Goal: Information Seeking & Learning: Learn about a topic

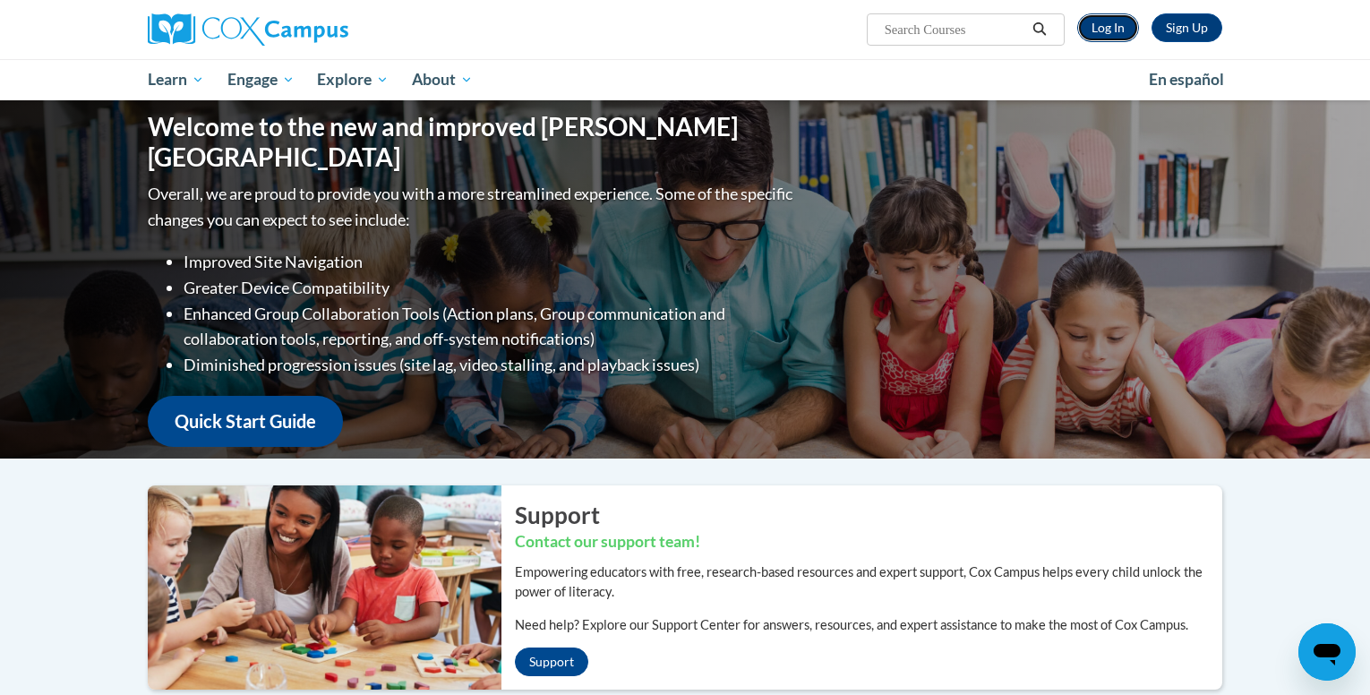
click at [1119, 29] on link "Log In" at bounding box center [1108, 27] width 62 height 29
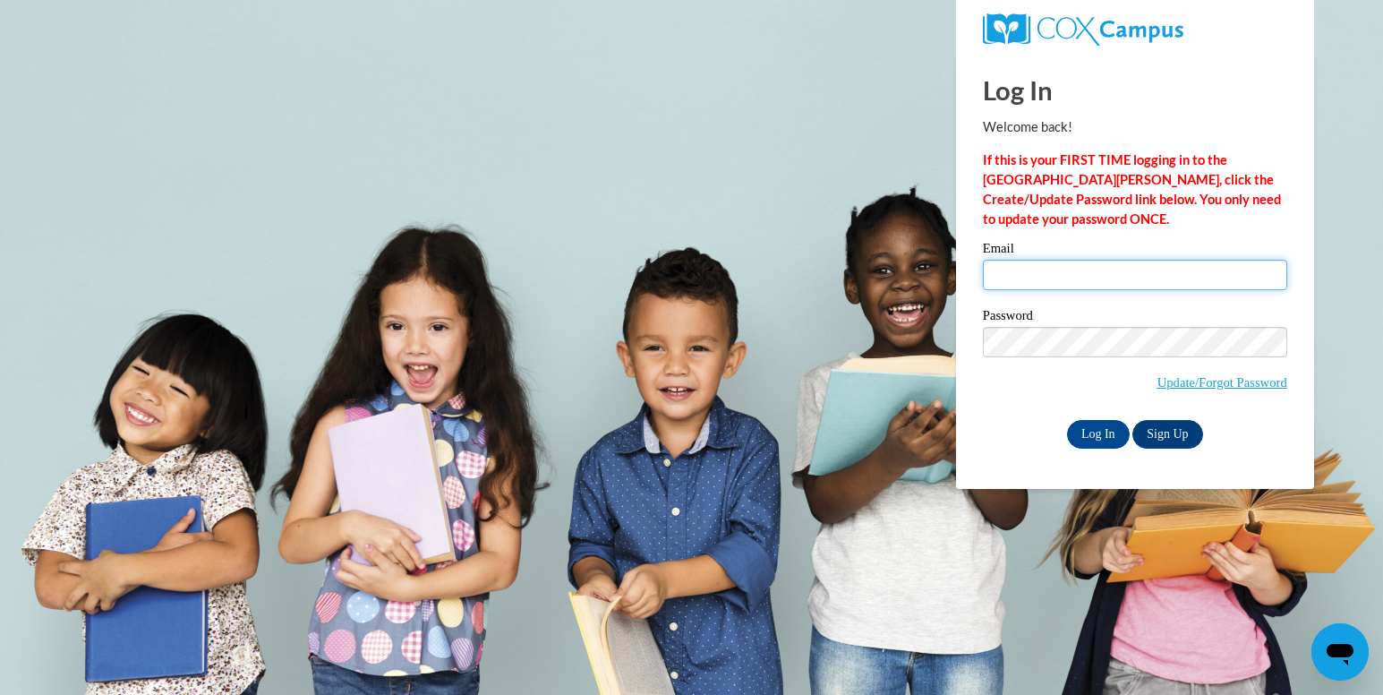
click at [1052, 283] on input "Email" at bounding box center [1135, 275] width 304 height 30
type input "[EMAIL_ADDRESS][DOMAIN_NAME]"
click at [1067, 420] on input "Log In" at bounding box center [1098, 434] width 63 height 29
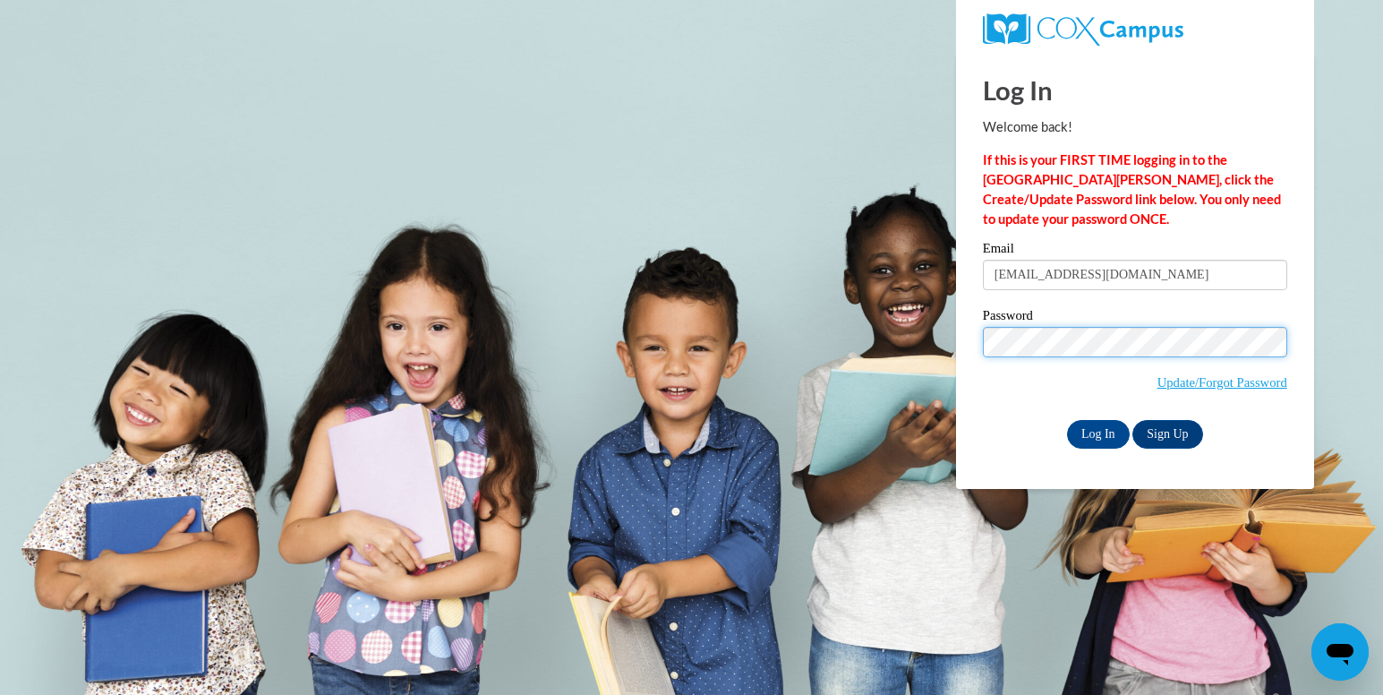
click at [1067, 420] on input "Log In" at bounding box center [1098, 434] width 63 height 29
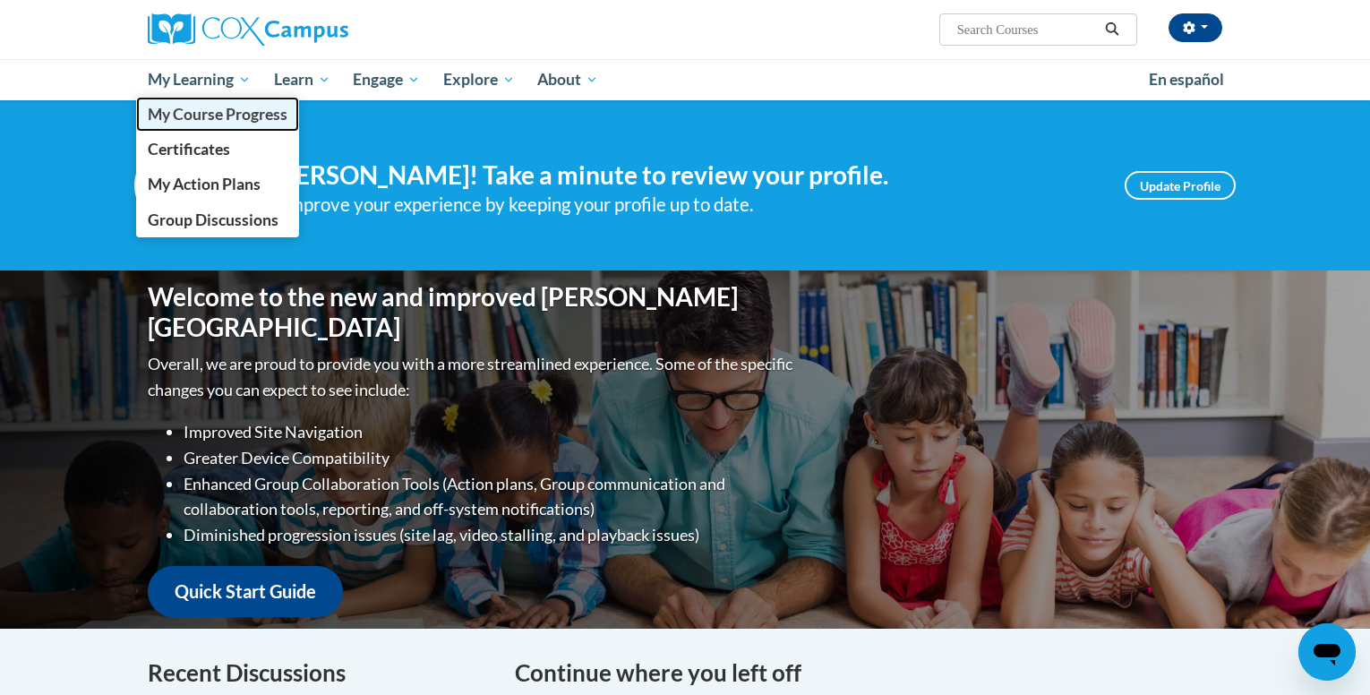
click at [192, 108] on span "My Course Progress" at bounding box center [218, 114] width 140 height 19
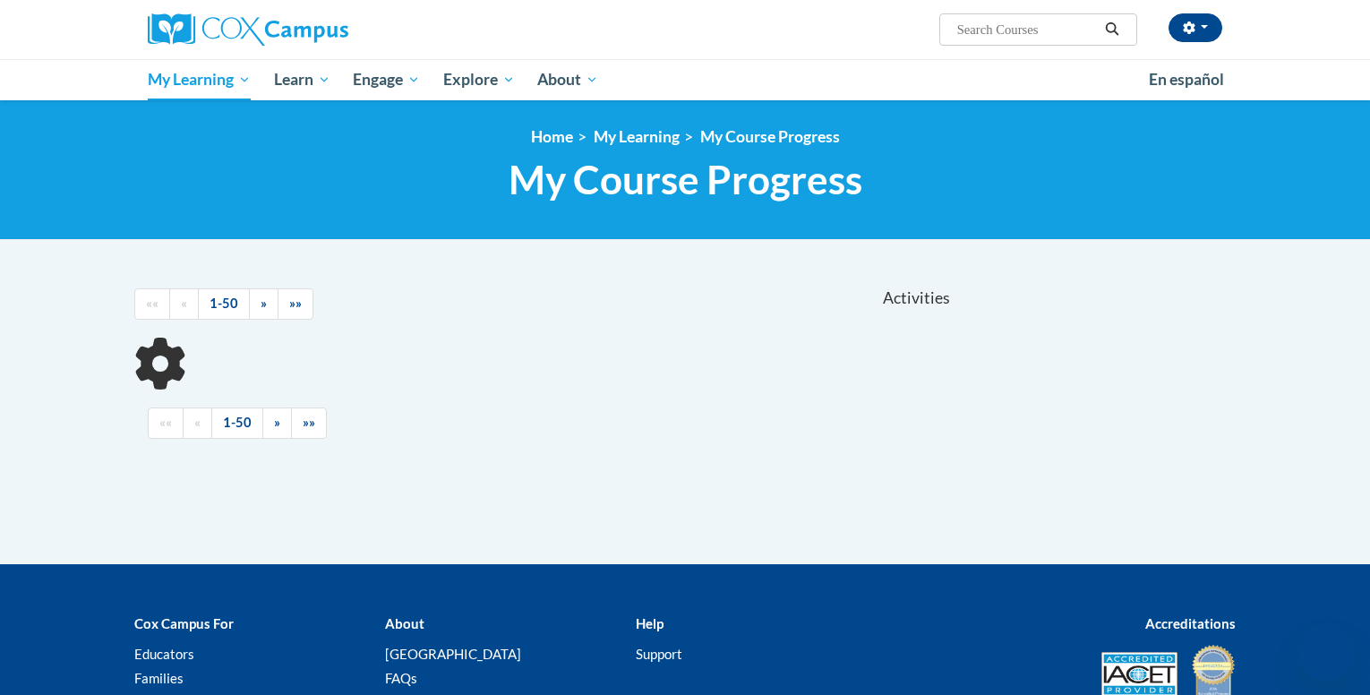
click at [192, 108] on div "<en>Home</en><fr>Accueil</fr><de>Zuhause</de><it>Casa</it><es>Casa</es><pt>Casa…" at bounding box center [685, 170] width 1370 height 140
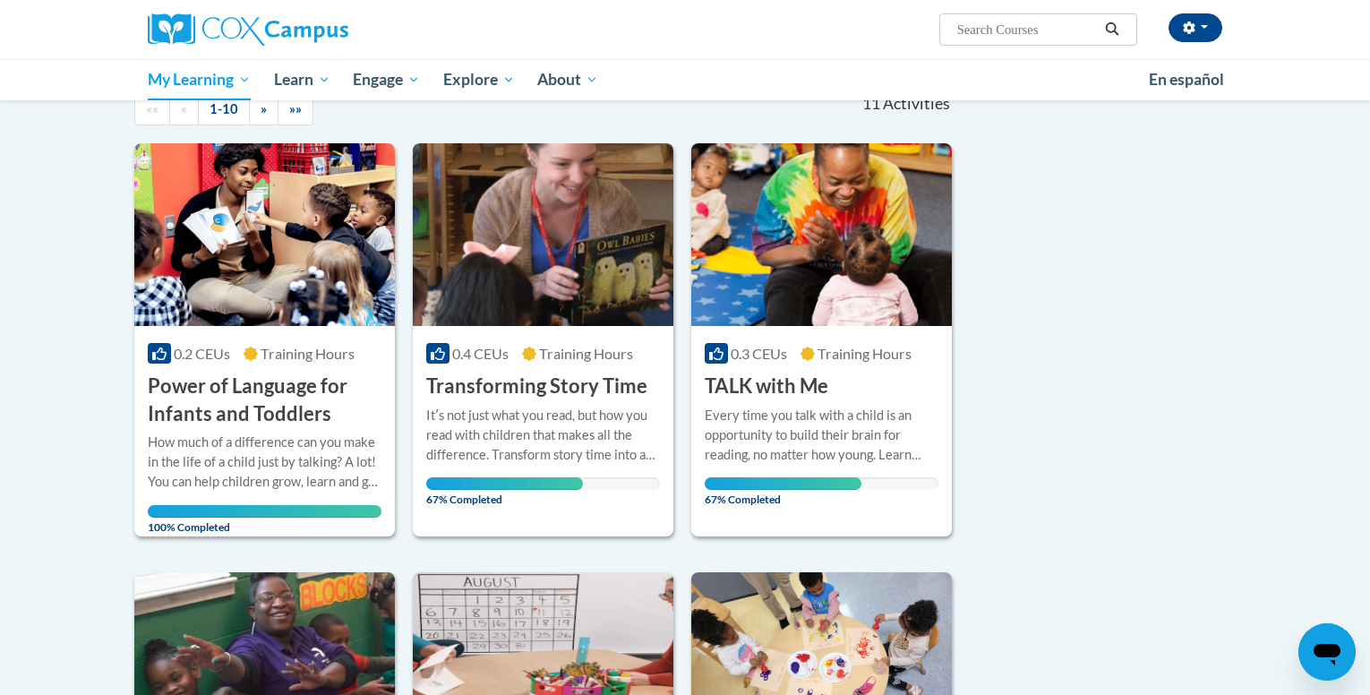
scroll to position [351, 0]
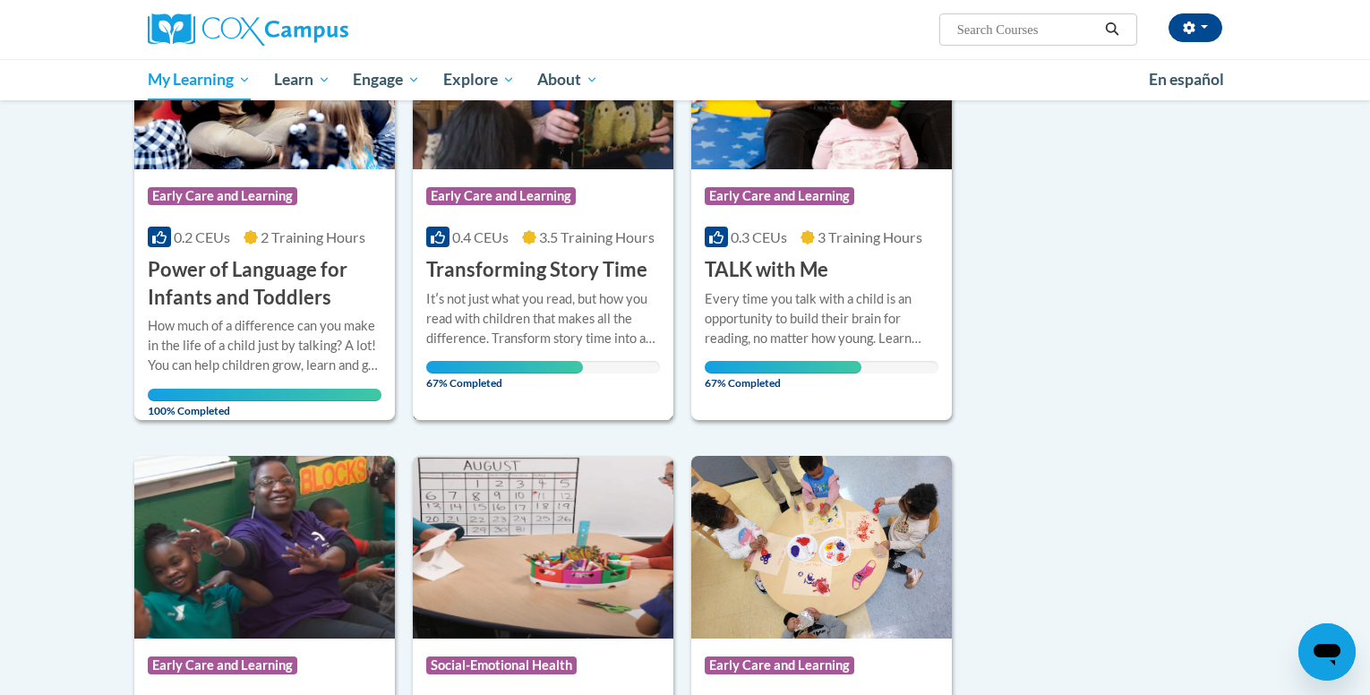
click at [528, 345] on div "Itʹs not just what you read, but how you read with children that makes all the …" at bounding box center [543, 318] width 234 height 59
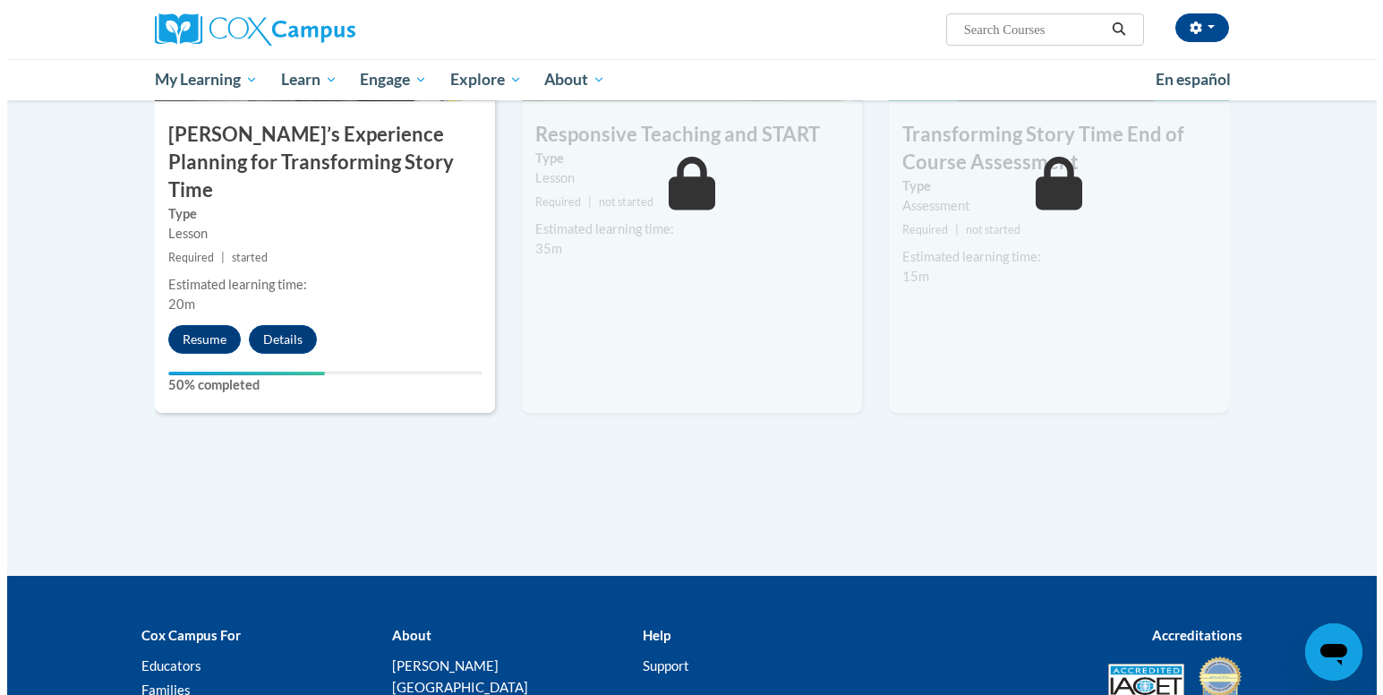
scroll to position [1537, 0]
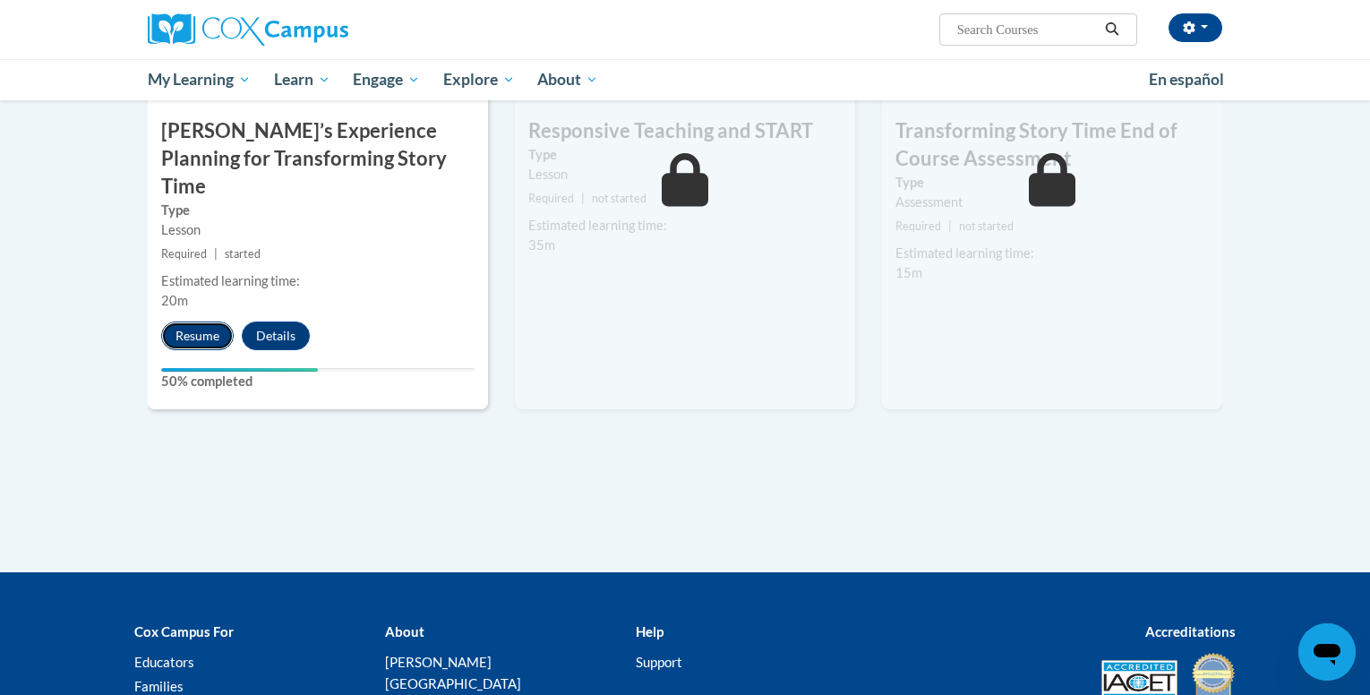
click at [202, 321] on button "Resume" at bounding box center [197, 335] width 73 height 29
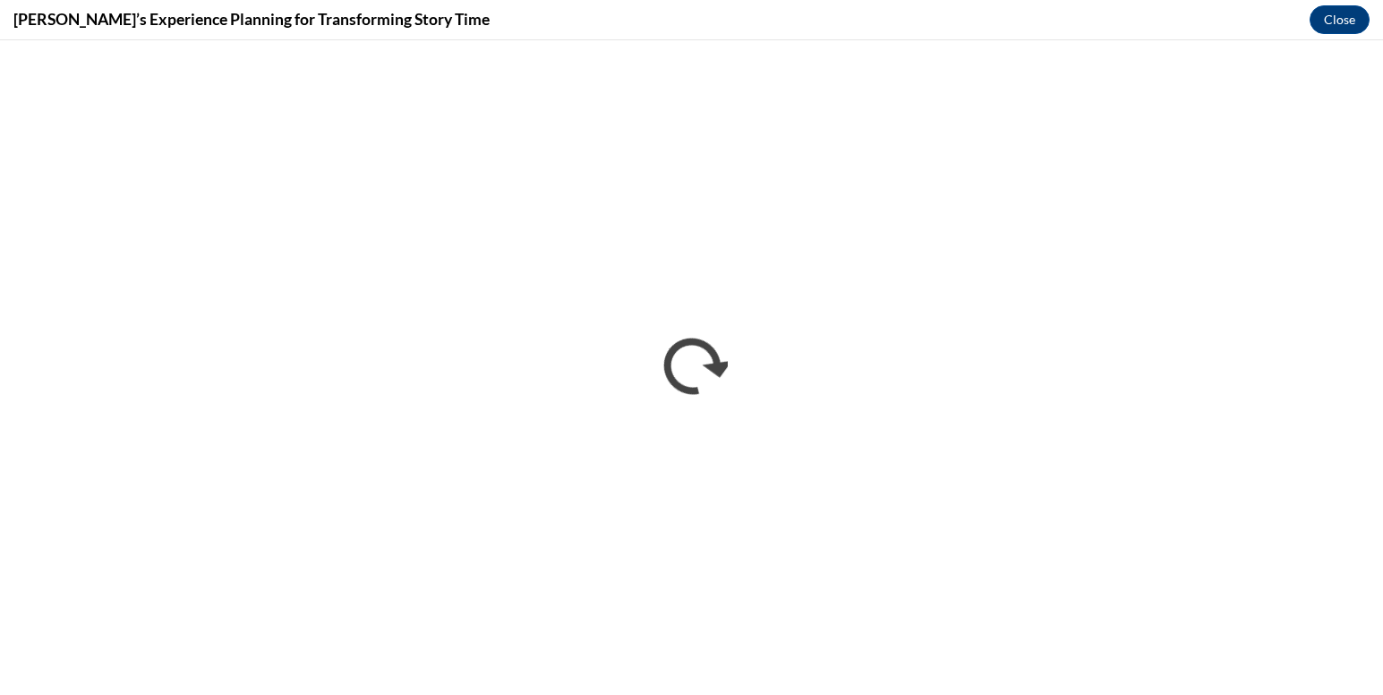
scroll to position [0, 0]
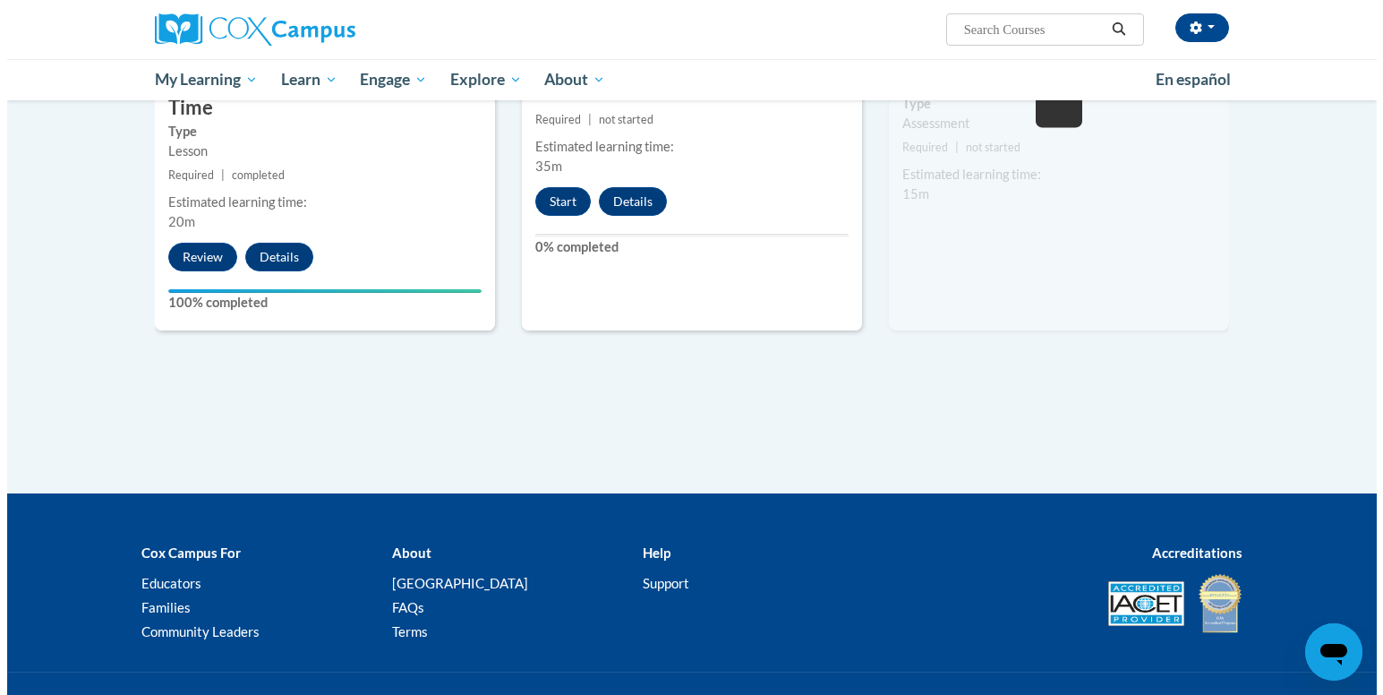
scroll to position [1642, 0]
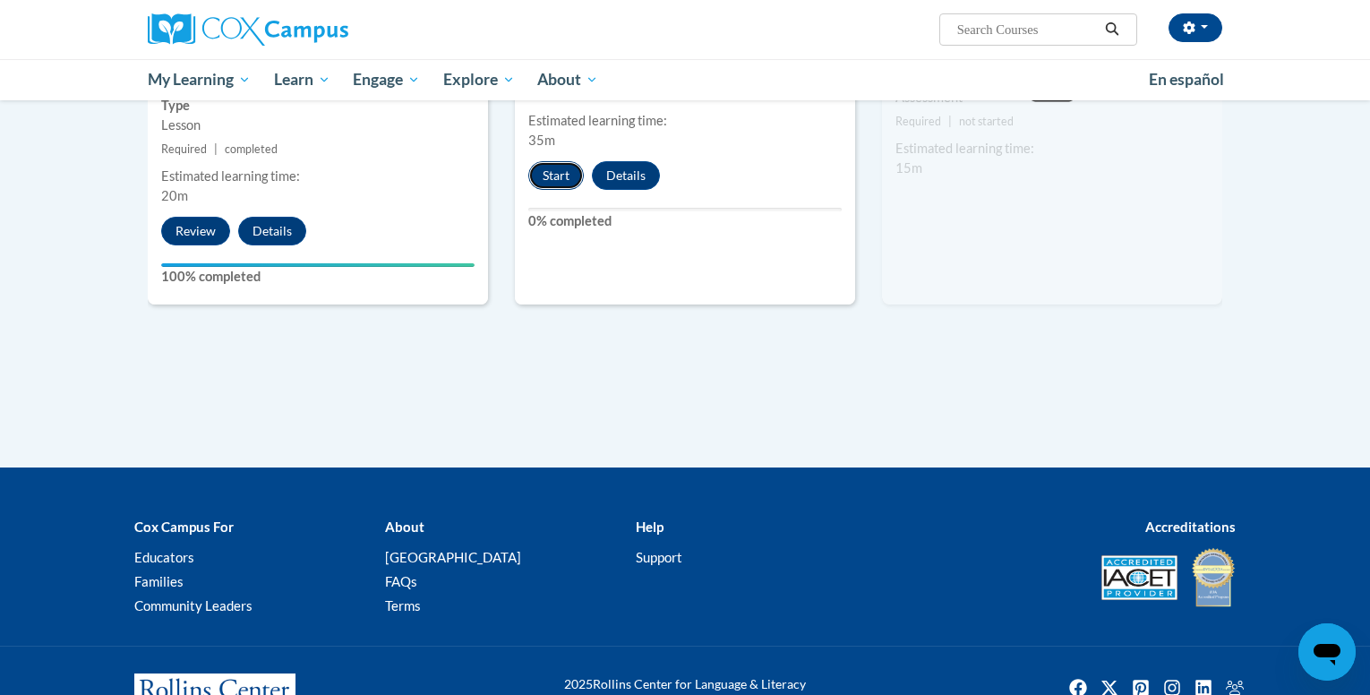
click at [550, 178] on button "Start" at bounding box center [556, 175] width 56 height 29
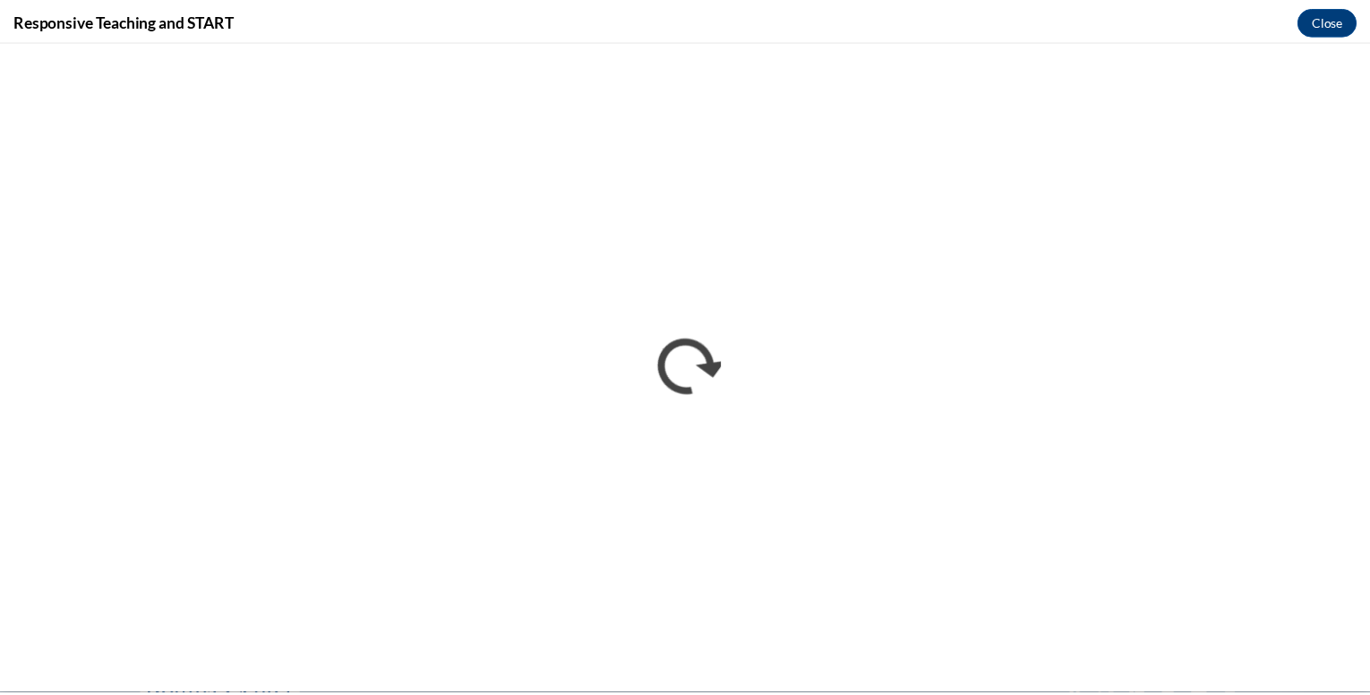
scroll to position [0, 0]
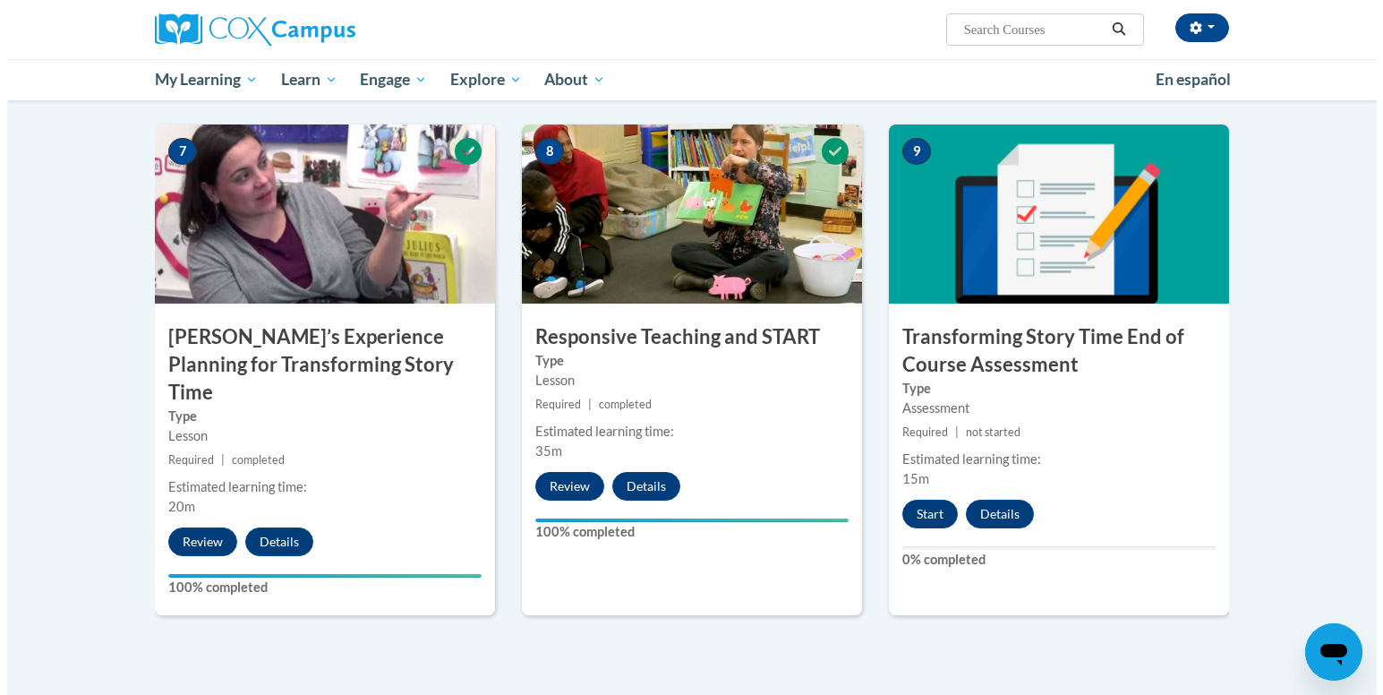
scroll to position [1682, 0]
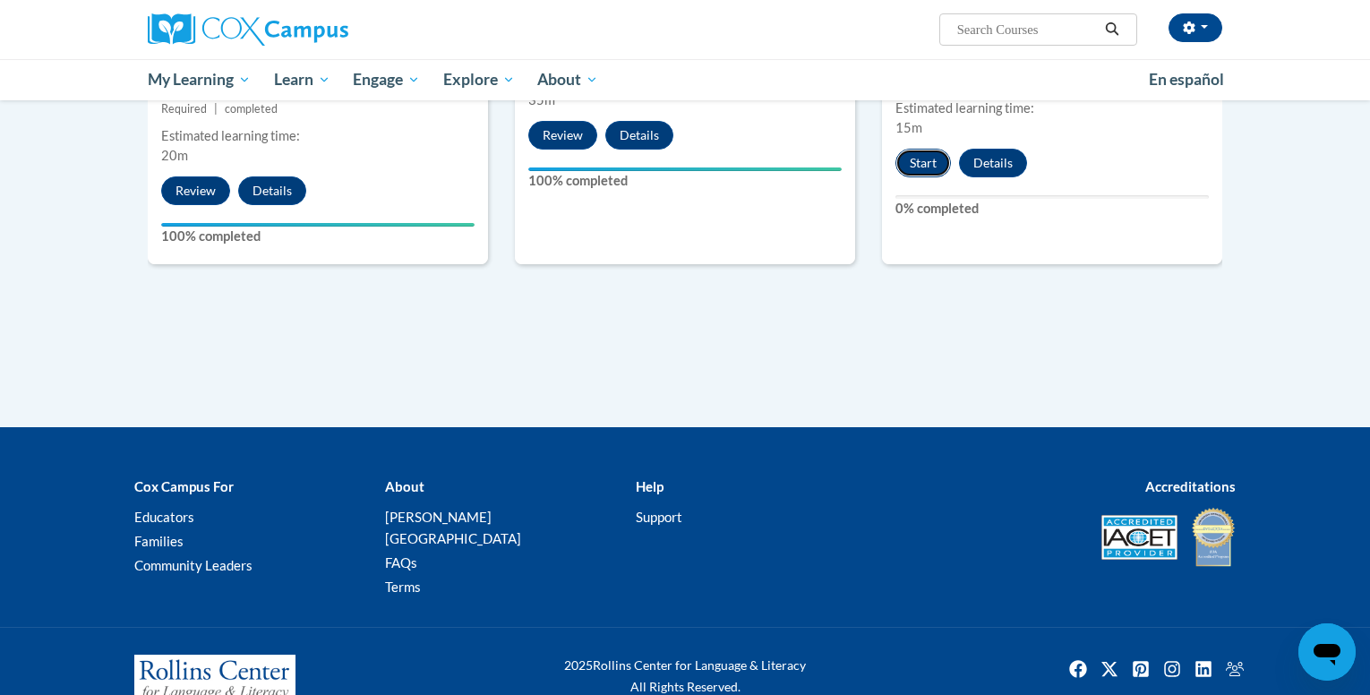
click at [925, 165] on button "Start" at bounding box center [923, 163] width 56 height 29
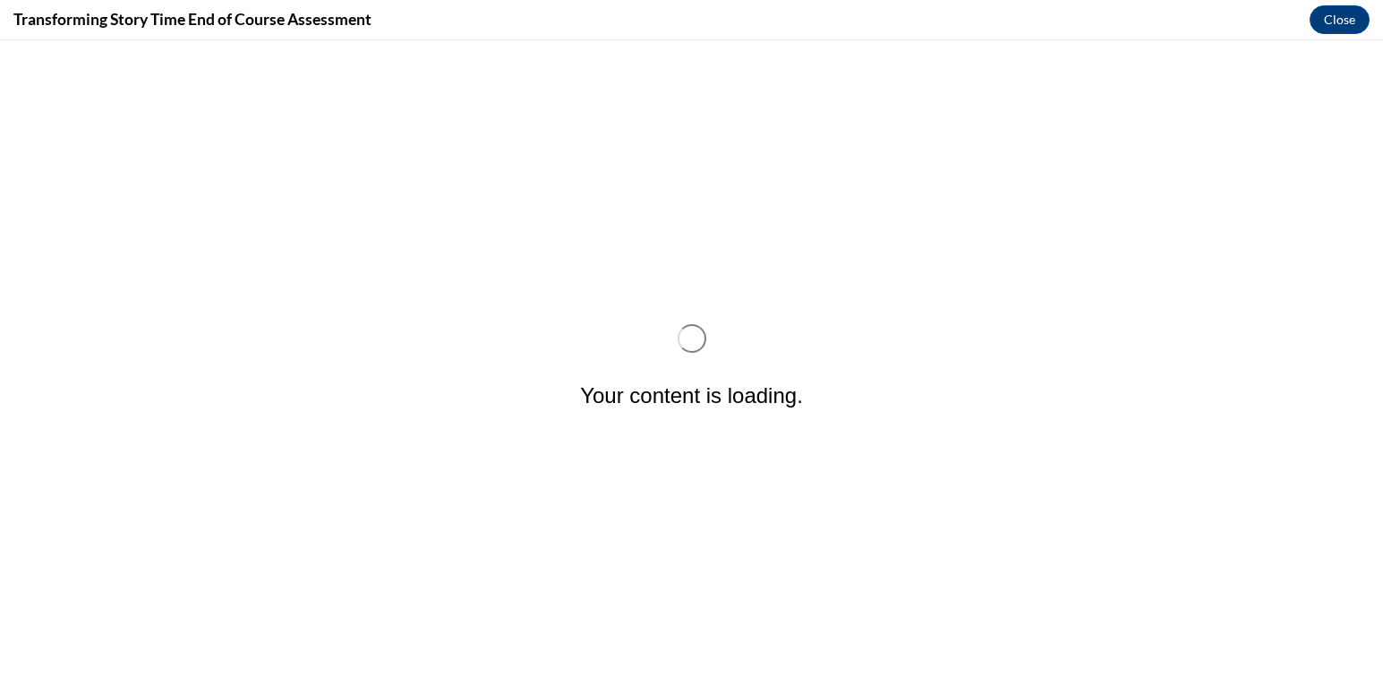
scroll to position [0, 0]
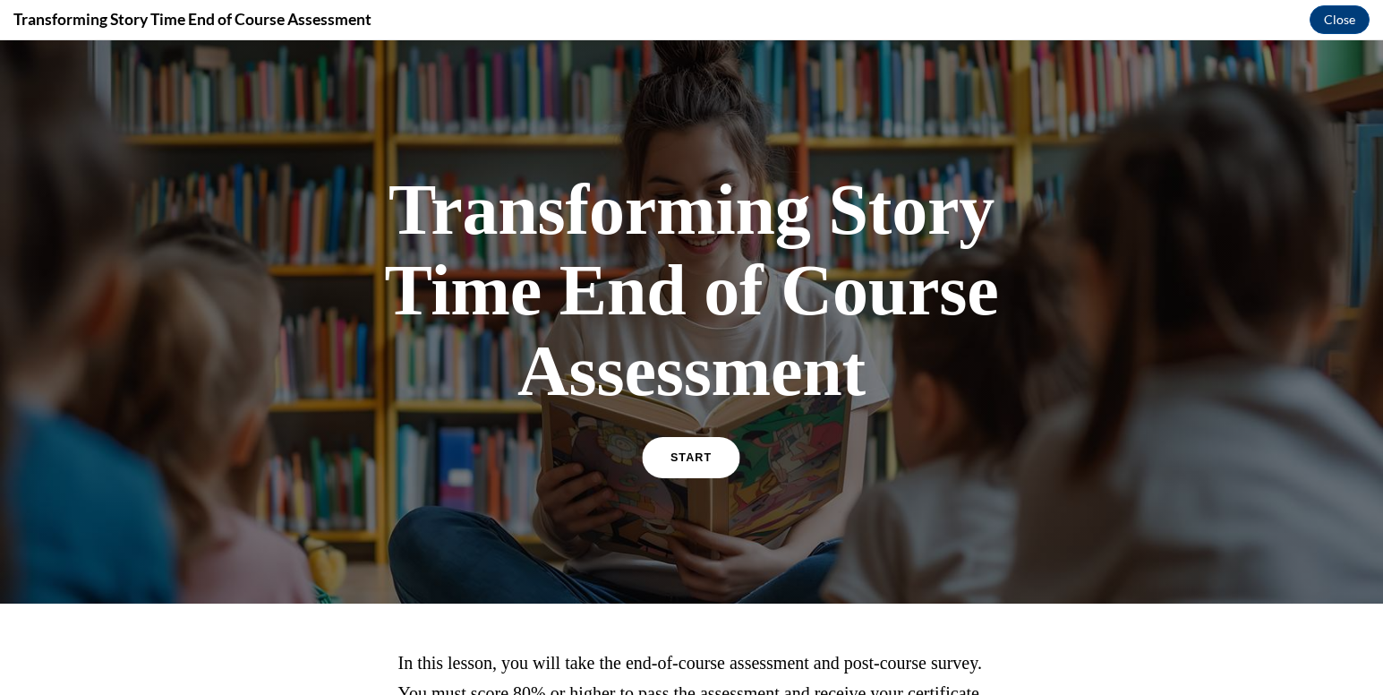
click at [679, 467] on link "START" at bounding box center [692, 457] width 98 height 41
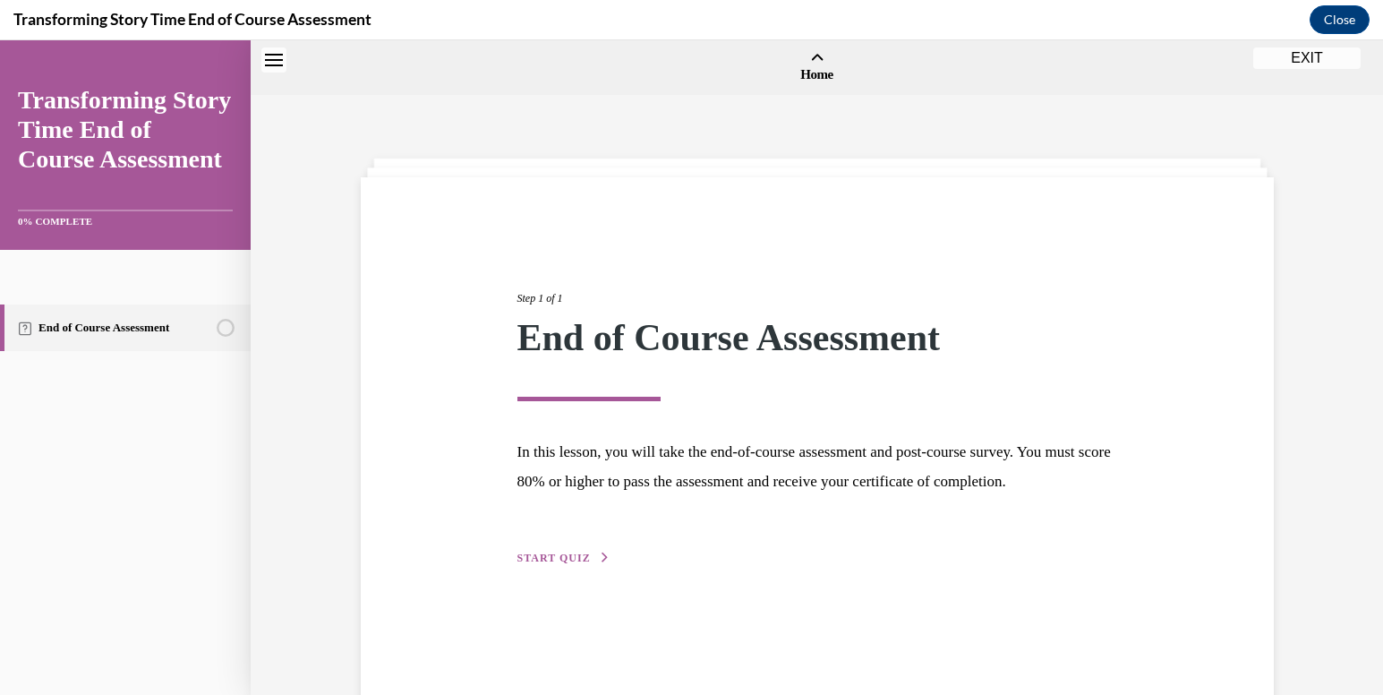
scroll to position [56, 0]
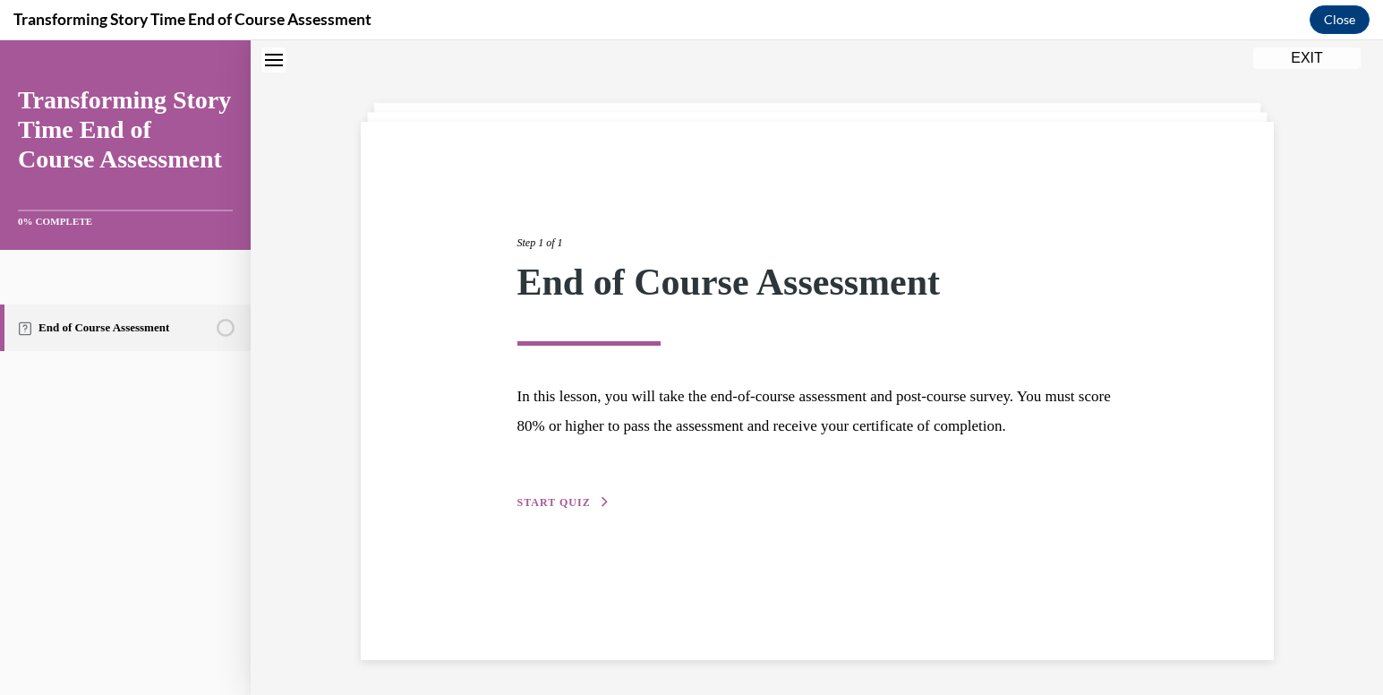
click at [571, 509] on span "START QUIZ" at bounding box center [554, 502] width 73 height 13
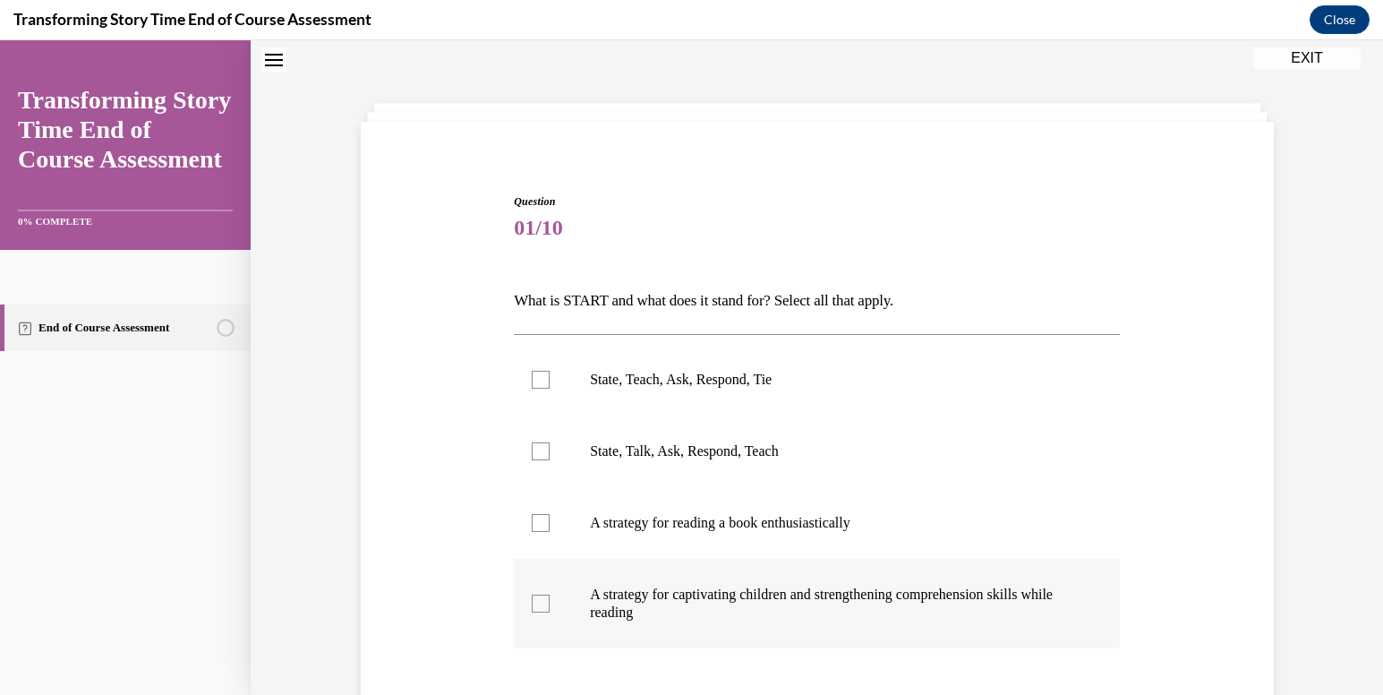
click at [619, 598] on p "A strategy for captivating children and strengthening comprehension skills whil…" at bounding box center [832, 604] width 485 height 36
click at [550, 598] on input "A strategy for captivating children and strengthening comprehension skills whil…" at bounding box center [541, 604] width 18 height 18
checkbox input "true"
click at [662, 430] on label "State, Talk, Ask, Respond, Teach" at bounding box center [817, 451] width 606 height 72
click at [550, 442] on input "State, Talk, Ask, Respond, Teach" at bounding box center [541, 451] width 18 height 18
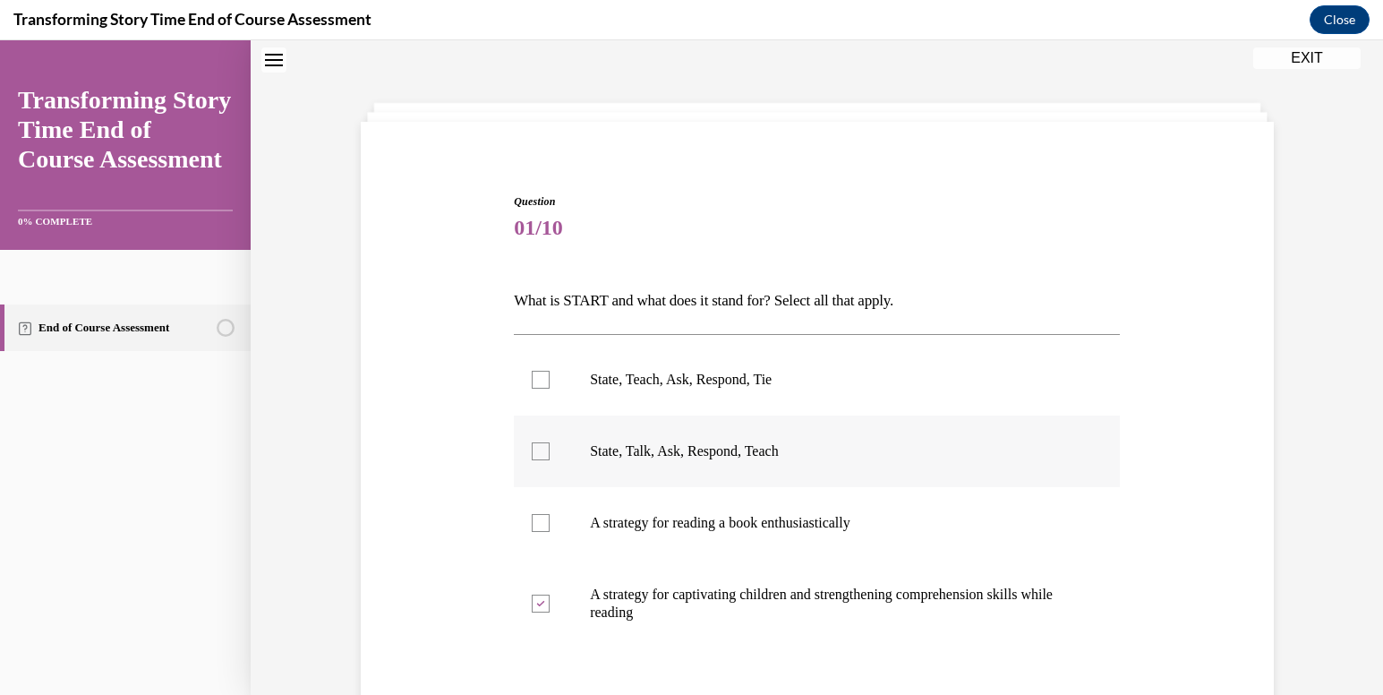
checkbox input "true"
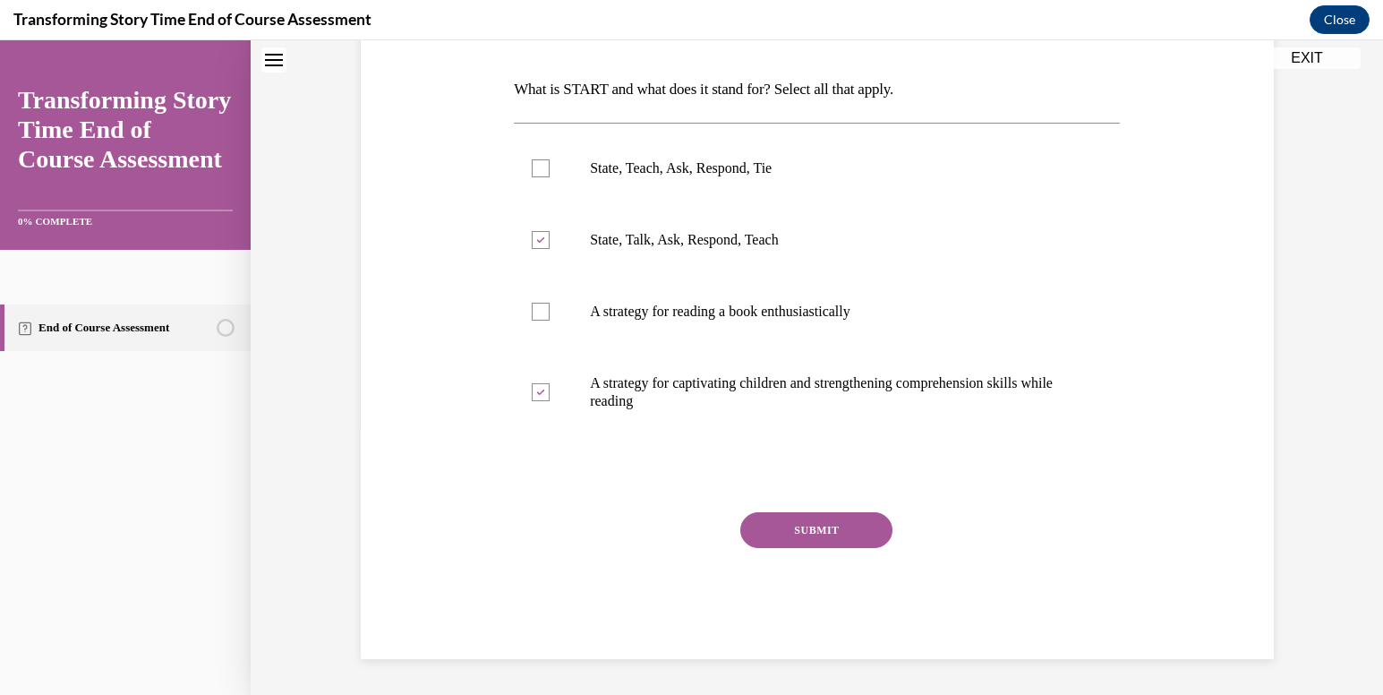
click at [760, 512] on button "SUBMIT" at bounding box center [817, 530] width 152 height 36
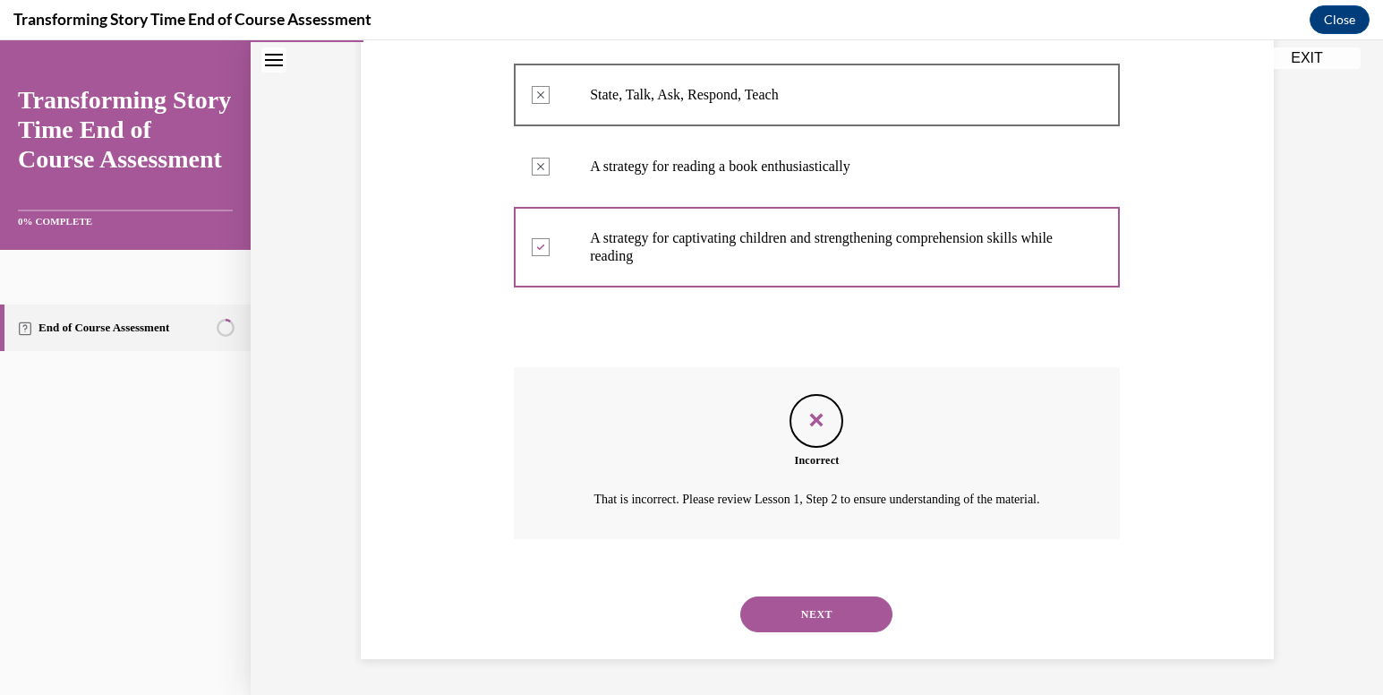
scroll to position [433, 0]
click at [788, 609] on button "NEXT" at bounding box center [817, 614] width 152 height 36
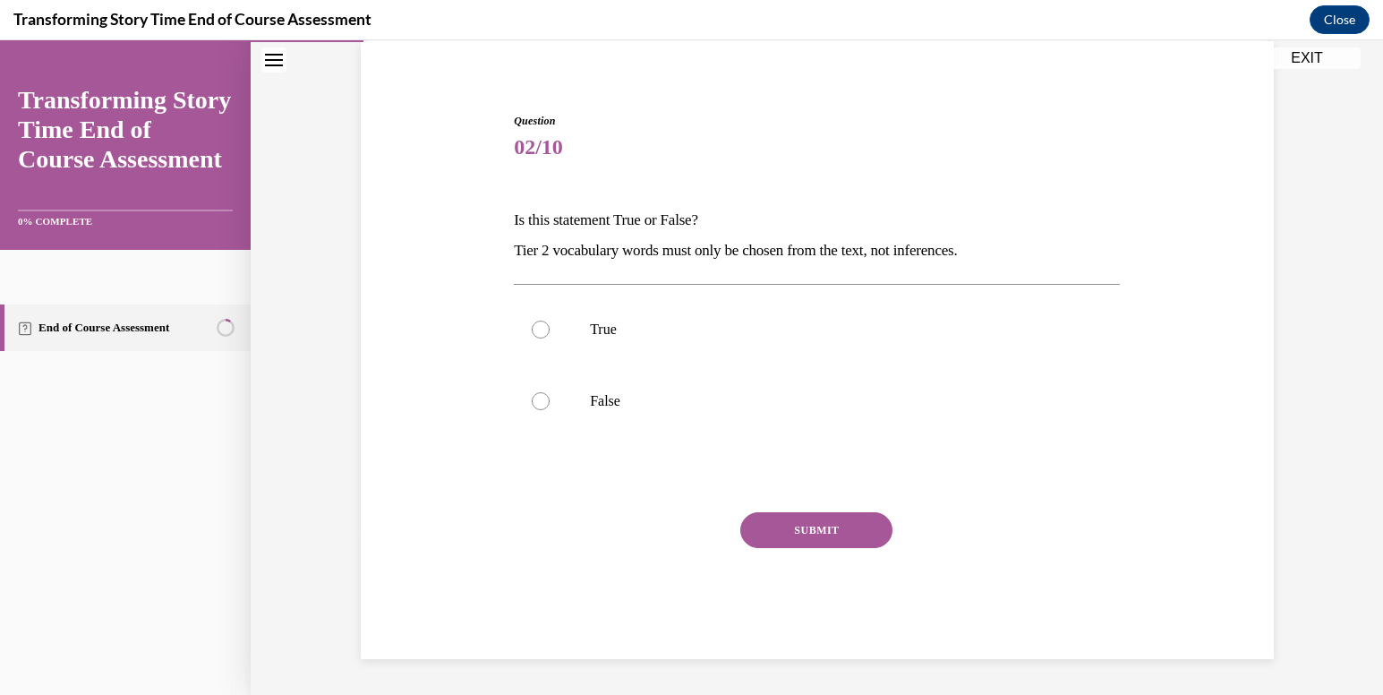
scroll to position [136, 0]
click at [535, 356] on label "True" at bounding box center [817, 330] width 606 height 72
click at [535, 338] on input "True" at bounding box center [541, 330] width 18 height 18
radio input "true"
click at [778, 535] on button "SUBMIT" at bounding box center [817, 530] width 152 height 36
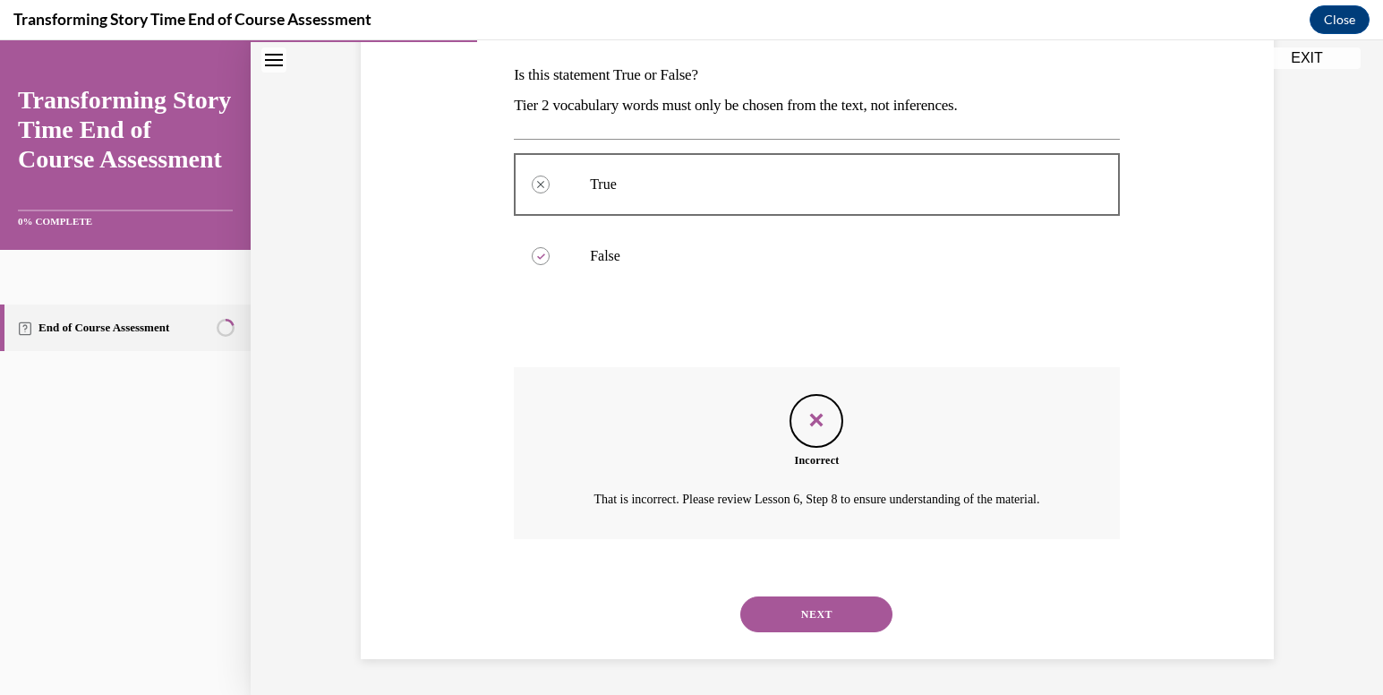
click at [801, 612] on button "NEXT" at bounding box center [817, 614] width 152 height 36
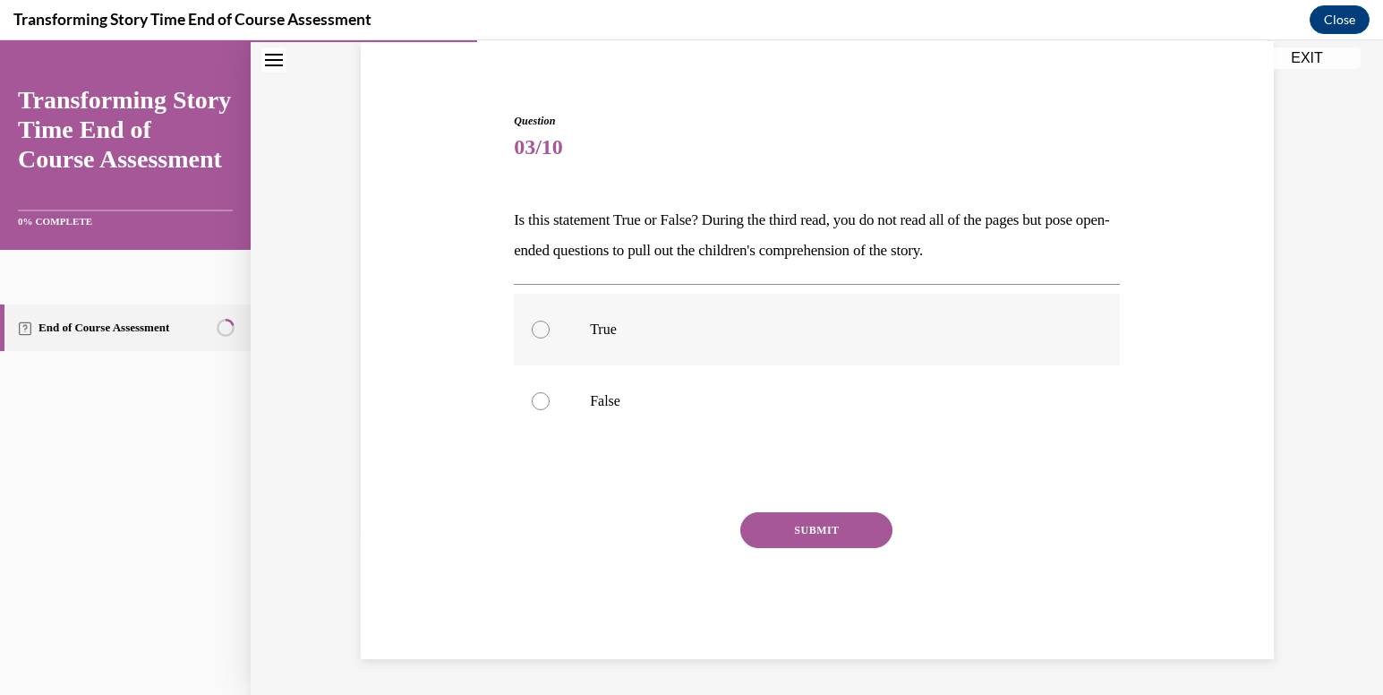
click at [692, 308] on label "True" at bounding box center [817, 330] width 606 height 72
click at [550, 321] on input "True" at bounding box center [541, 330] width 18 height 18
radio input "true"
click at [815, 529] on button "SUBMIT" at bounding box center [817, 530] width 152 height 36
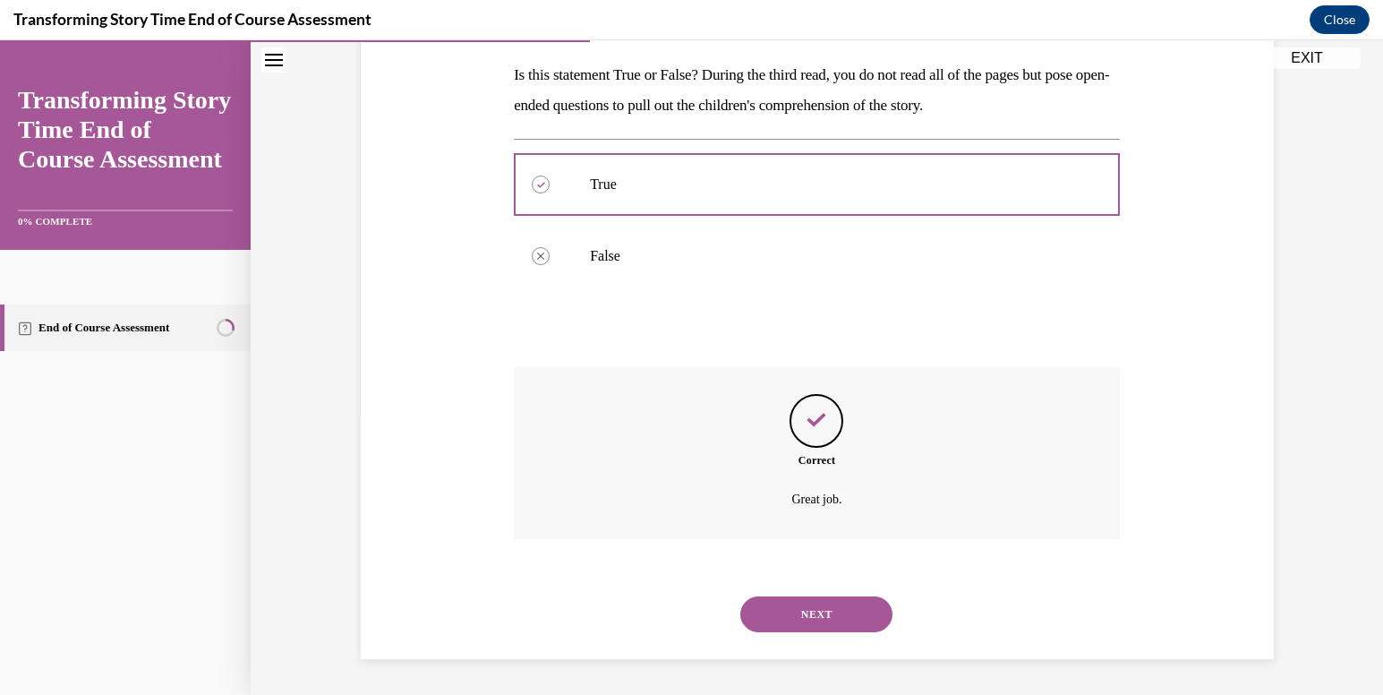
click at [812, 612] on button "NEXT" at bounding box center [817, 614] width 152 height 36
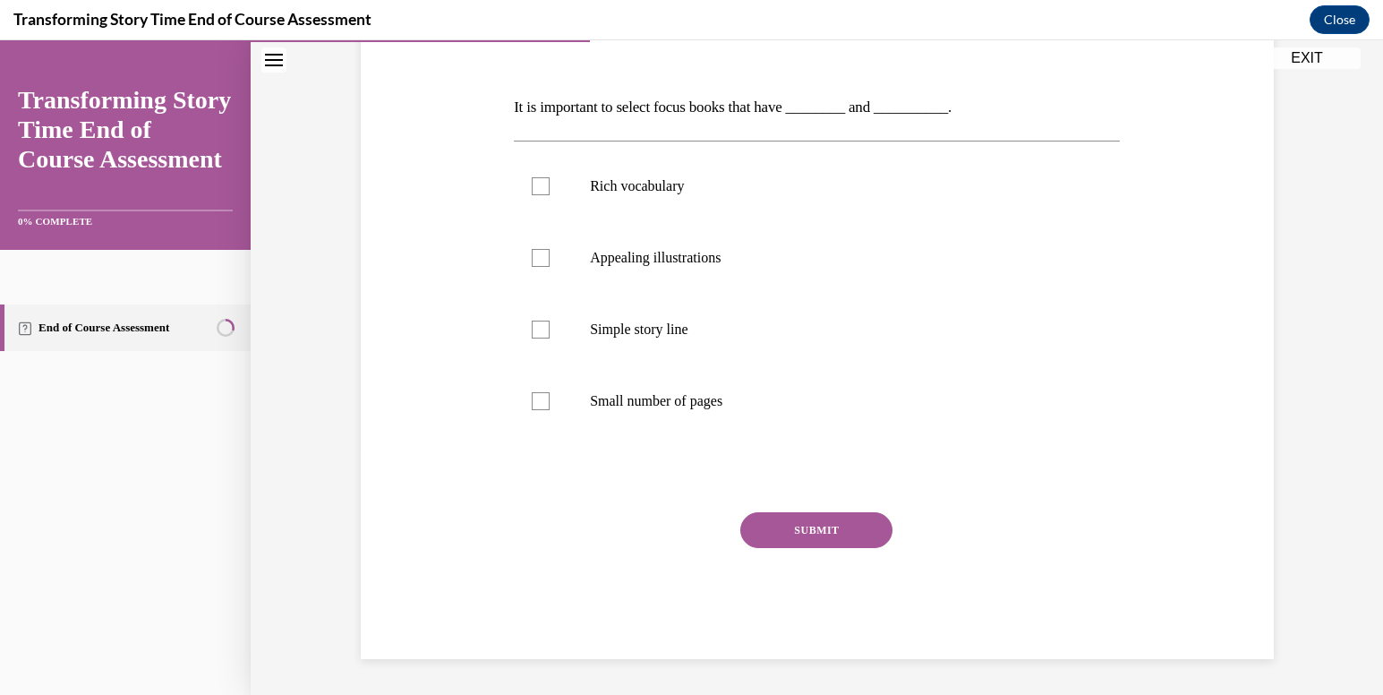
scroll to position [200, 0]
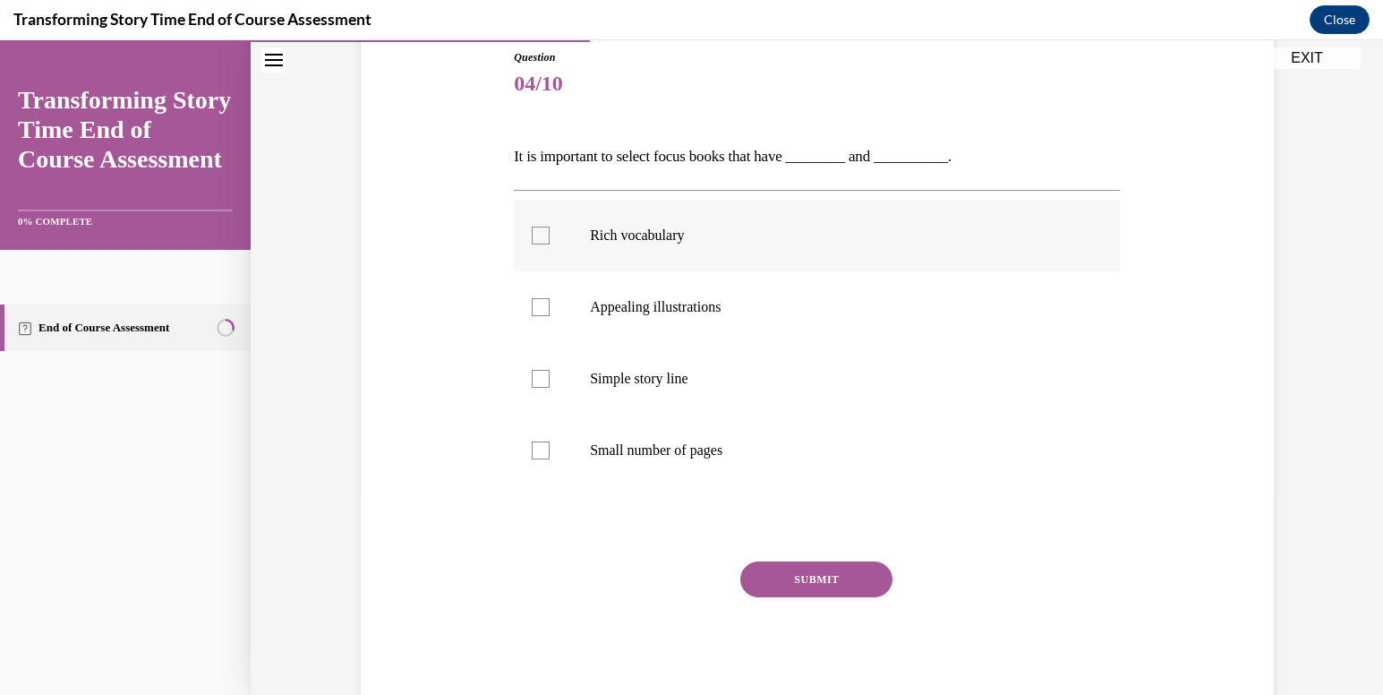
click at [692, 256] on label "Rich vocabulary" at bounding box center [817, 236] width 606 height 72
click at [550, 244] on input "Rich vocabulary" at bounding box center [541, 236] width 18 height 18
checkbox input "true"
click at [706, 308] on p "Appealing illustrations" at bounding box center [832, 307] width 485 height 18
click at [550, 308] on input "Appealing illustrations" at bounding box center [541, 307] width 18 height 18
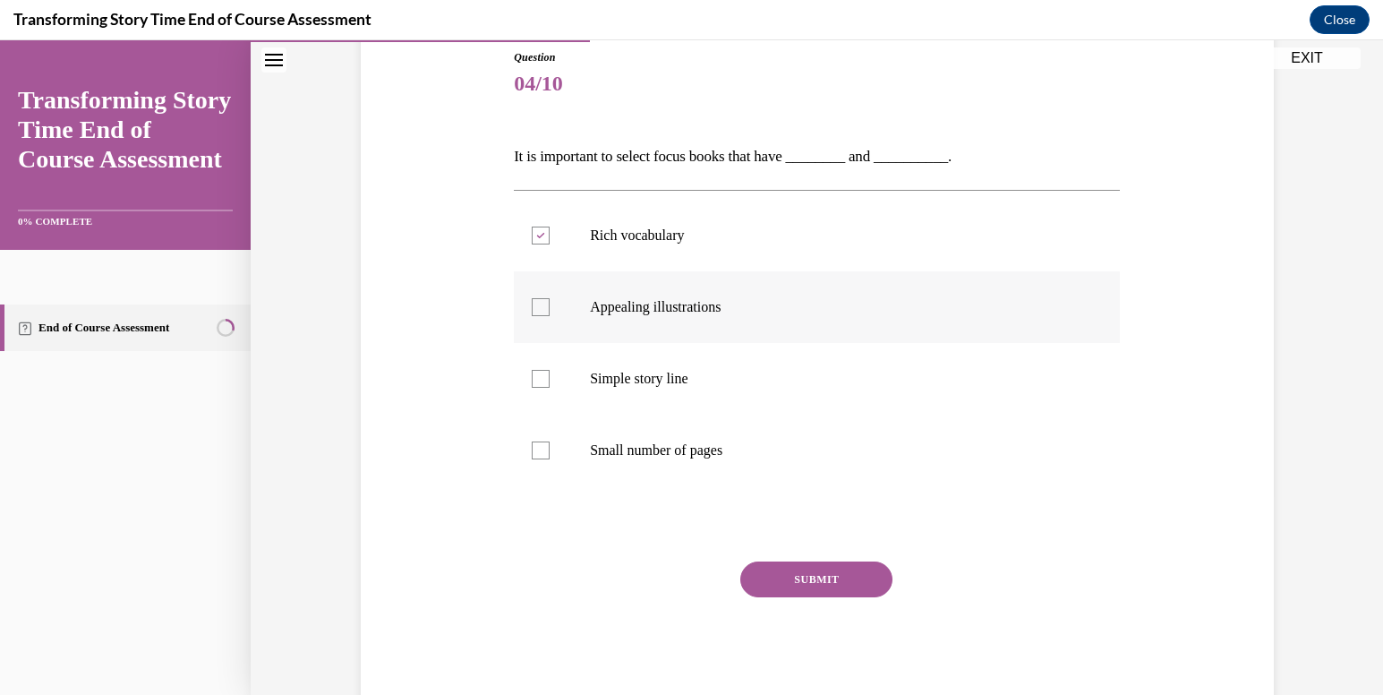
checkbox input "true"
click at [693, 390] on label "Simple story line" at bounding box center [817, 379] width 606 height 72
click at [550, 388] on input "Simple story line" at bounding box center [541, 379] width 18 height 18
checkbox input "true"
click at [702, 330] on label "Appealing illustrations" at bounding box center [817, 307] width 606 height 72
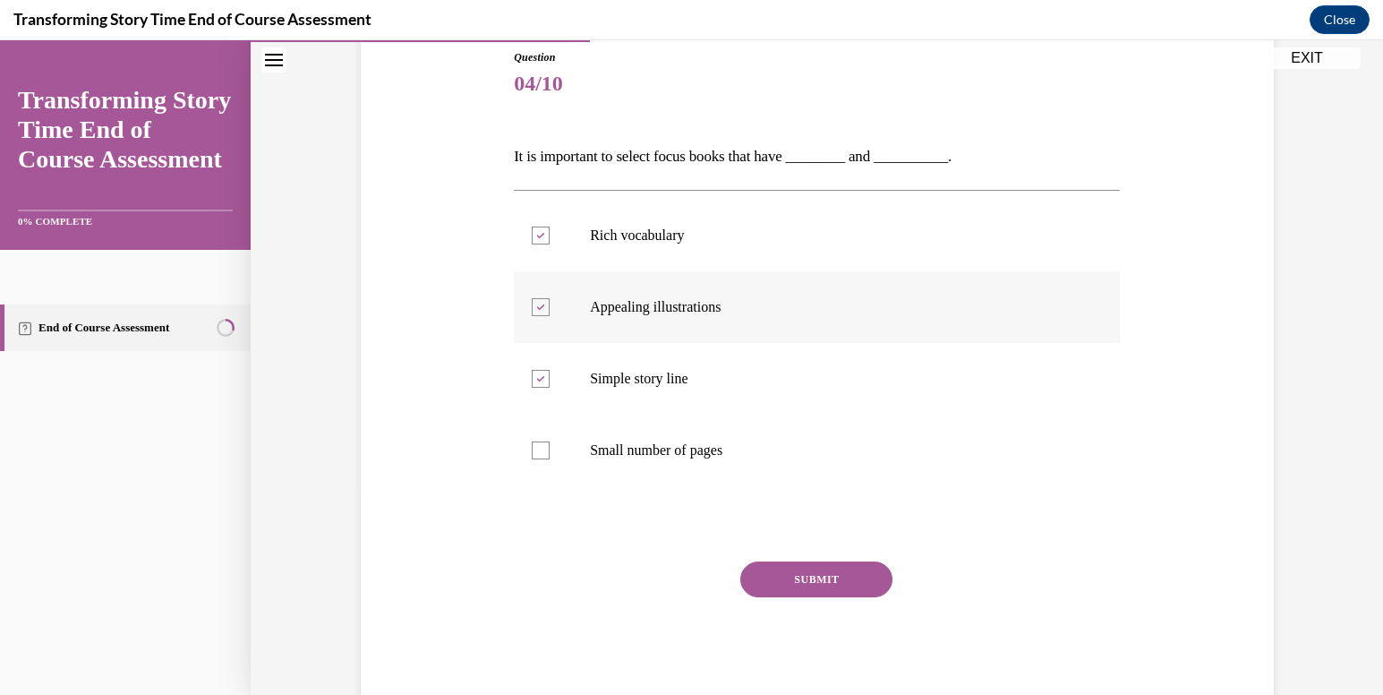
click at [550, 316] on input "Appealing illustrations" at bounding box center [541, 307] width 18 height 18
checkbox input "false"
click at [848, 580] on button "SUBMIT" at bounding box center [817, 579] width 152 height 36
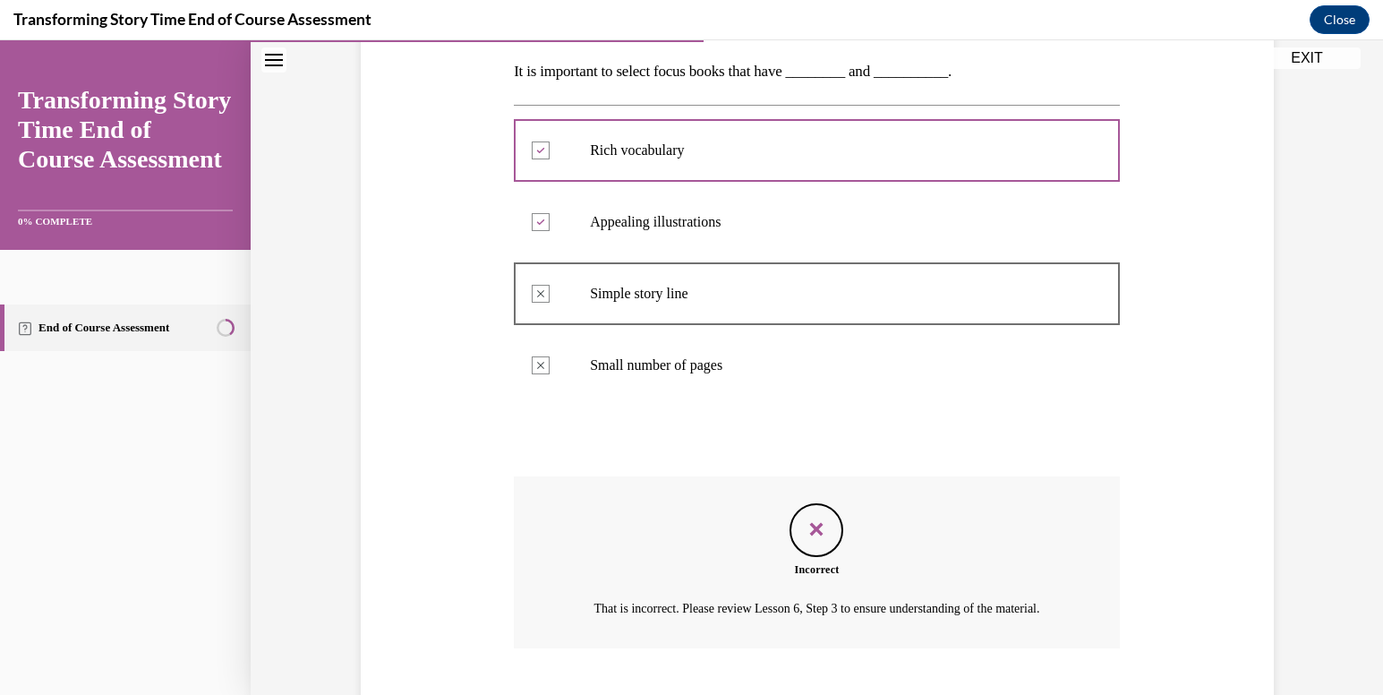
scroll to position [415, 0]
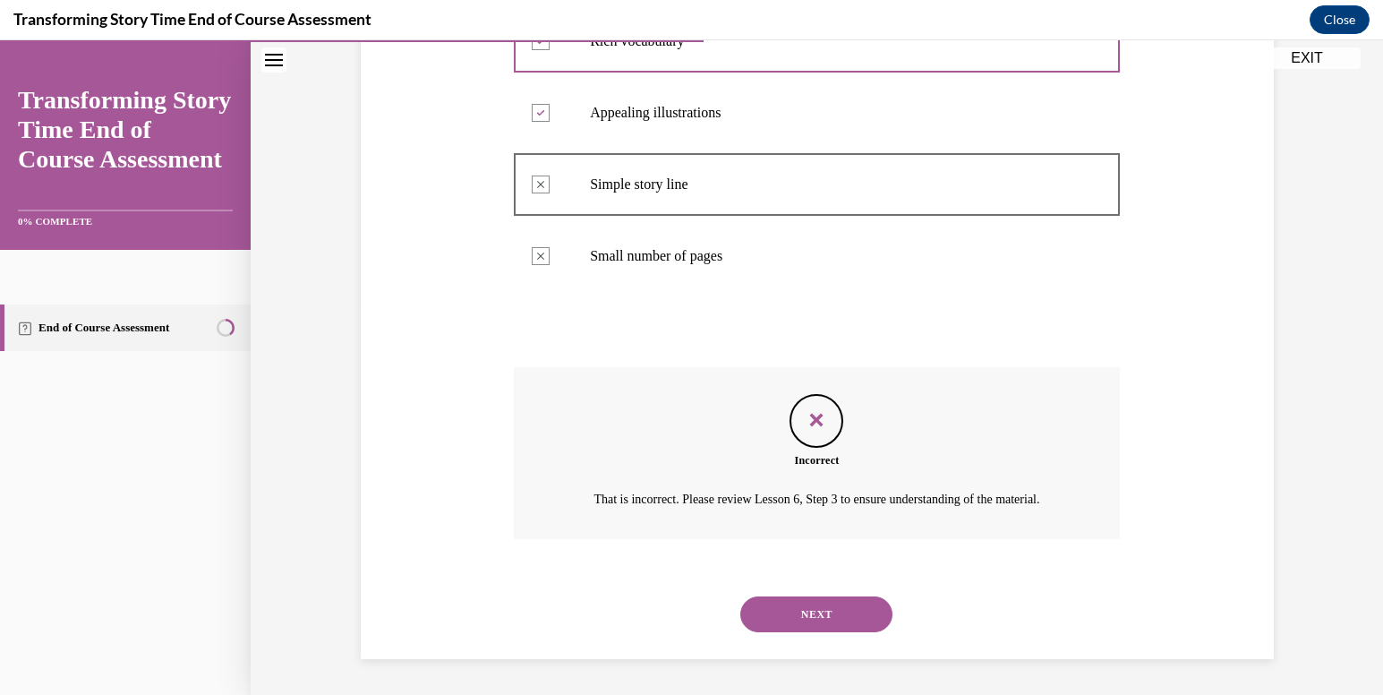
click at [851, 604] on button "NEXT" at bounding box center [817, 614] width 152 height 36
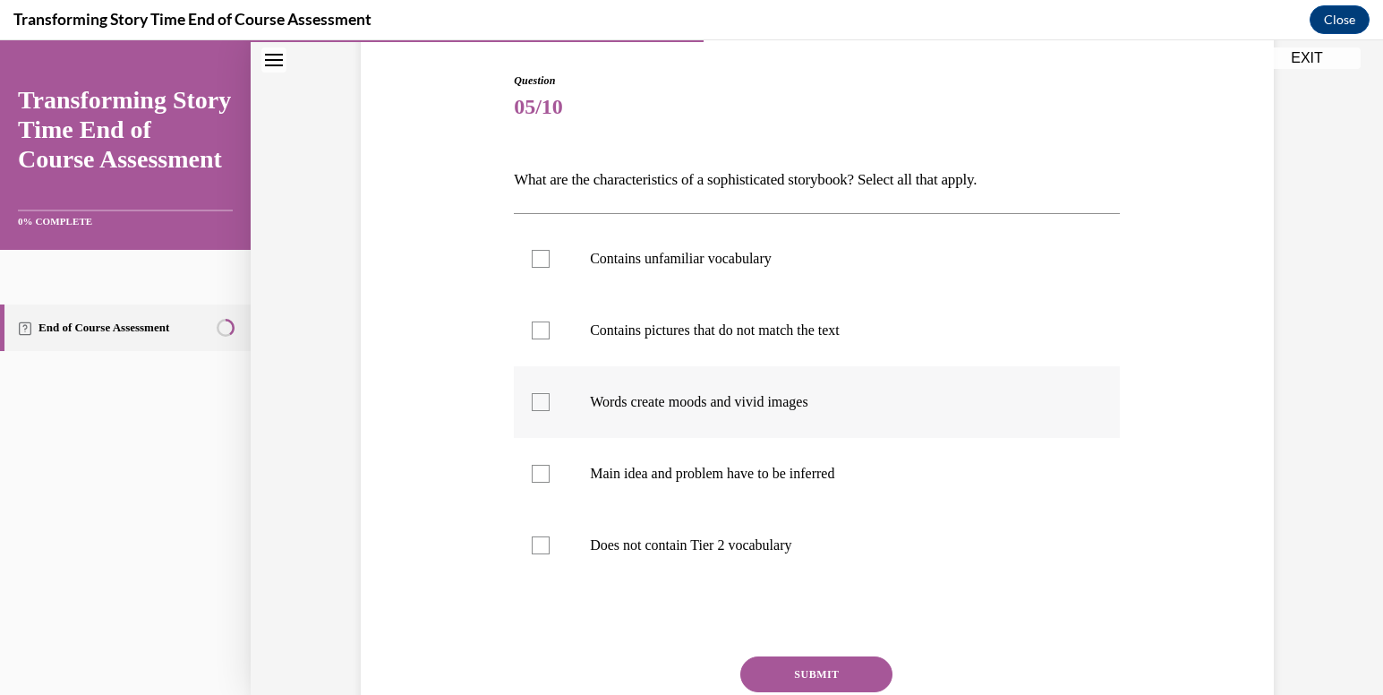
scroll to position [177, 0]
click at [744, 544] on p "Does not contain Tier 2 vocabulary" at bounding box center [832, 544] width 485 height 18
click at [550, 544] on input "Does not contain Tier 2 vocabulary" at bounding box center [541, 544] width 18 height 18
checkbox input "true"
click at [758, 474] on p "Main idea and problem have to be inferred" at bounding box center [832, 473] width 485 height 18
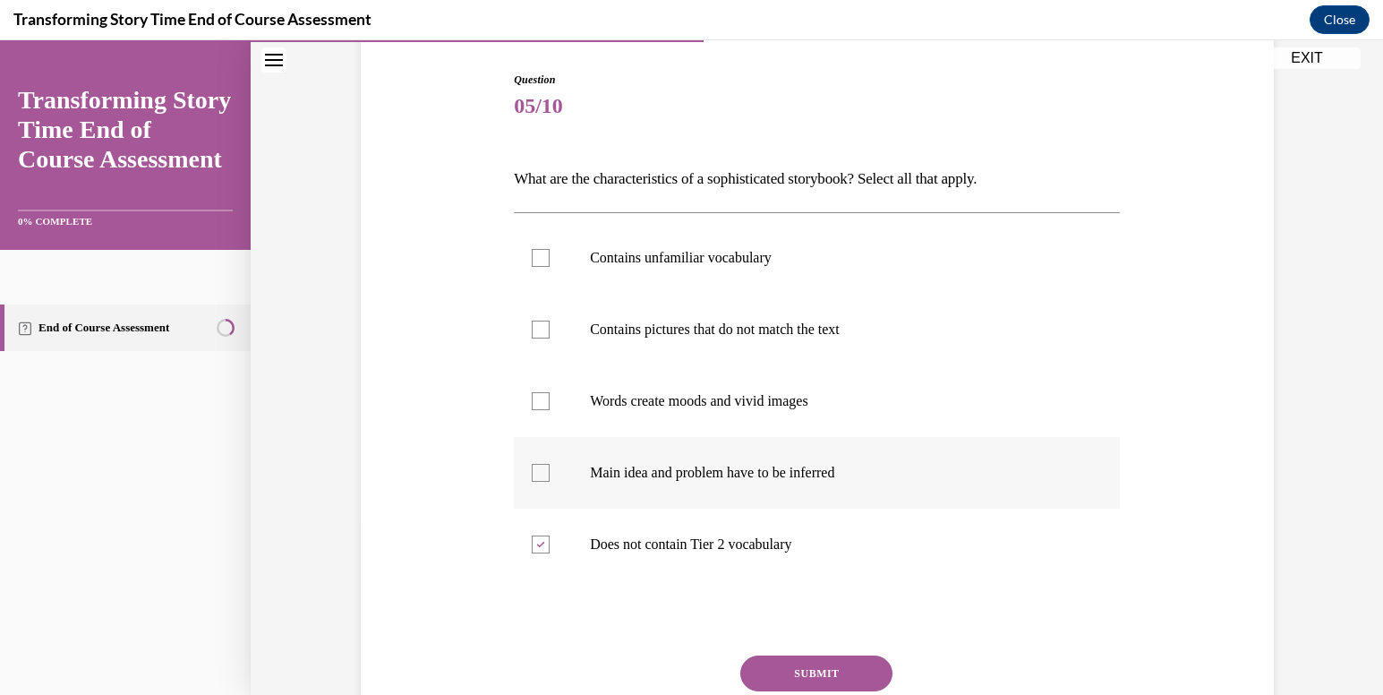
click at [550, 474] on input "Main idea and problem have to be inferred" at bounding box center [541, 473] width 18 height 18
checkbox input "true"
click at [789, 391] on label "Words create moods and vivid images" at bounding box center [817, 401] width 606 height 72
click at [550, 392] on input "Words create moods and vivid images" at bounding box center [541, 401] width 18 height 18
checkbox input "true"
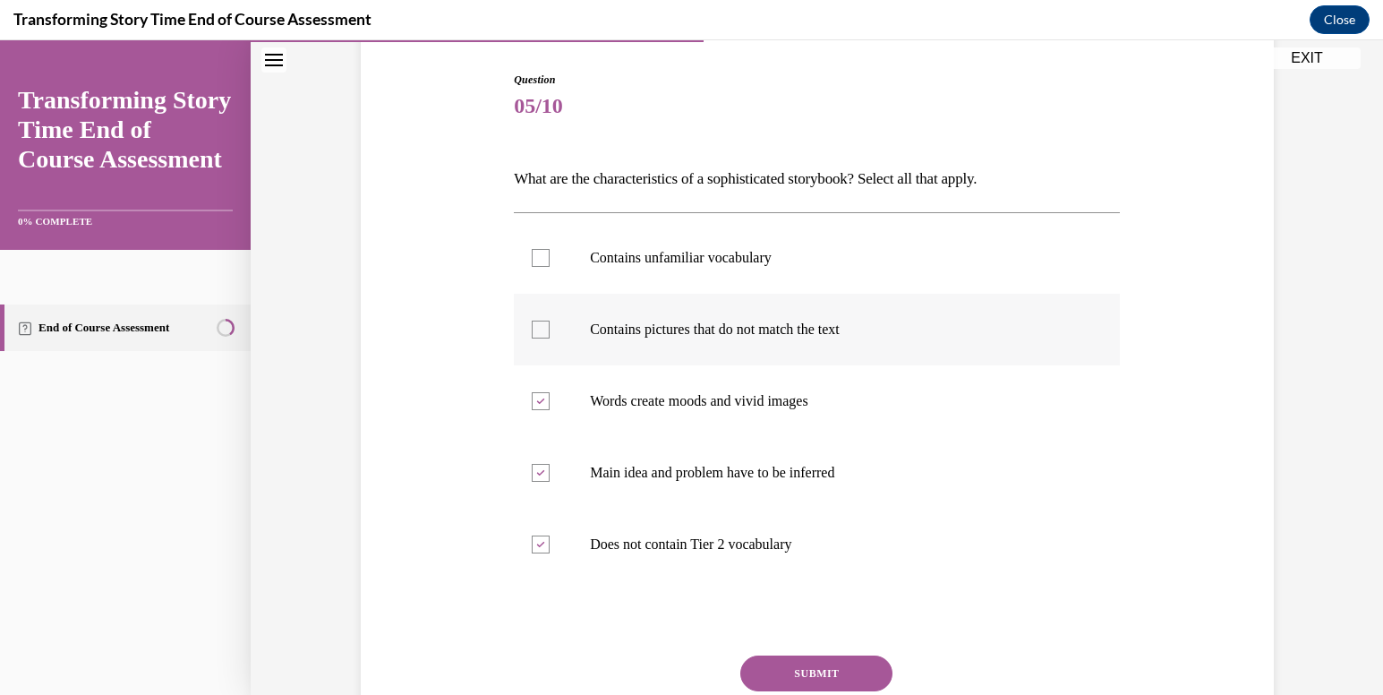
click at [816, 319] on label "Contains pictures that do not match the text" at bounding box center [817, 330] width 606 height 72
click at [550, 321] on input "Contains pictures that do not match the text" at bounding box center [541, 330] width 18 height 18
checkbox input "true"
click at [792, 265] on p "Contains unfamiliar vocabulary" at bounding box center [832, 258] width 485 height 18
click at [550, 265] on input "Contains unfamiliar vocabulary" at bounding box center [541, 258] width 18 height 18
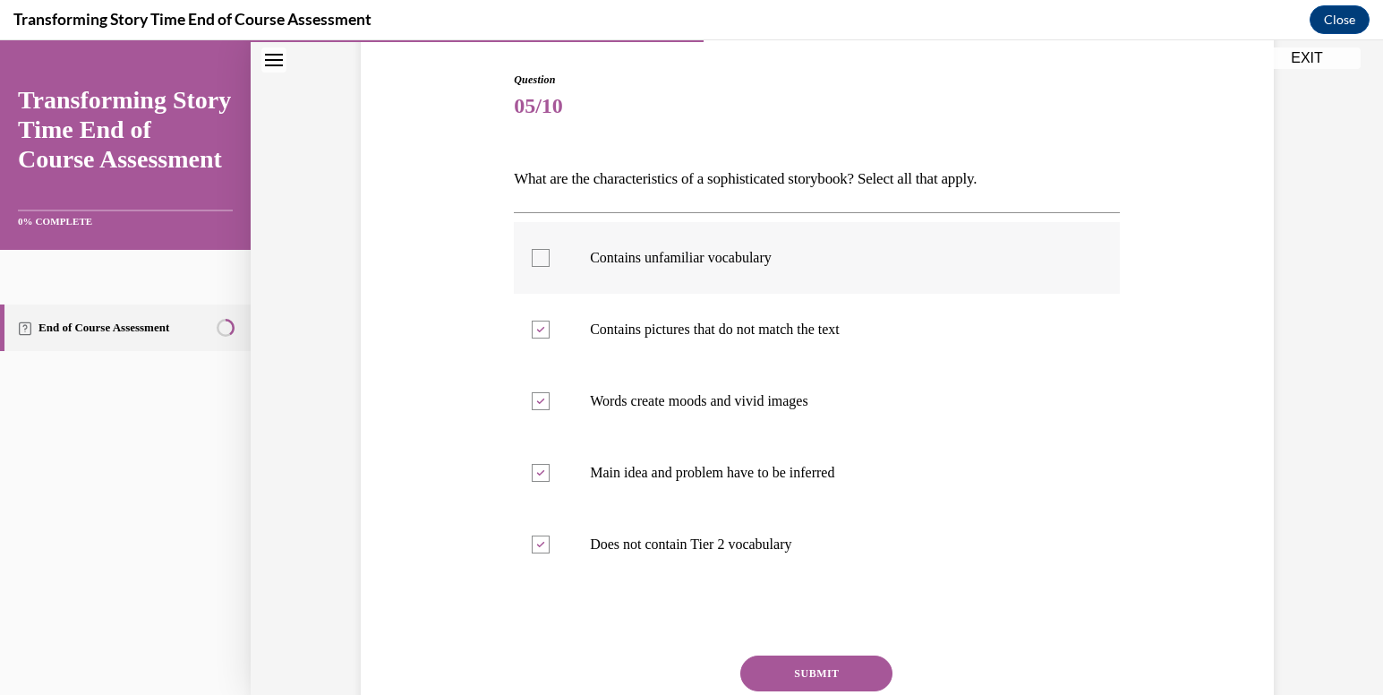
checkbox input "true"
click at [822, 672] on button "SUBMIT" at bounding box center [817, 673] width 152 height 36
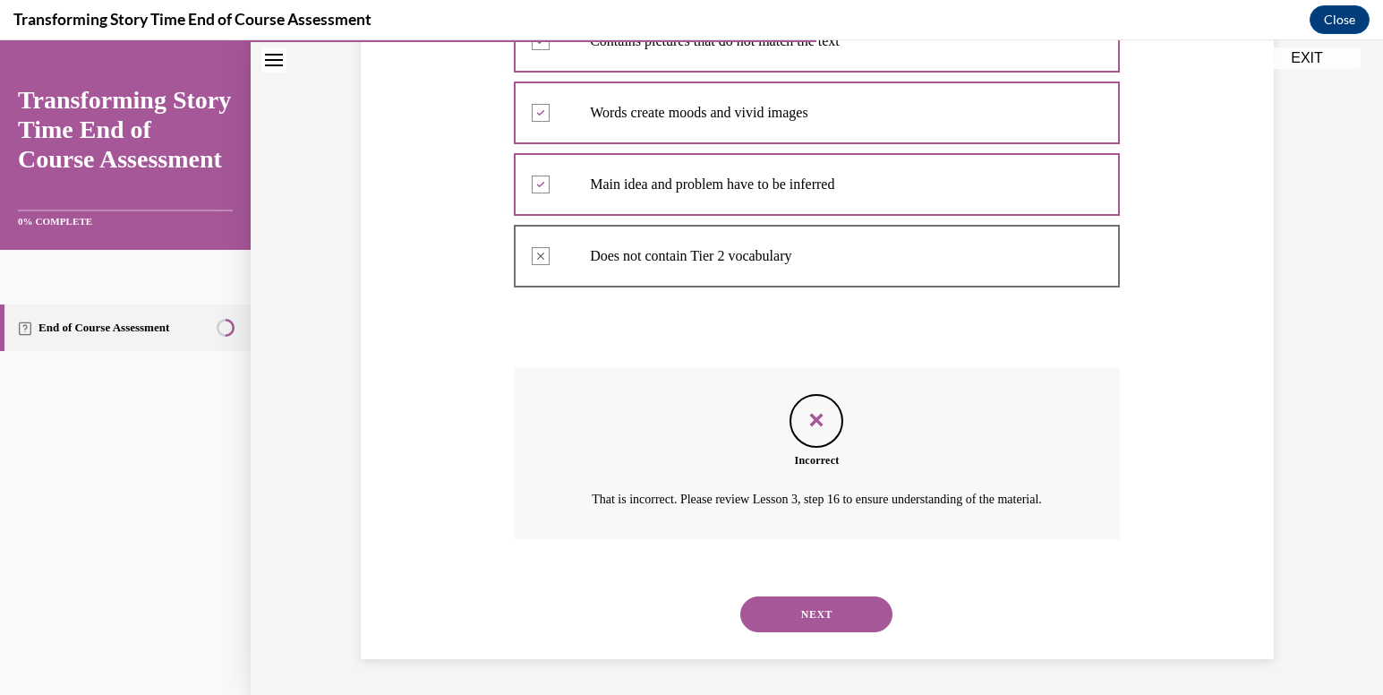
scroll to position [475, 0]
click at [818, 624] on button "NEXT" at bounding box center [817, 614] width 152 height 36
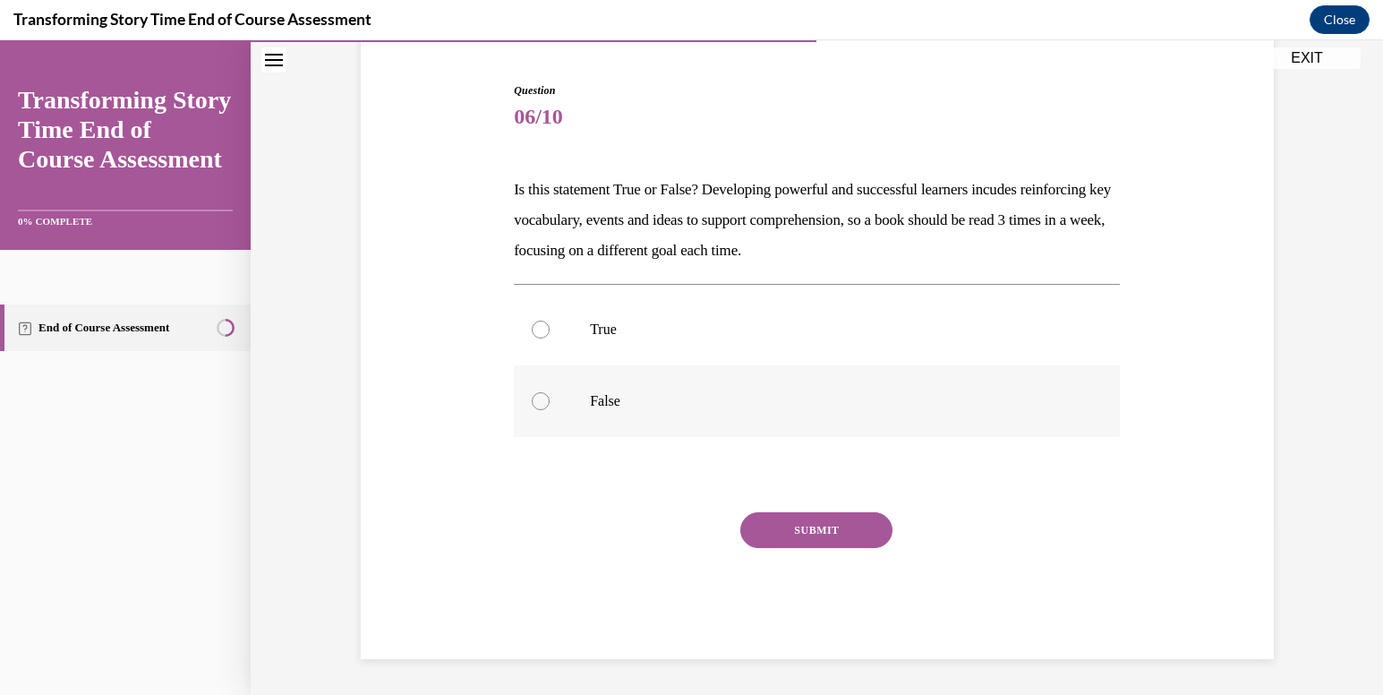
click at [728, 424] on label "False" at bounding box center [817, 401] width 606 height 72
click at [550, 410] on input "False" at bounding box center [541, 401] width 18 height 18
radio input "true"
click at [823, 533] on button "SUBMIT" at bounding box center [817, 530] width 152 height 36
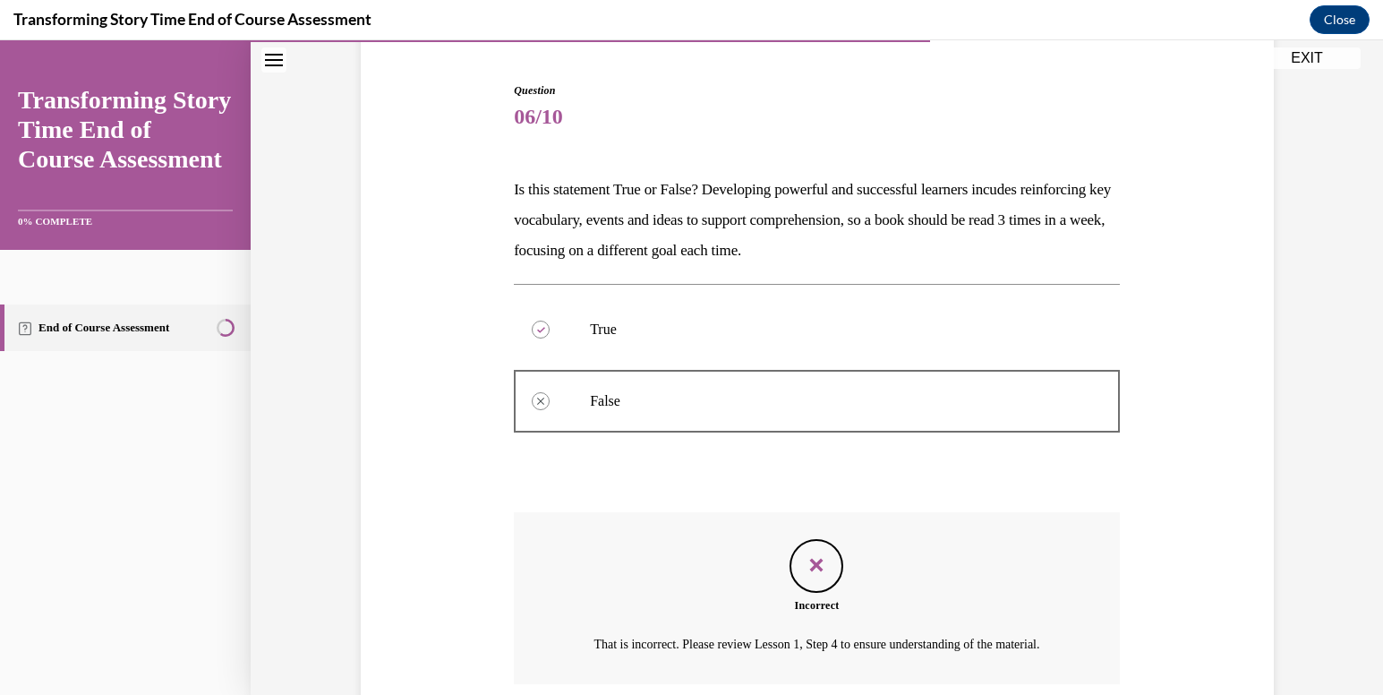
scroll to position [333, 0]
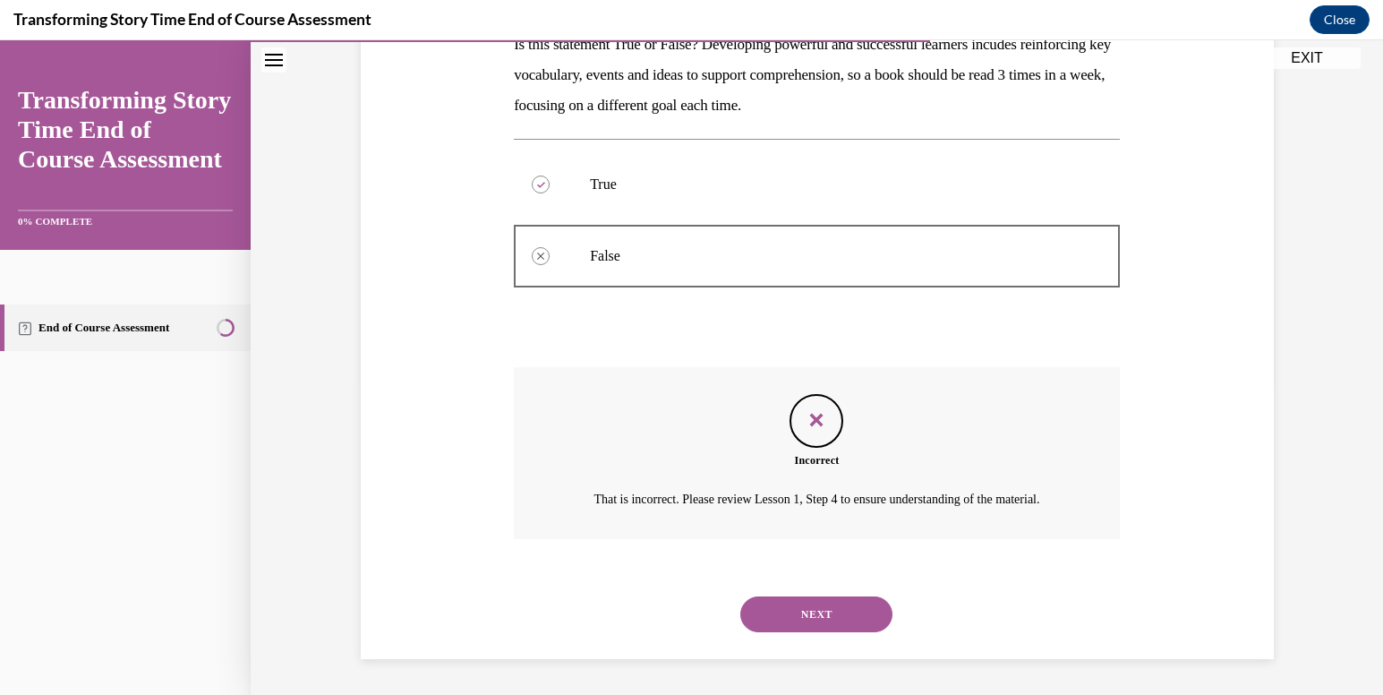
click at [815, 610] on button "NEXT" at bounding box center [817, 614] width 152 height 36
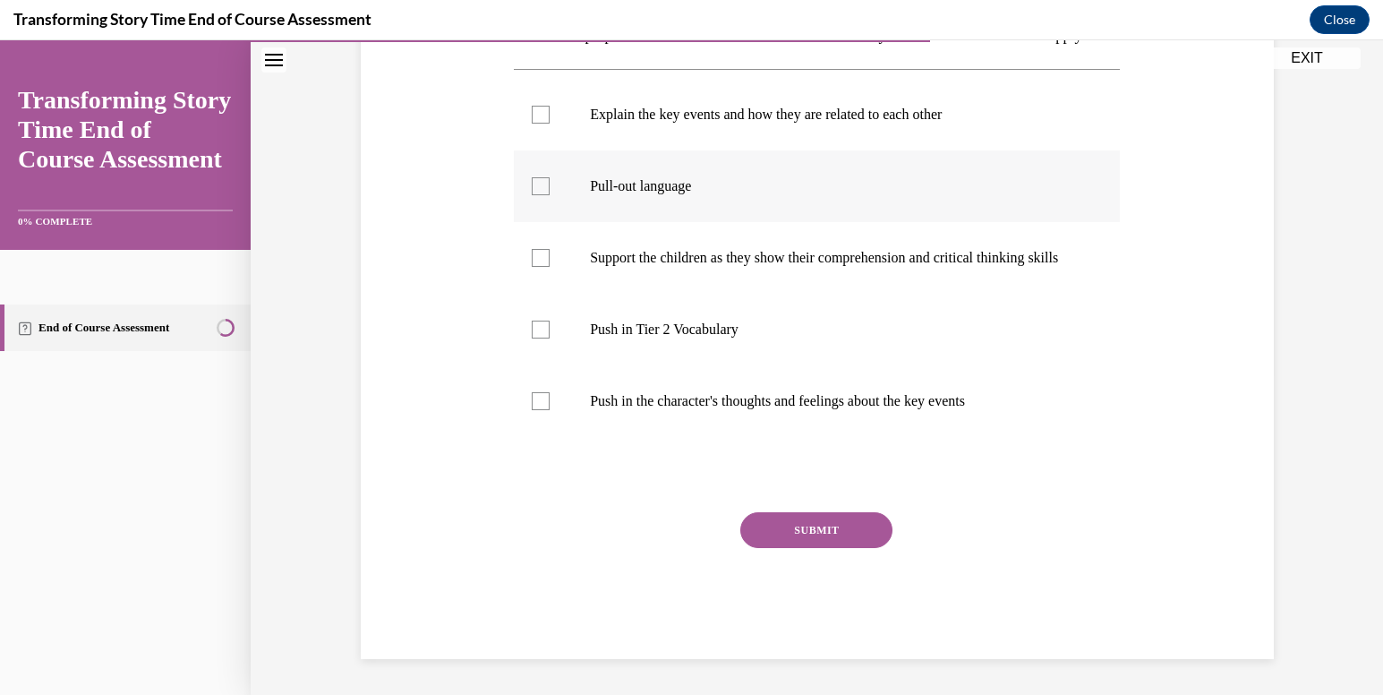
scroll to position [368, 0]
click at [766, 404] on p "Push in the character's thoughts and feelings about the key events" at bounding box center [832, 401] width 485 height 18
click at [550, 404] on input "Push in the character's thoughts and feelings about the key events" at bounding box center [541, 401] width 18 height 18
checkbox input "true"
click at [761, 318] on label "Push in Tier 2 Vocabulary" at bounding box center [817, 330] width 606 height 72
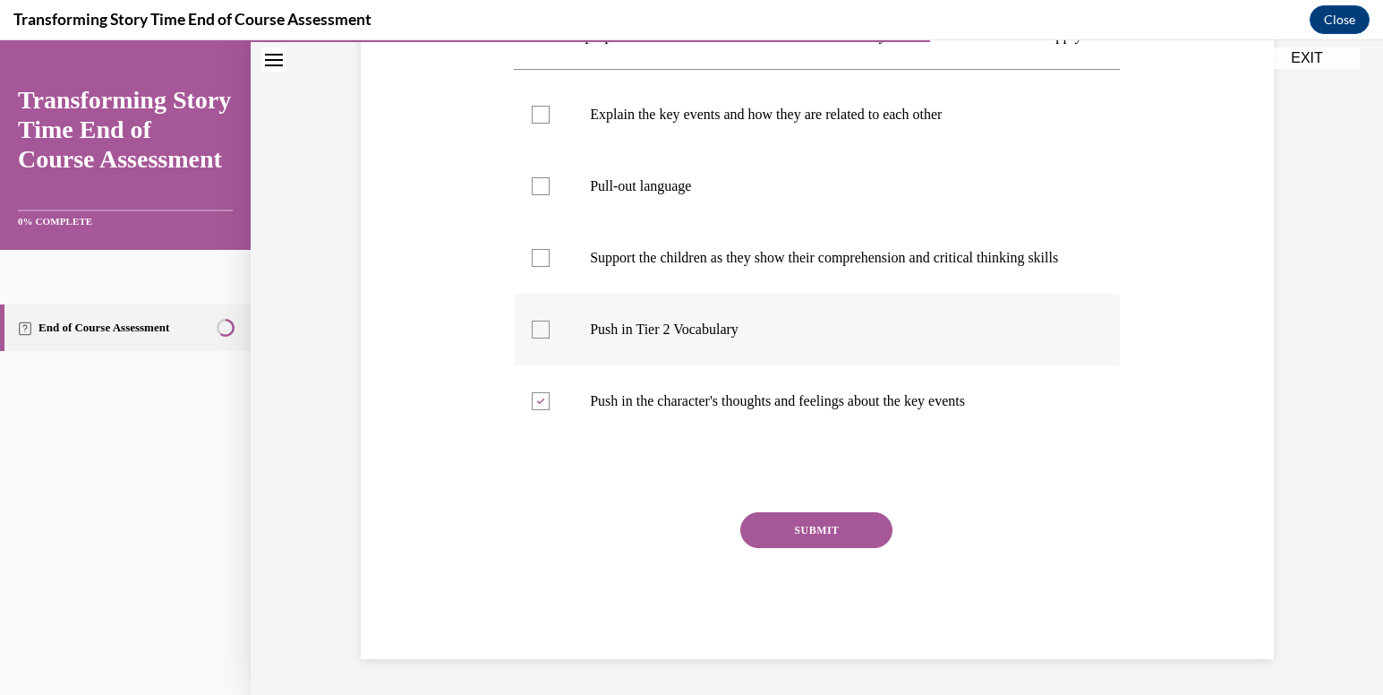
click at [550, 321] on input "Push in Tier 2 Vocabulary" at bounding box center [541, 330] width 18 height 18
checkbox input "true"
click at [765, 275] on label "Support the children as they show their comprehension and critical thinking ski…" at bounding box center [817, 258] width 606 height 72
click at [550, 267] on input "Support the children as they show their comprehension and critical thinking ski…" at bounding box center [541, 258] width 18 height 18
checkbox input "true"
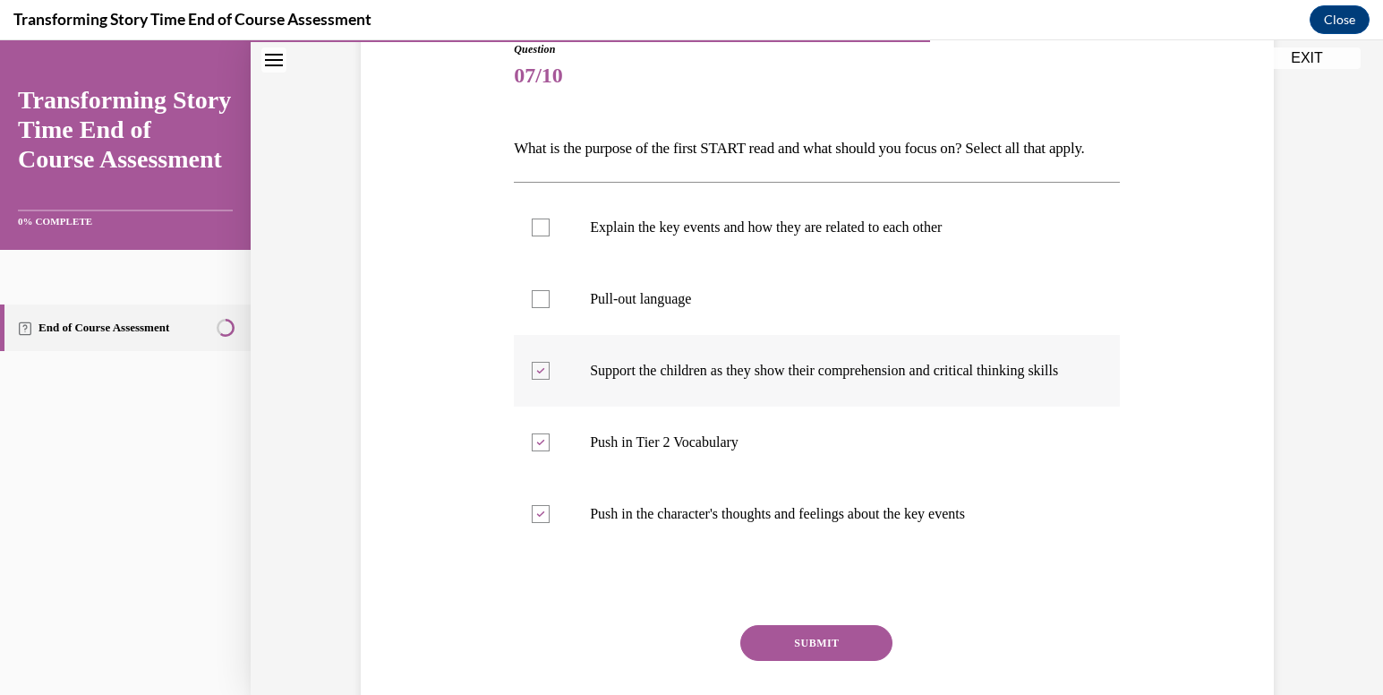
scroll to position [207, 0]
click at [771, 227] on label "Explain the key events and how they are related to each other" at bounding box center [817, 229] width 606 height 72
click at [550, 227] on input "Explain the key events and how they are related to each other" at bounding box center [541, 228] width 18 height 18
checkbox input "true"
click at [759, 295] on label "Pull-out language" at bounding box center [817, 300] width 606 height 72
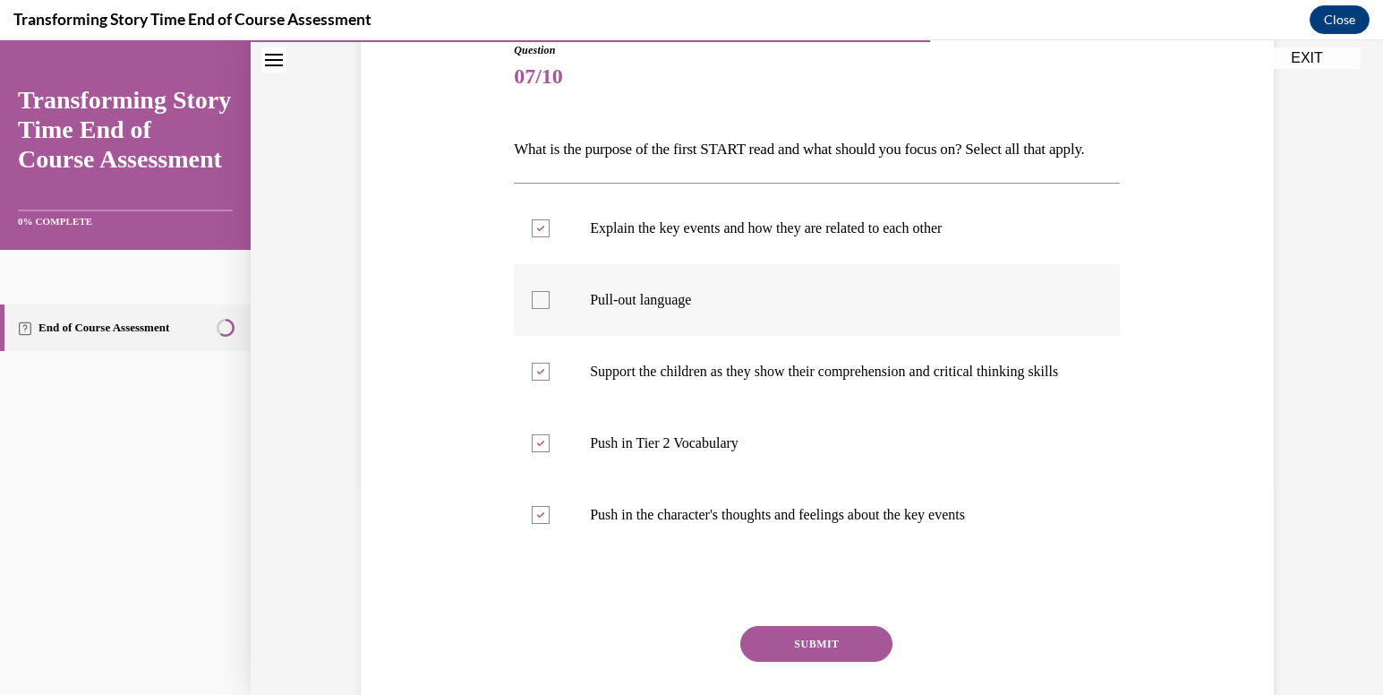
click at [550, 295] on input "Pull-out language" at bounding box center [541, 300] width 18 height 18
checkbox input "true"
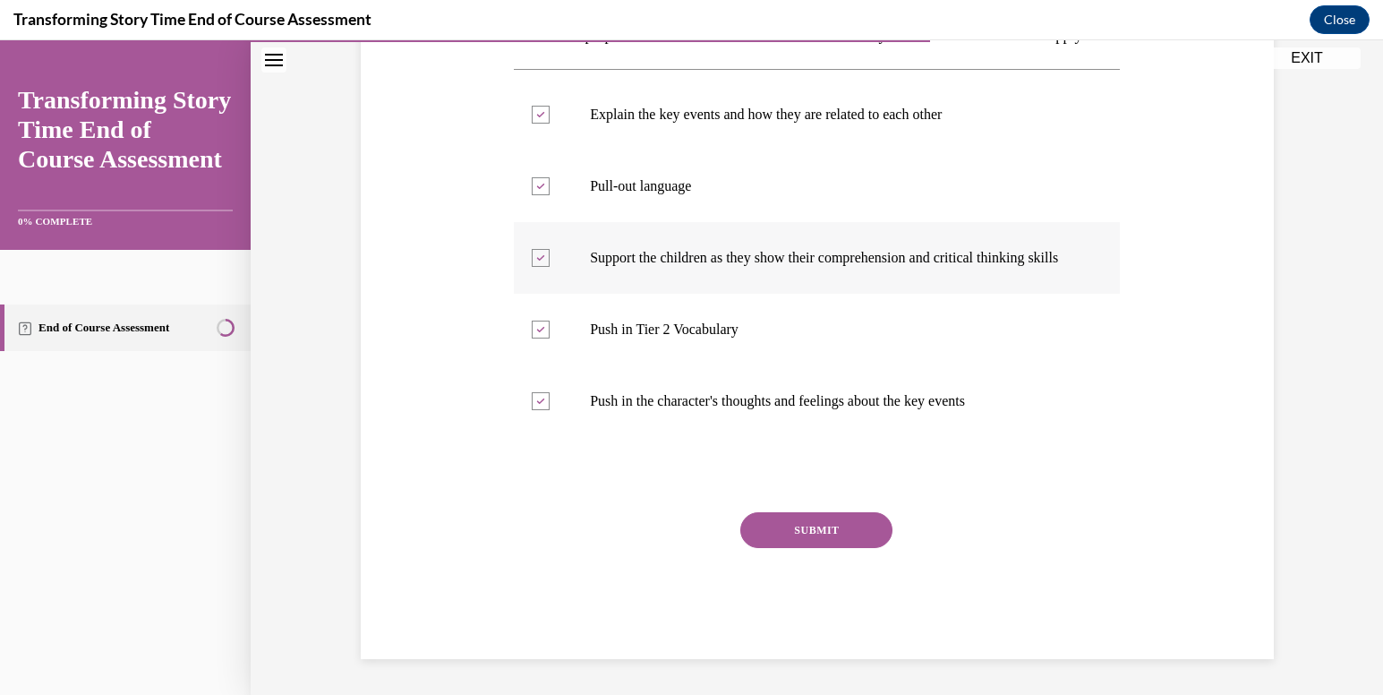
scroll to position [358, 0]
click at [814, 520] on div "Question 07/10 What is the purpose of the first START read and what should you …" at bounding box center [817, 293] width 606 height 731
click at [814, 523] on button "SUBMIT" at bounding box center [817, 530] width 152 height 36
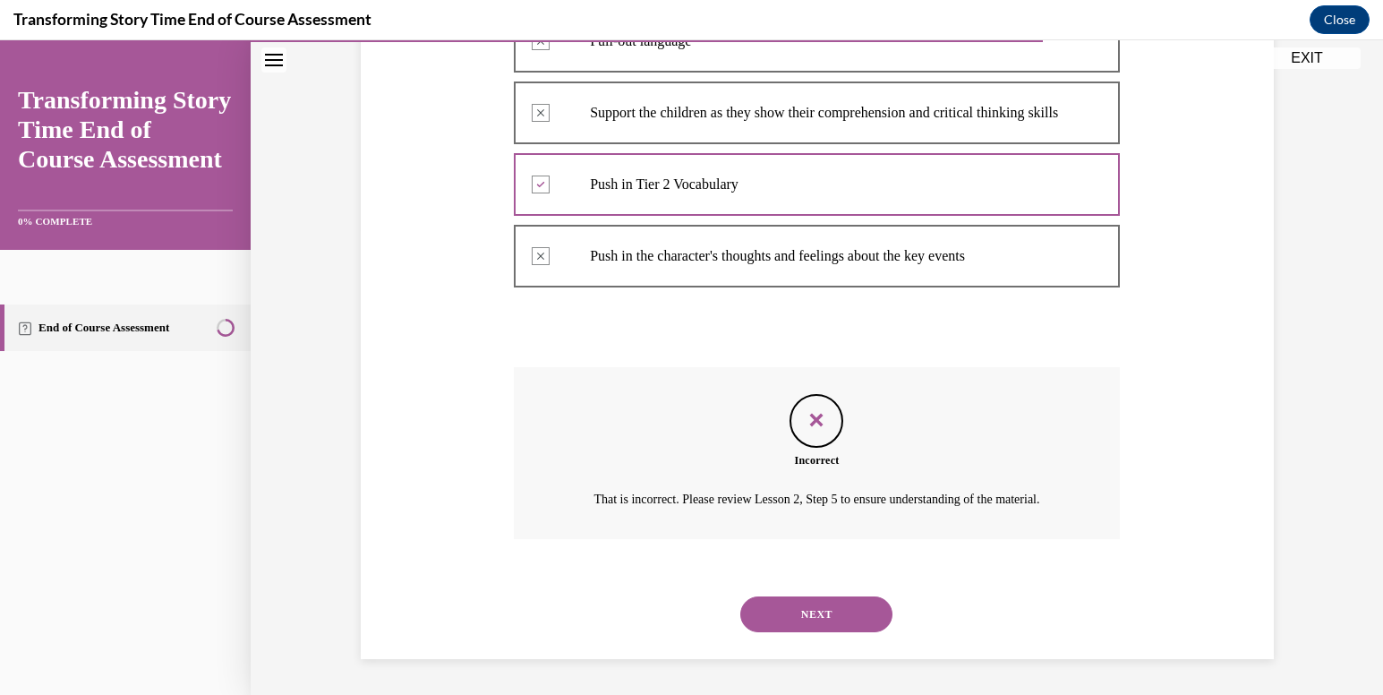
scroll to position [482, 0]
click at [823, 632] on button "NEXT" at bounding box center [817, 614] width 152 height 36
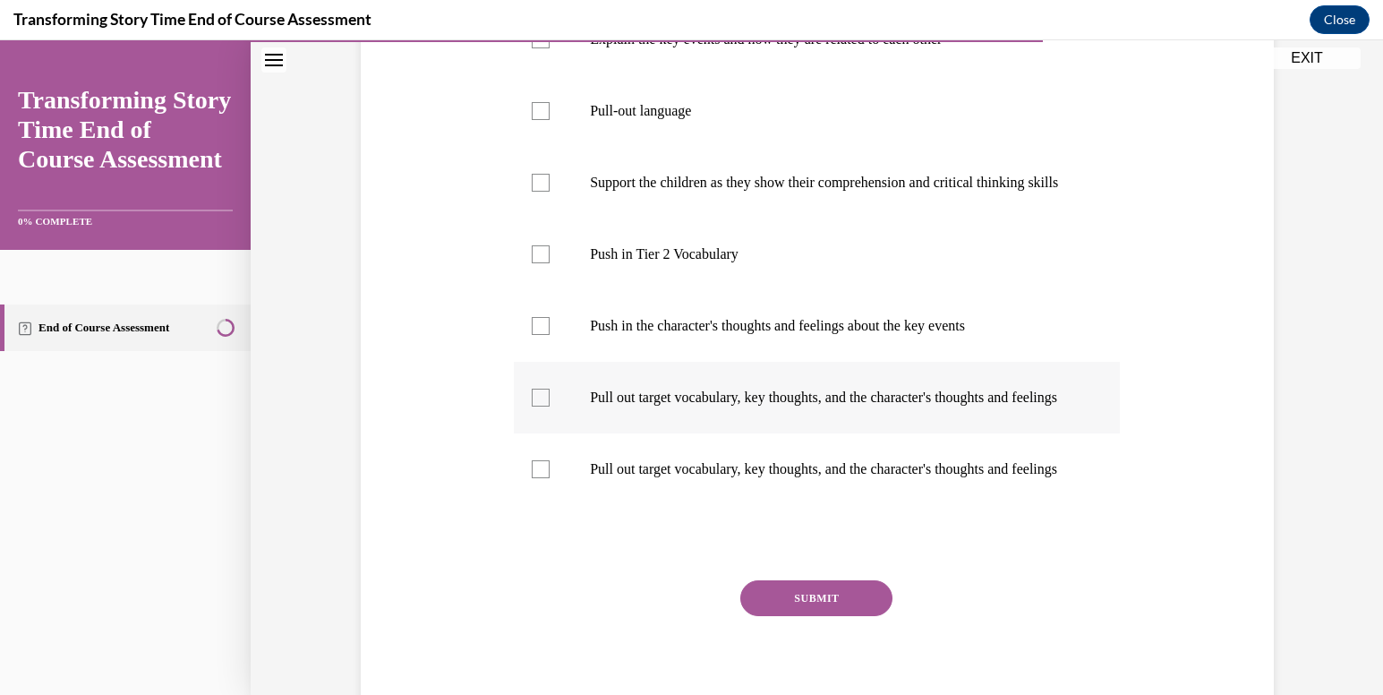
scroll to position [405, 0]
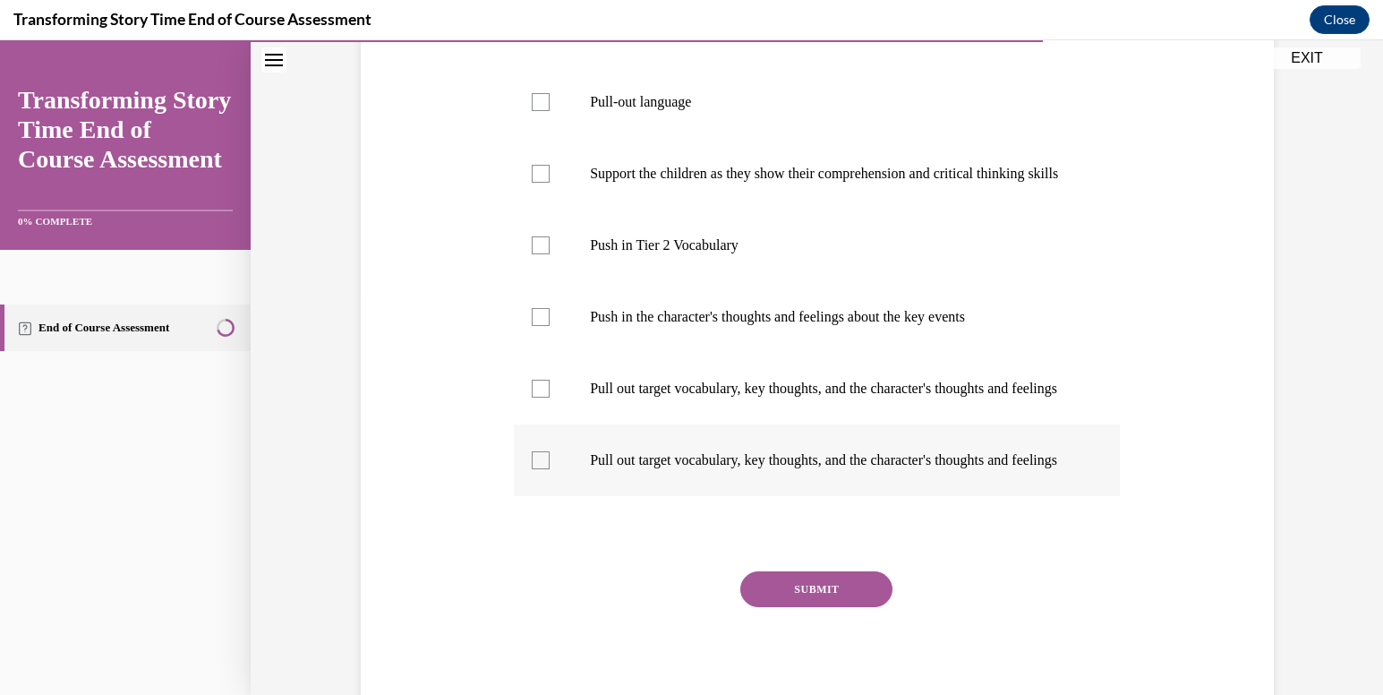
click at [681, 469] on p "Pull out target vocabulary, key thoughts, and the character's thoughts and feel…" at bounding box center [832, 460] width 485 height 18
click at [550, 469] on input "Pull out target vocabulary, key thoughts, and the character's thoughts and feel…" at bounding box center [541, 460] width 18 height 18
checkbox input "true"
click at [730, 419] on label "Pull out target vocabulary, key thoughts, and the character's thoughts and feel…" at bounding box center [817, 389] width 606 height 72
click at [550, 398] on input "Pull out target vocabulary, key thoughts, and the character's thoughts and feel…" at bounding box center [541, 389] width 18 height 18
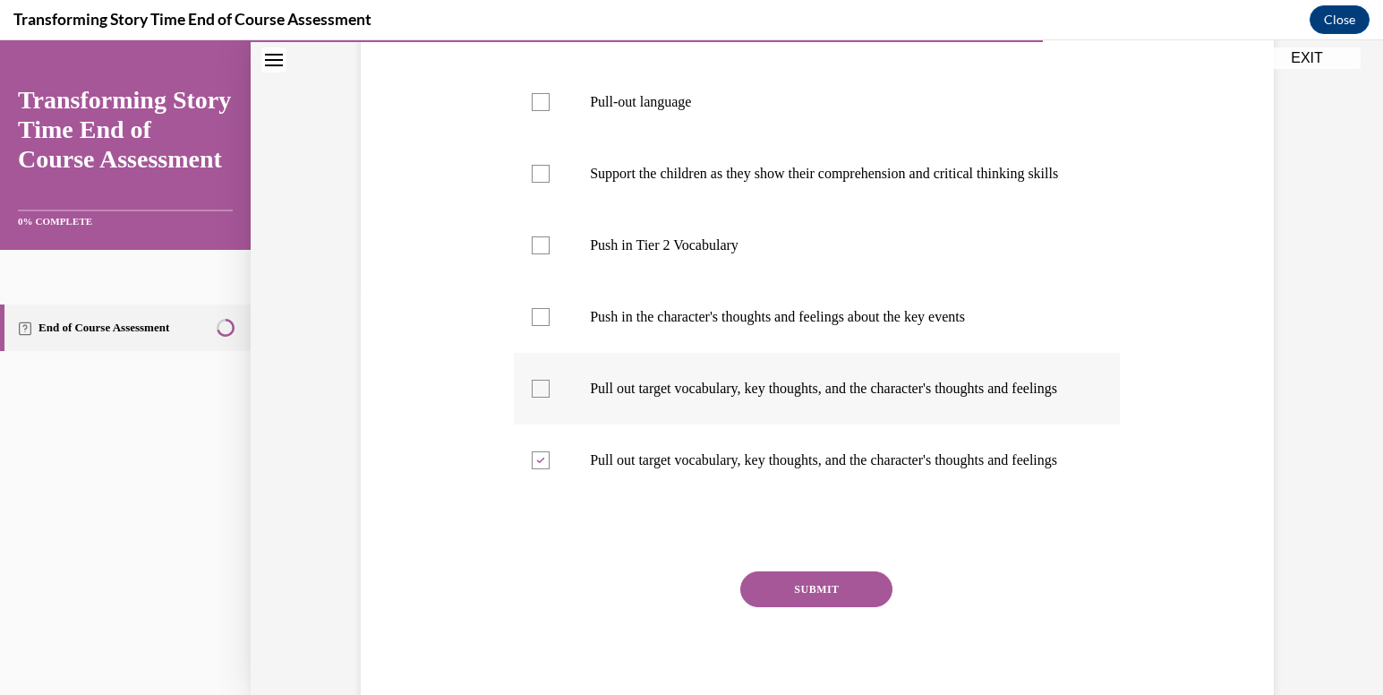
checkbox input "true"
click at [743, 353] on label "Push in the character's thoughts and feelings about the key events" at bounding box center [817, 317] width 606 height 72
click at [550, 326] on input "Push in the character's thoughts and feelings about the key events" at bounding box center [541, 317] width 18 height 18
checkbox input "true"
click at [813, 607] on button "SUBMIT" at bounding box center [817, 589] width 152 height 36
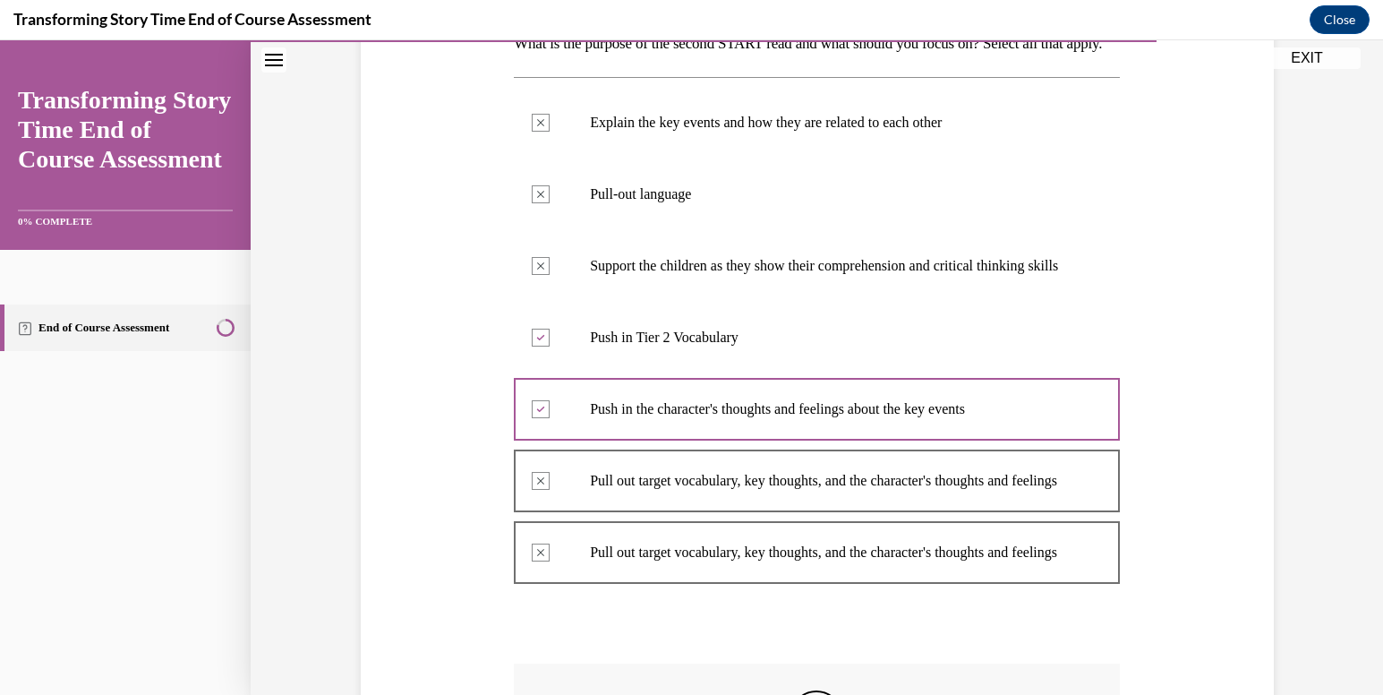
scroll to position [703, 0]
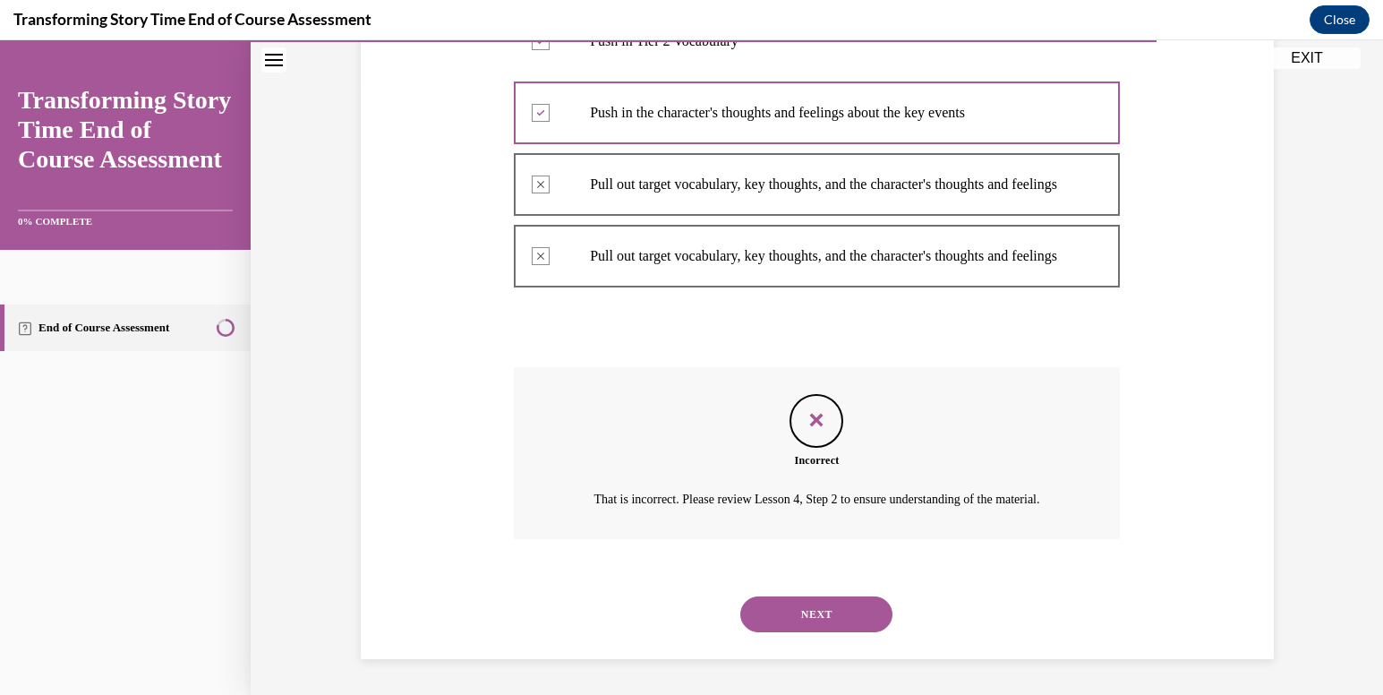
click at [812, 625] on button "NEXT" at bounding box center [817, 614] width 152 height 36
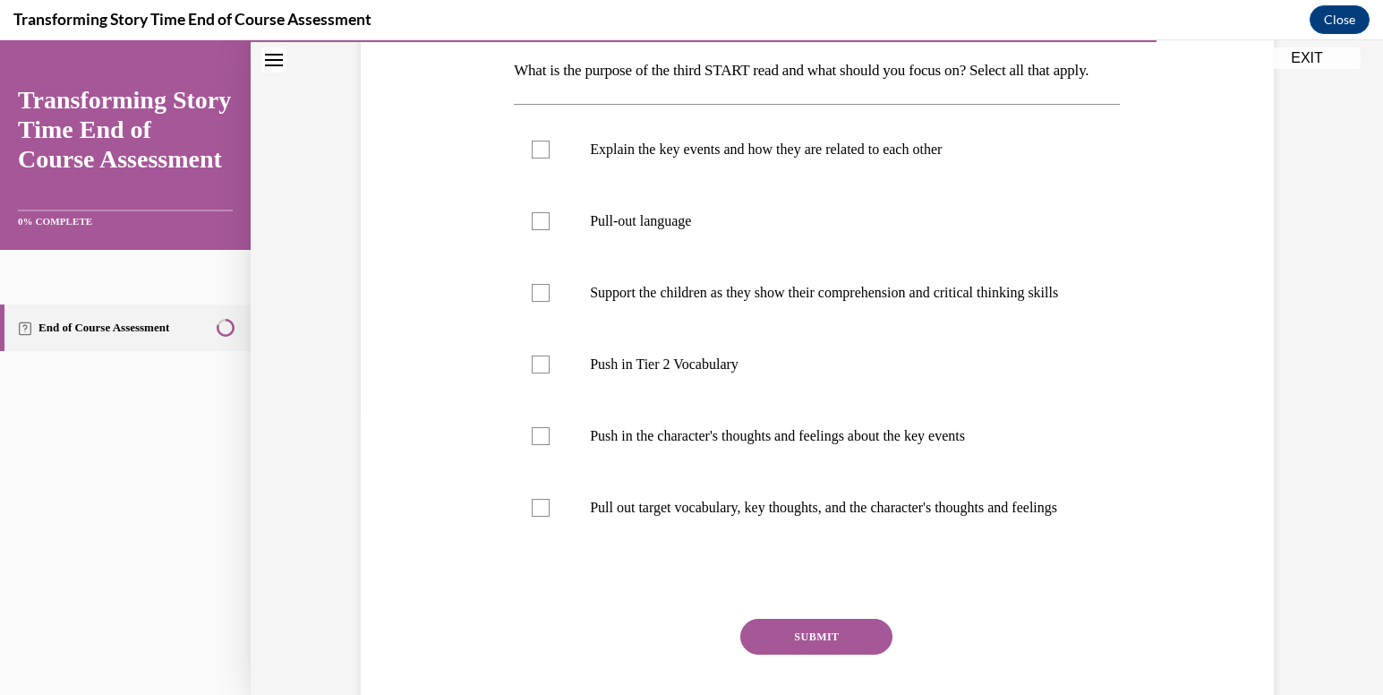
scroll to position [287, 0]
click at [720, 399] on label "Push in Tier 2 Vocabulary" at bounding box center [817, 364] width 606 height 72
click at [550, 372] on input "Push in Tier 2 Vocabulary" at bounding box center [541, 364] width 18 height 18
checkbox input "true"
click at [720, 444] on p "Push in the character's thoughts and feelings about the key events" at bounding box center [832, 435] width 485 height 18
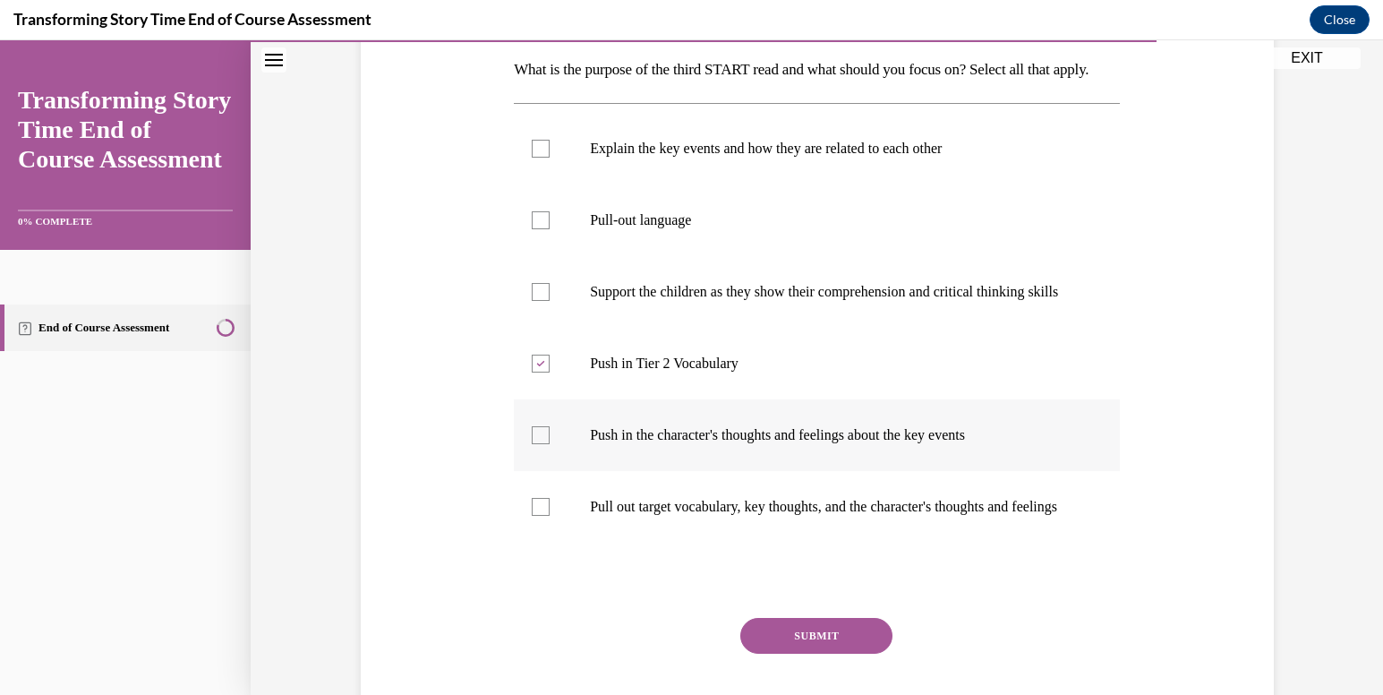
click at [550, 444] on input "Push in the character's thoughts and feelings about the key events" at bounding box center [541, 435] width 18 height 18
checkbox input "true"
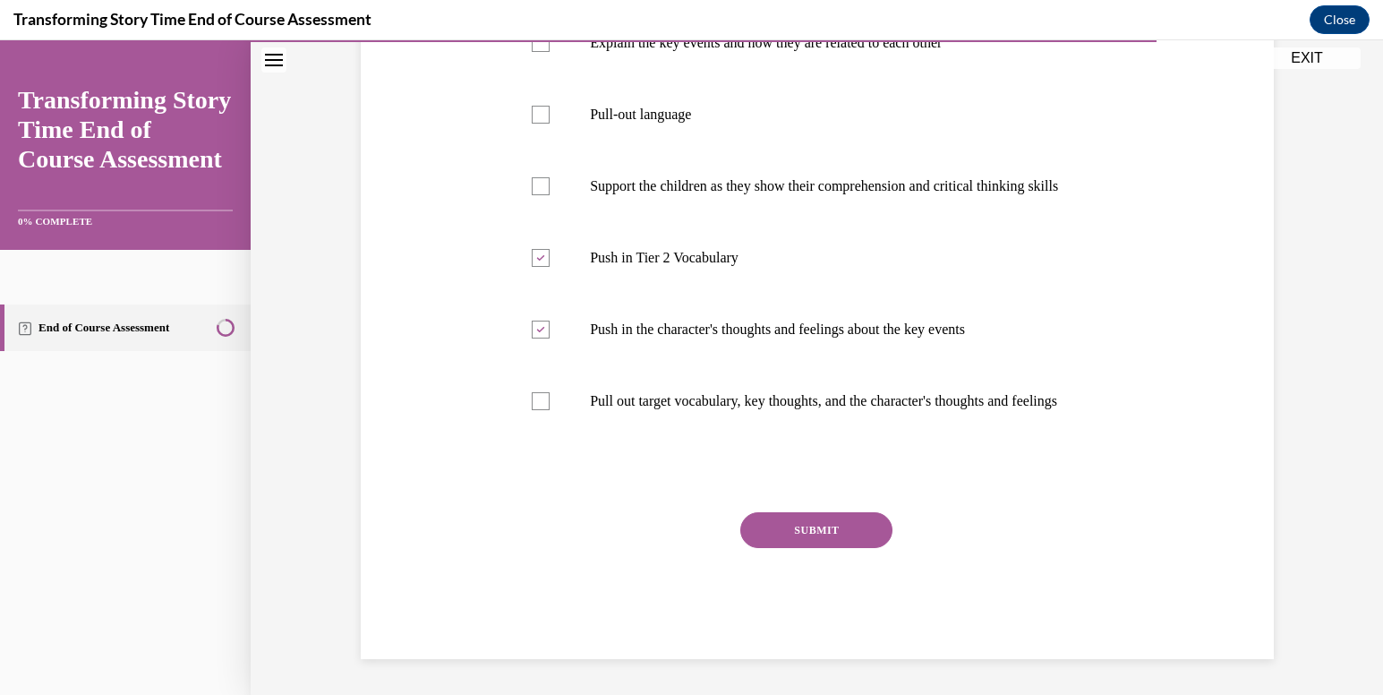
click at [761, 512] on button "SUBMIT" at bounding box center [817, 530] width 152 height 36
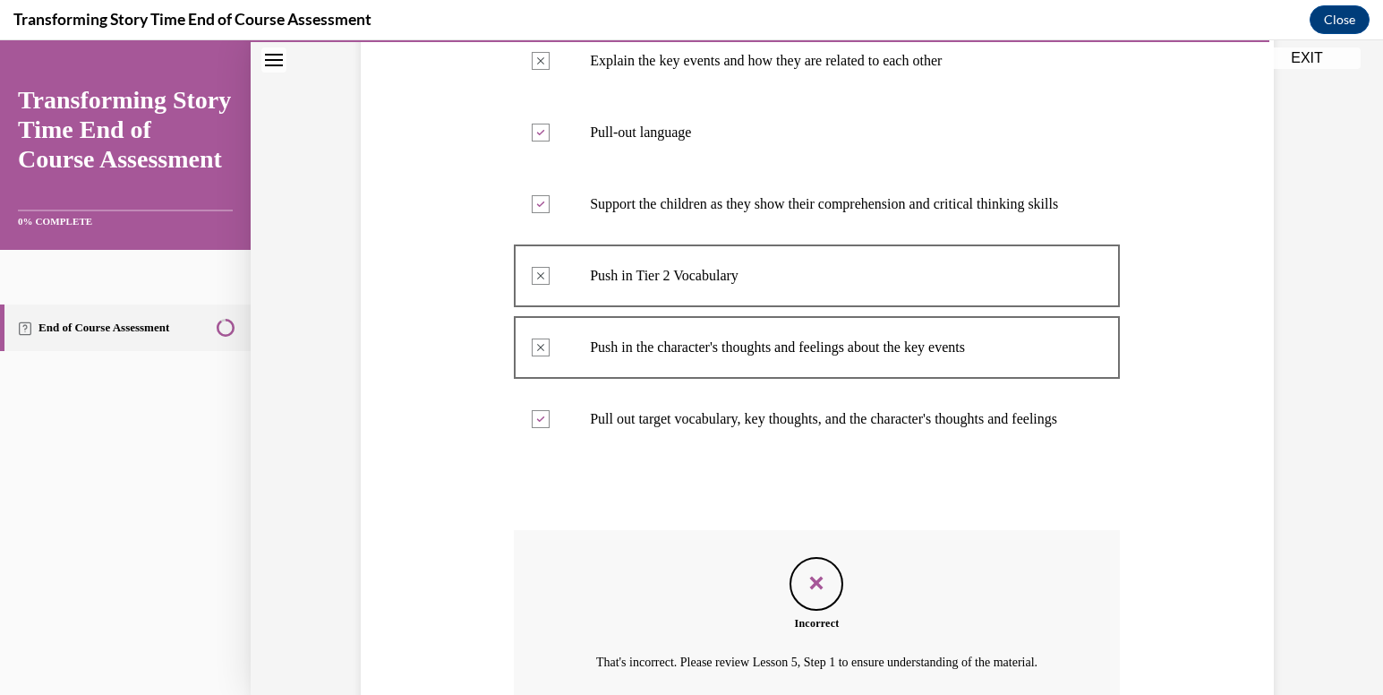
scroll to position [373, 0]
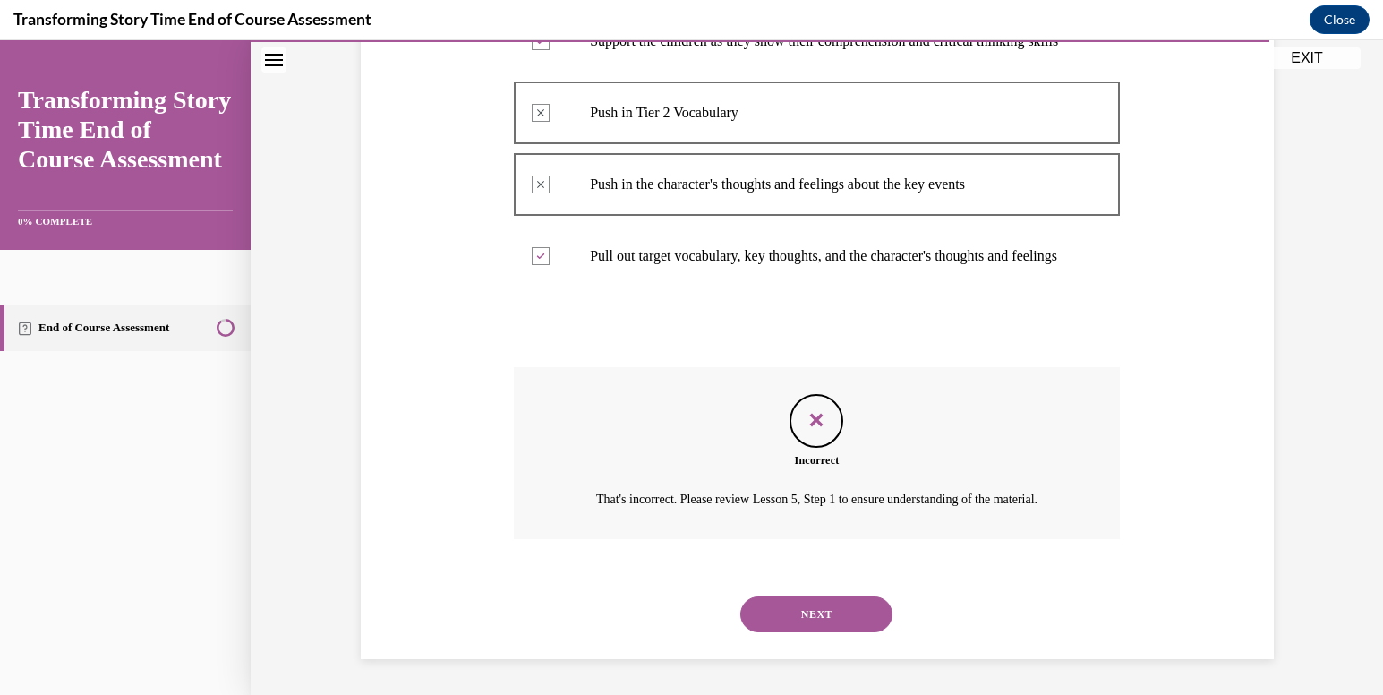
click at [789, 601] on button "NEXT" at bounding box center [817, 614] width 152 height 36
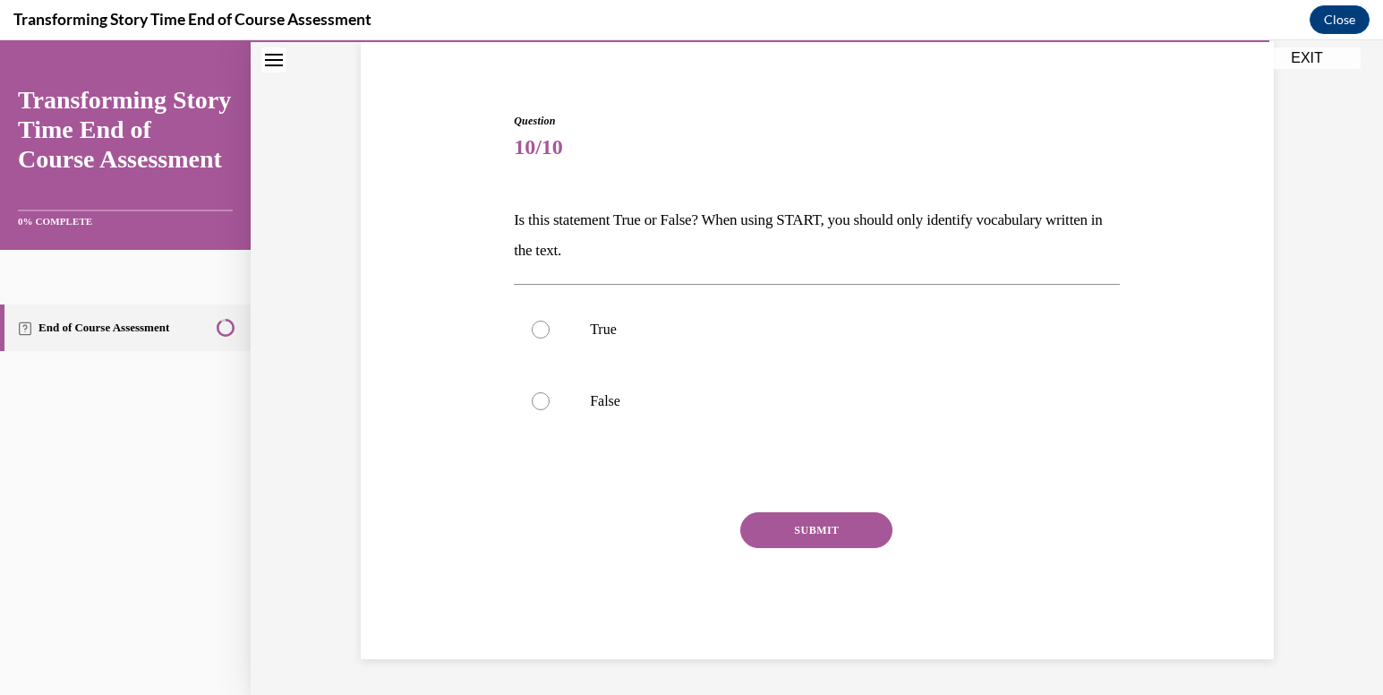
scroll to position [136, 0]
click at [732, 298] on label "True" at bounding box center [817, 330] width 606 height 72
click at [550, 321] on input "True" at bounding box center [541, 330] width 18 height 18
radio input "true"
click at [802, 544] on button "SUBMIT" at bounding box center [817, 530] width 152 height 36
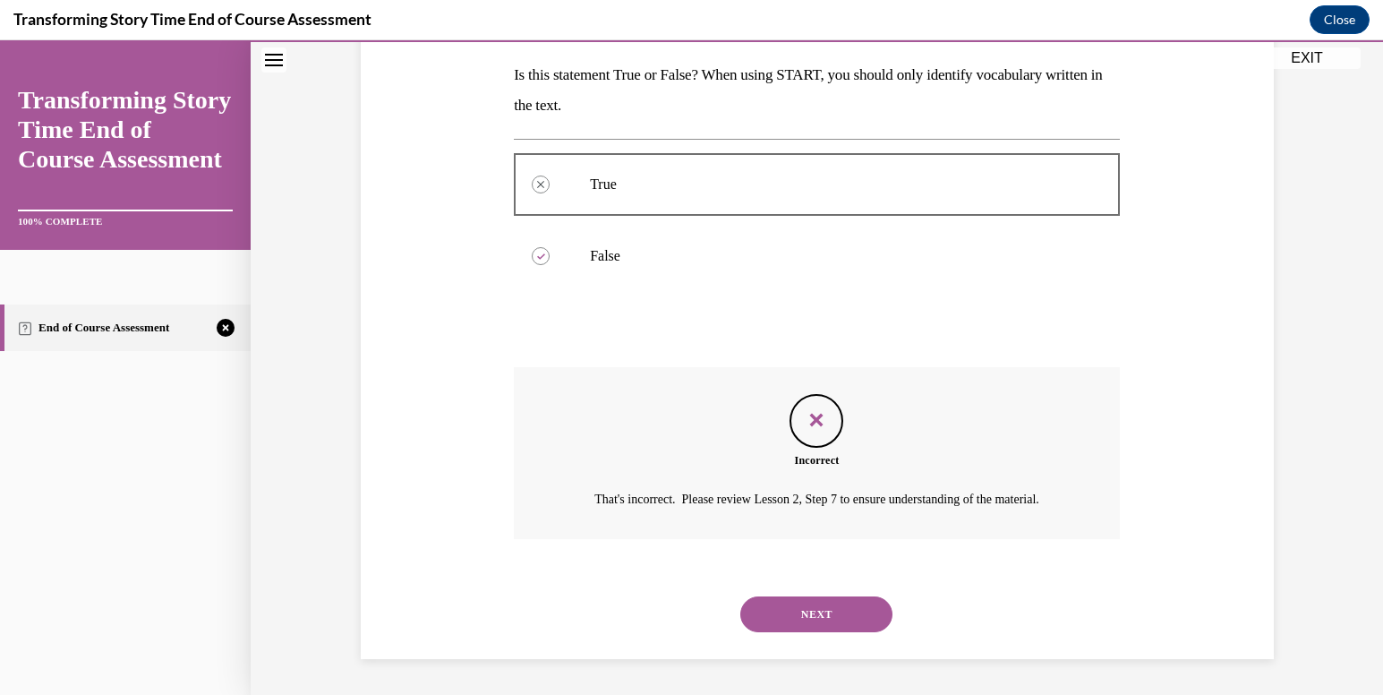
scroll to position [303, 0]
click at [846, 604] on button "NEXT" at bounding box center [817, 614] width 152 height 36
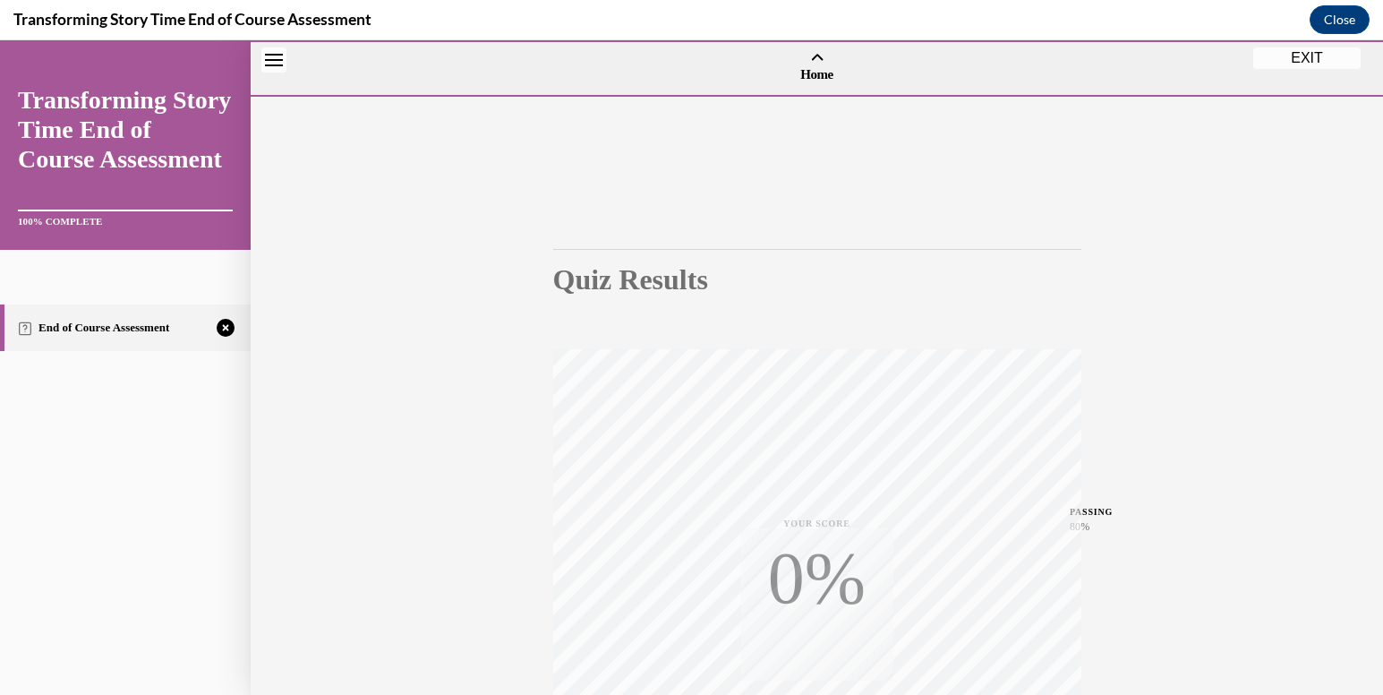
scroll to position [263, 0]
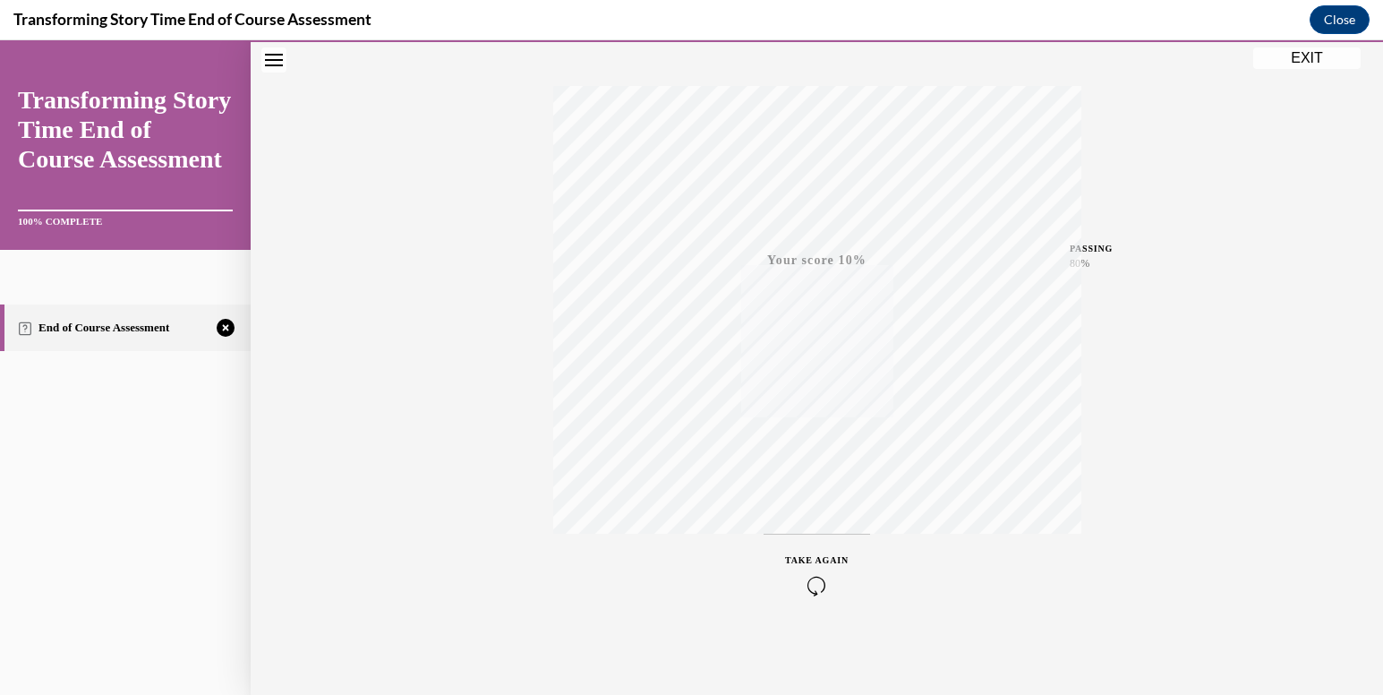
click at [817, 606] on button "TAKE AGAIN" at bounding box center [817, 574] width 107 height 81
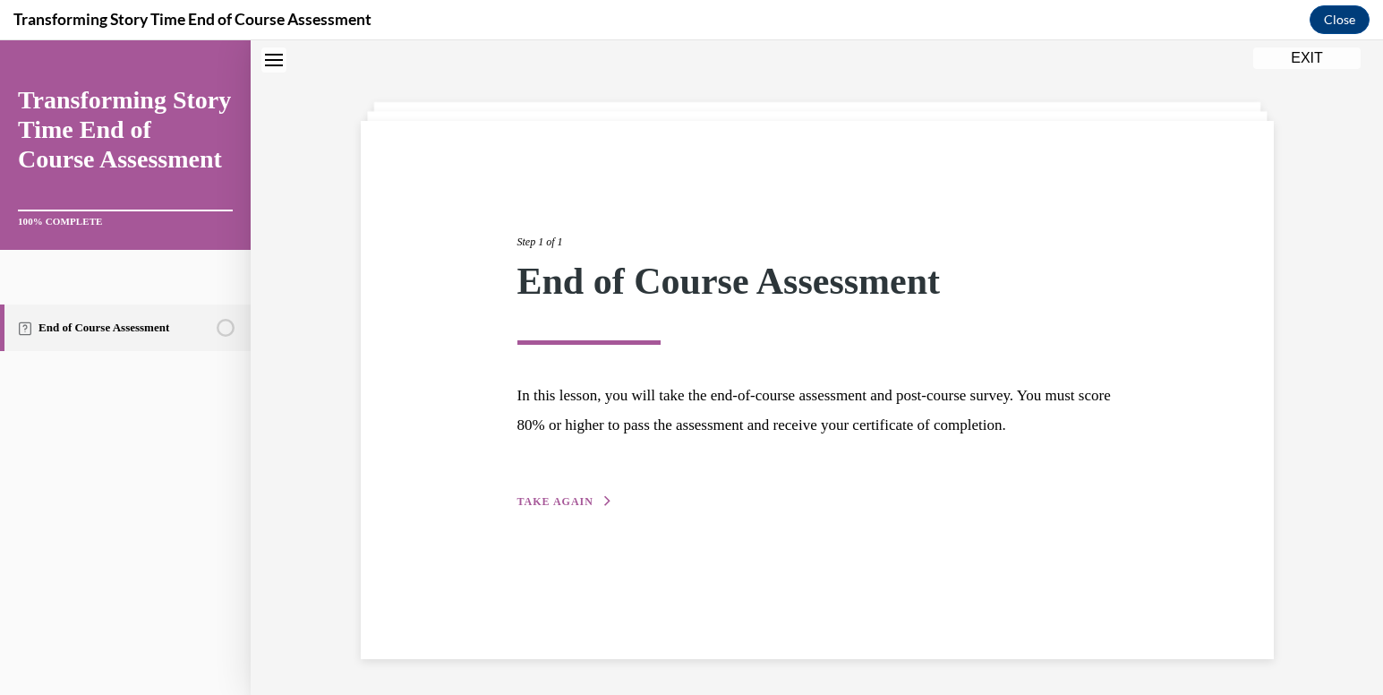
scroll to position [56, 0]
click at [535, 546] on div "Step 1 of 1 End of Course Assessment In this lesson, you will take the end-of-c…" at bounding box center [817, 390] width 913 height 538
click at [539, 511] on div "Step 1 of 1 End of Course Assessment In this lesson, you will take the end-of-c…" at bounding box center [817, 352] width 627 height 319
click at [539, 508] on span "TAKE AGAIN" at bounding box center [556, 501] width 76 height 13
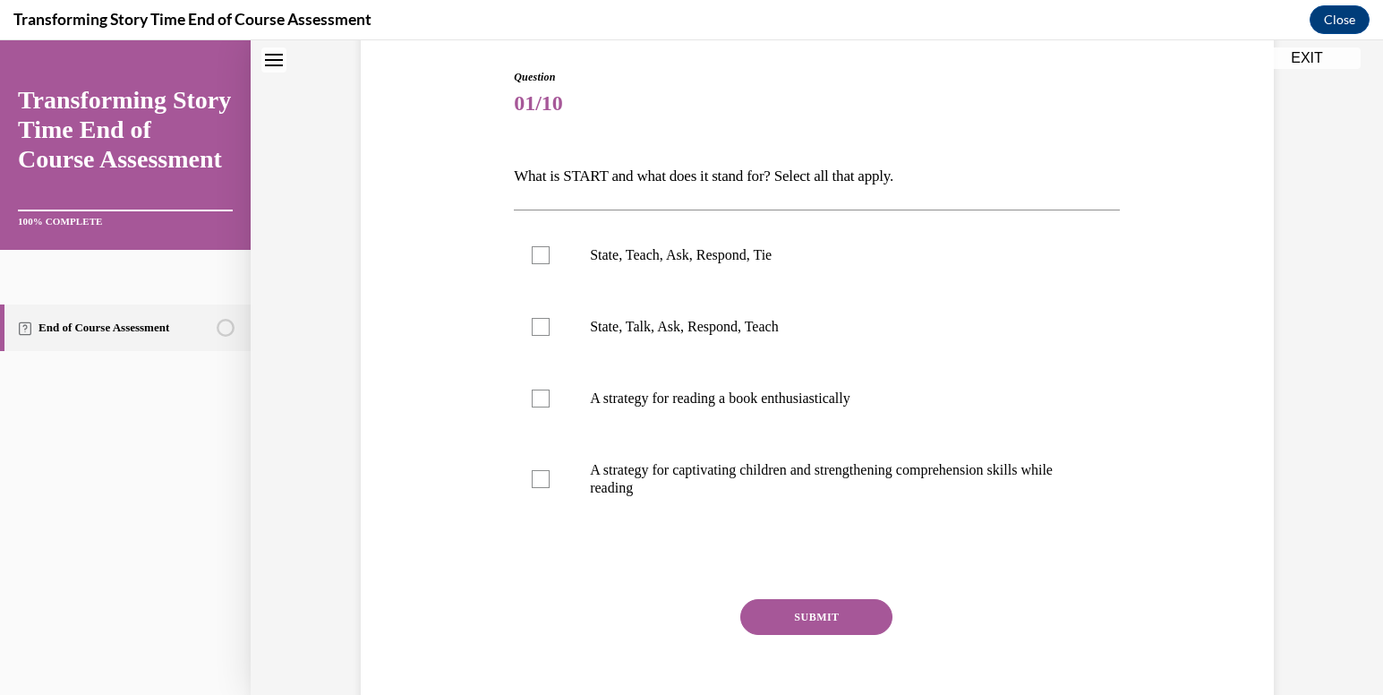
scroll to position [181, 0]
click at [629, 476] on p "A strategy for captivating children and strengthening comprehension skills whil…" at bounding box center [832, 478] width 485 height 36
click at [550, 476] on input "A strategy for captivating children and strengthening comprehension skills whil…" at bounding box center [541, 478] width 18 height 18
checkbox input "true"
click at [664, 241] on label "State, Teach, Ask, Respond, Tie" at bounding box center [817, 254] width 606 height 72
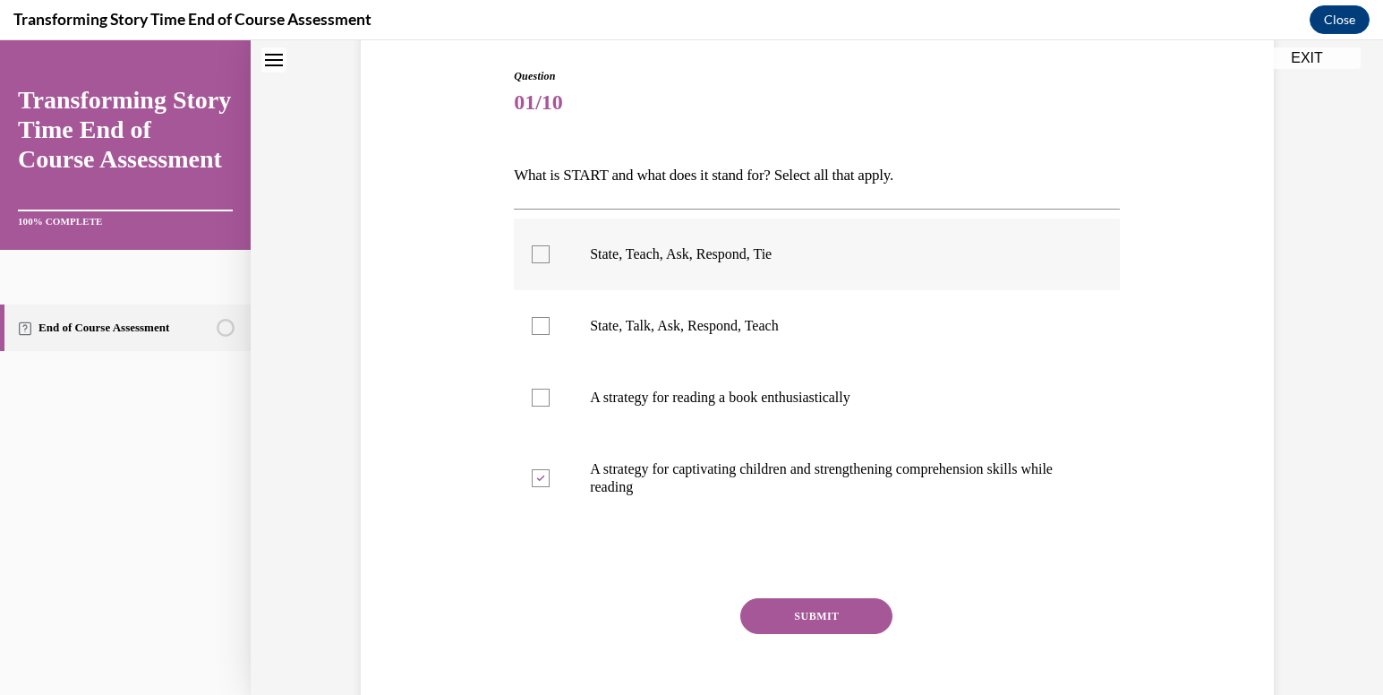
click at [550, 245] on input "State, Teach, Ask, Respond, Tie" at bounding box center [541, 254] width 18 height 18
checkbox input "true"
click at [796, 629] on button "SUBMIT" at bounding box center [817, 616] width 152 height 36
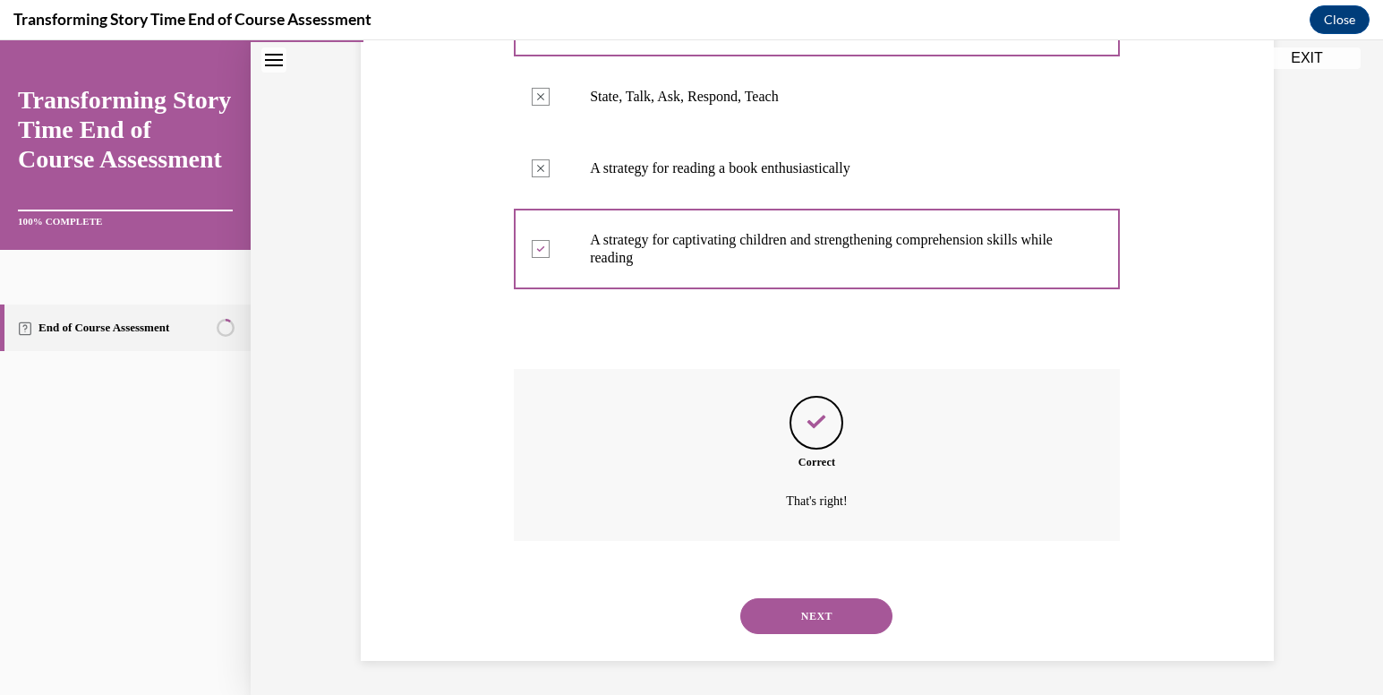
scroll to position [412, 0]
click at [814, 596] on button "NEXT" at bounding box center [817, 614] width 152 height 36
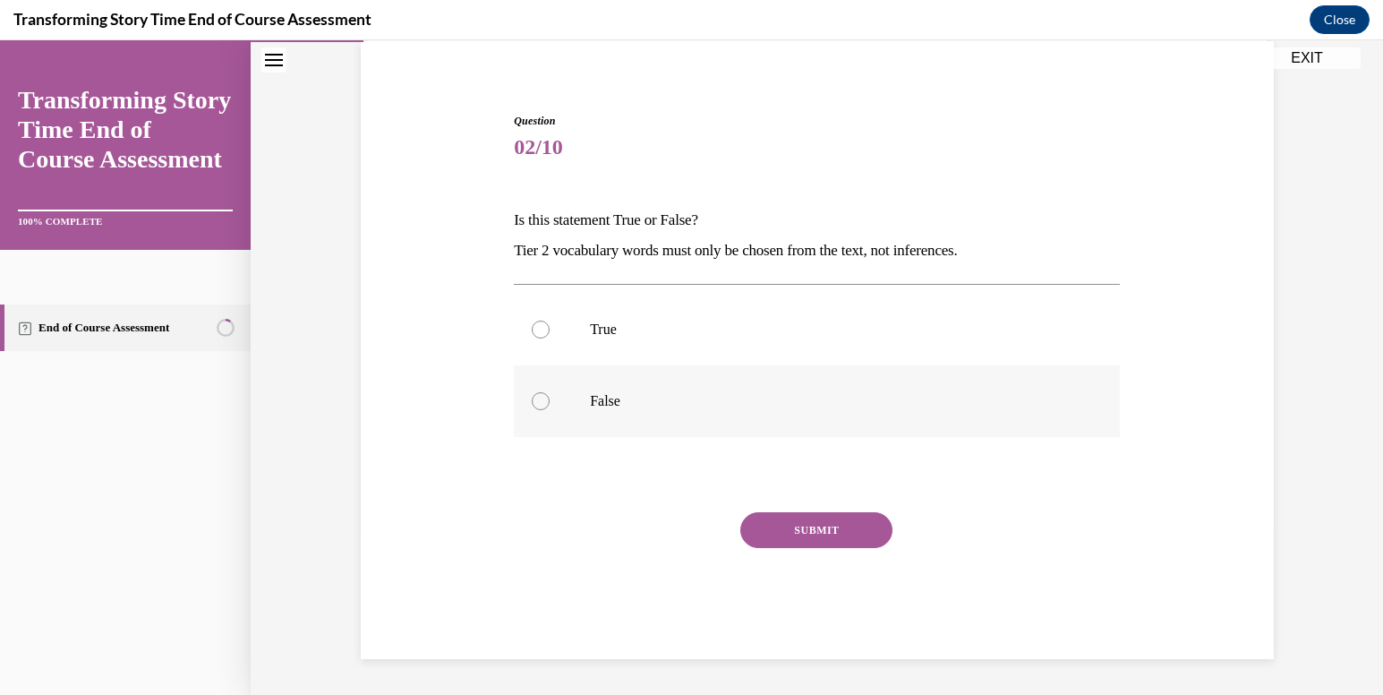
click at [579, 390] on label "False" at bounding box center [817, 401] width 606 height 72
click at [550, 392] on input "False" at bounding box center [541, 401] width 18 height 18
radio input "true"
click at [793, 521] on button "SUBMIT" at bounding box center [817, 530] width 152 height 36
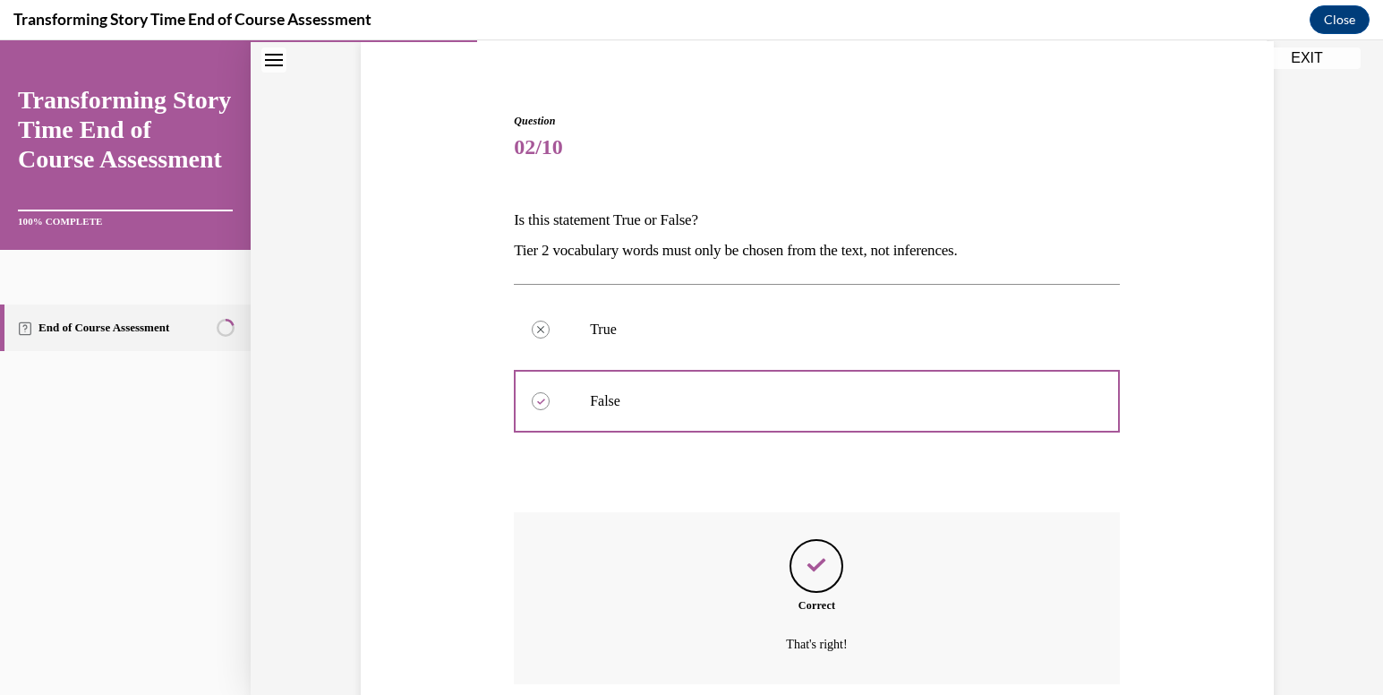
scroll to position [281, 0]
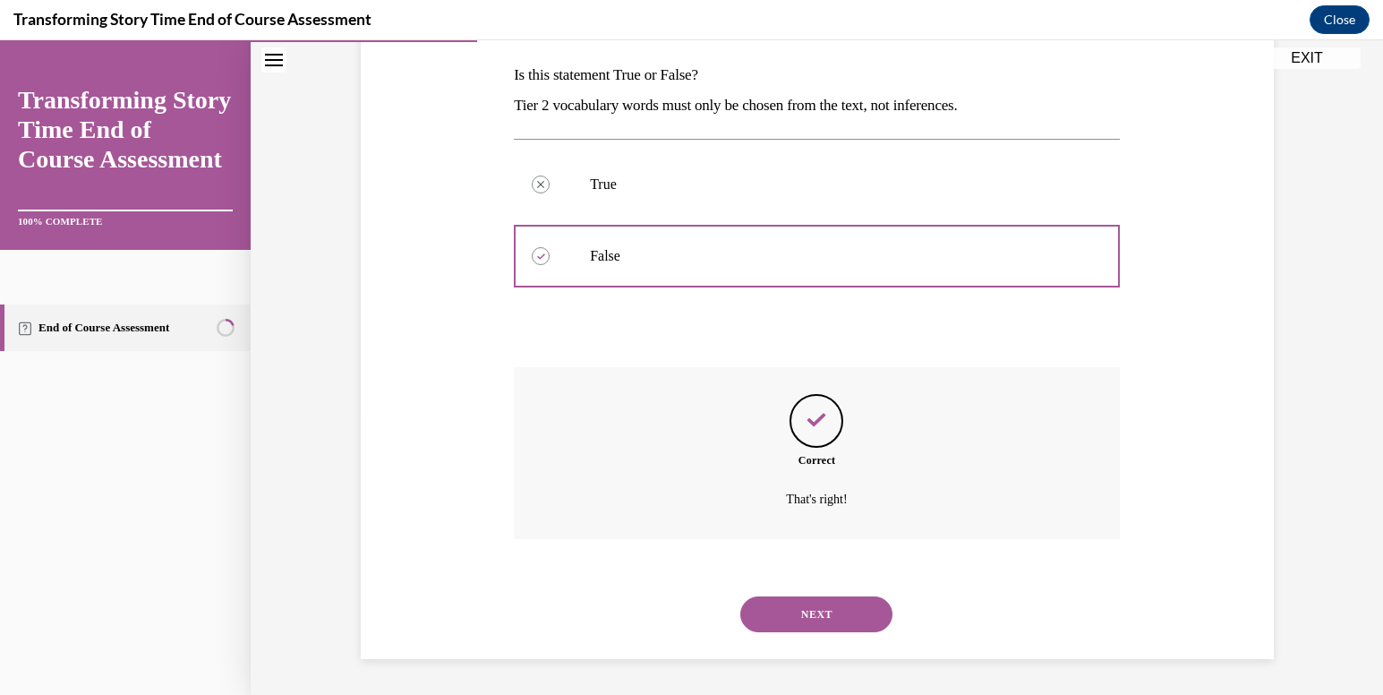
click at [805, 599] on button "NEXT" at bounding box center [817, 614] width 152 height 36
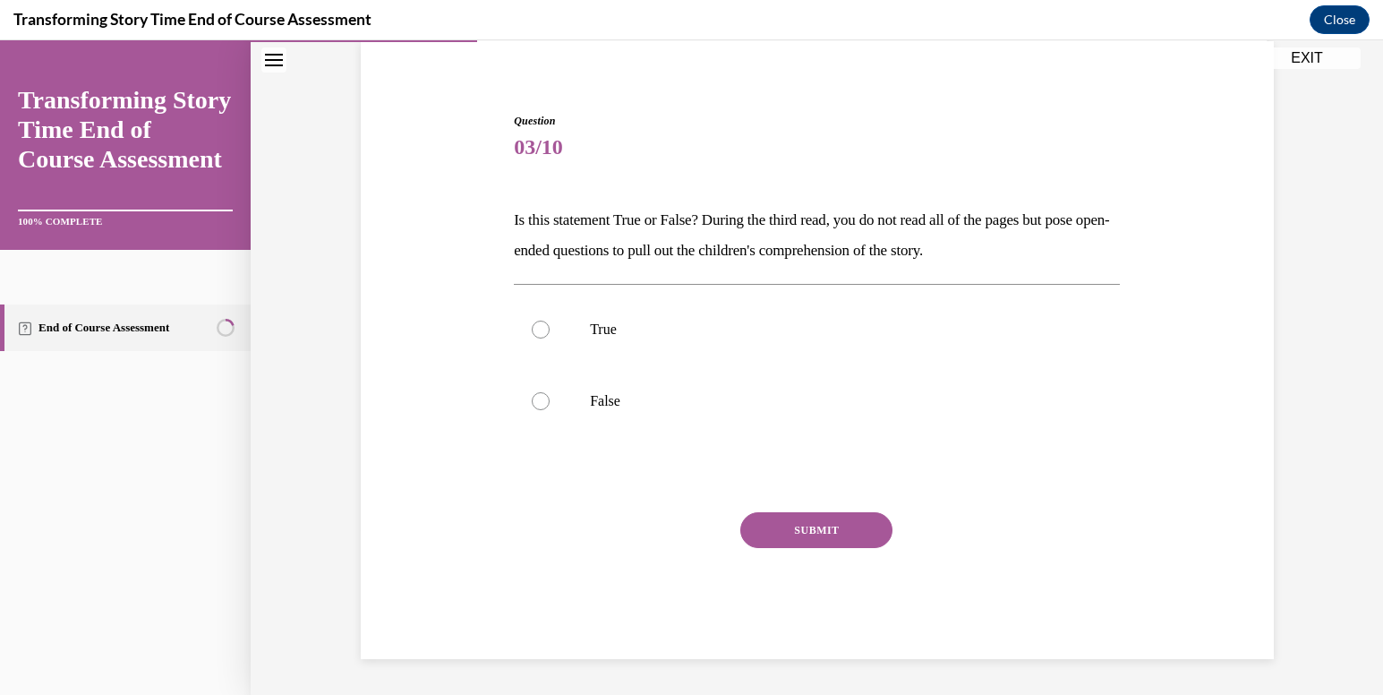
scroll to position [136, 0]
click at [740, 330] on p "True" at bounding box center [832, 330] width 485 height 18
click at [550, 330] on input "True" at bounding box center [541, 330] width 18 height 18
radio input "true"
click at [765, 545] on button "SUBMIT" at bounding box center [817, 530] width 152 height 36
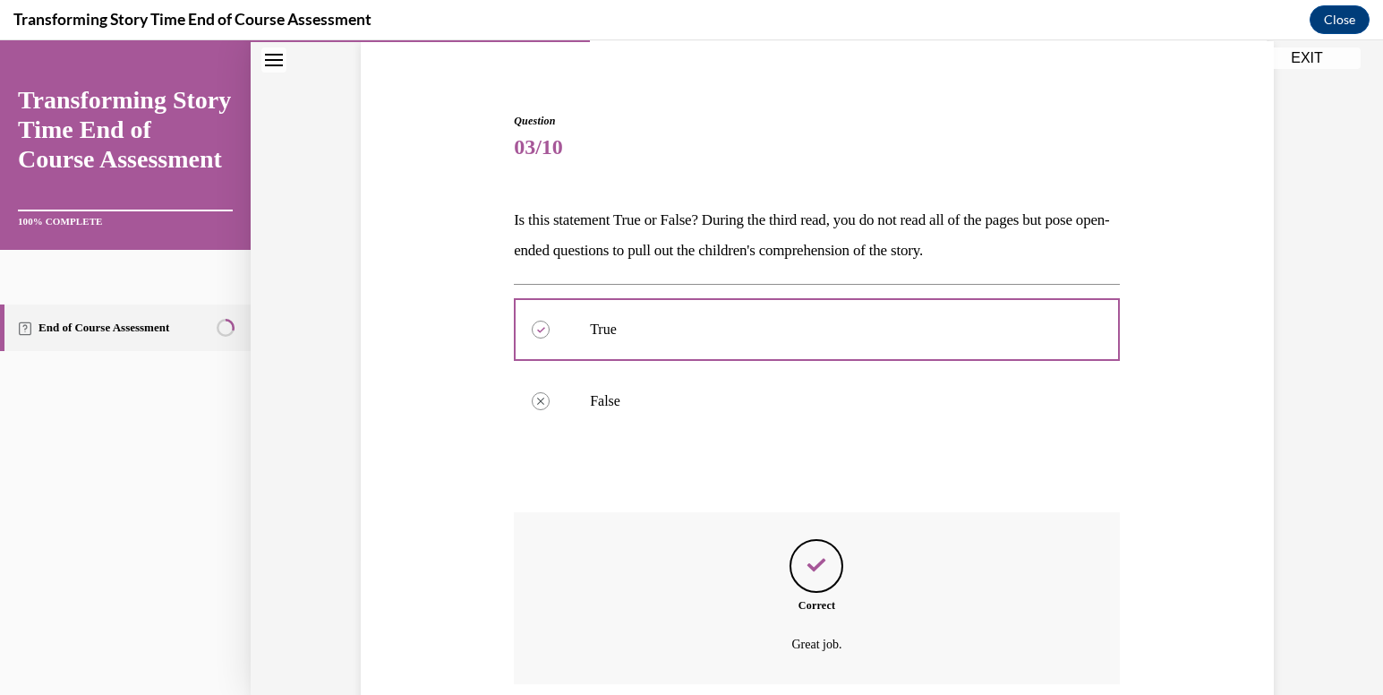
scroll to position [281, 0]
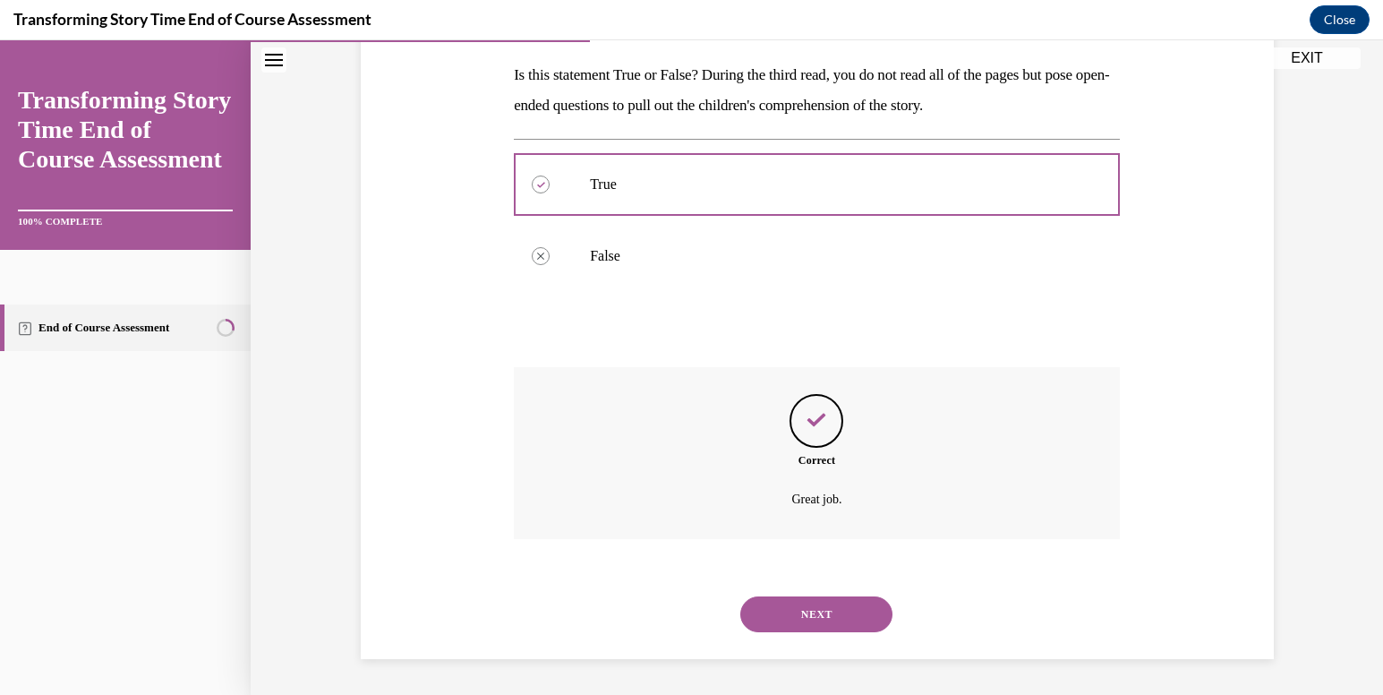
click at [771, 616] on button "NEXT" at bounding box center [817, 614] width 152 height 36
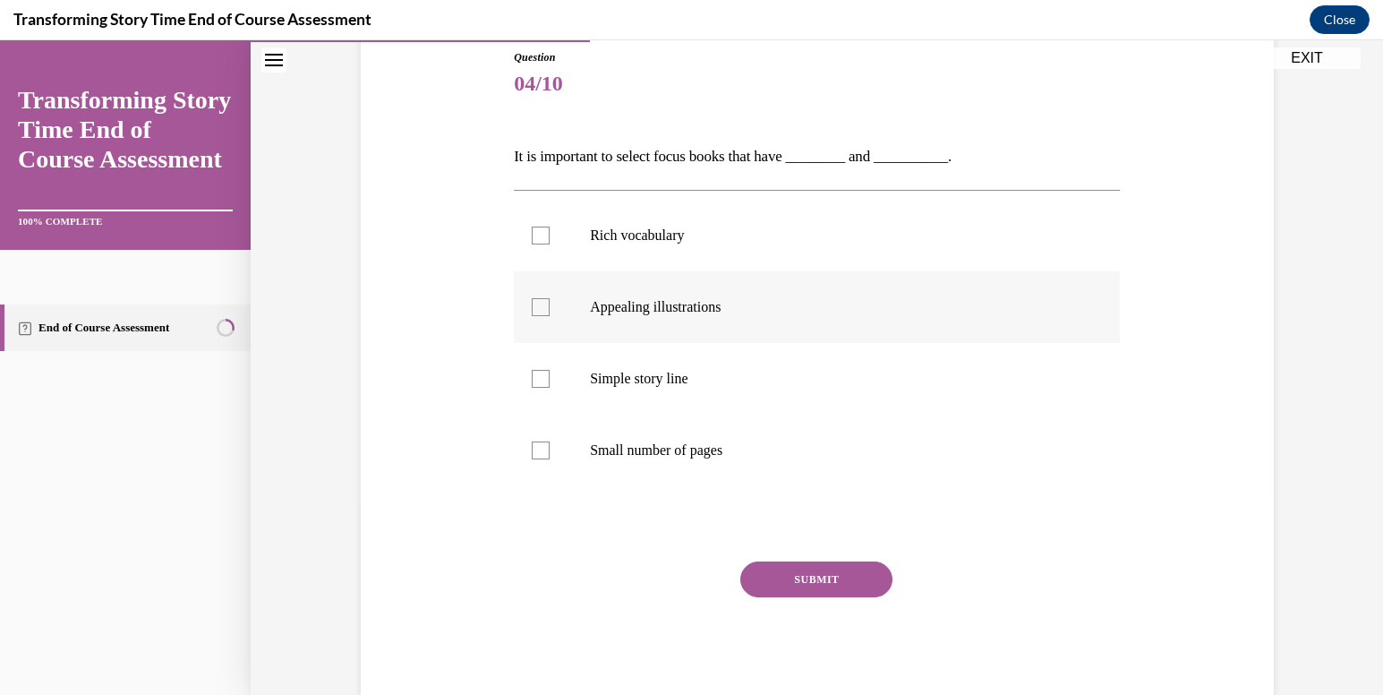
click at [720, 315] on p "Appealing illustrations" at bounding box center [832, 307] width 485 height 18
click at [550, 315] on input "Appealing illustrations" at bounding box center [541, 307] width 18 height 18
checkbox input "true"
click at [720, 226] on label "Rich vocabulary" at bounding box center [817, 236] width 606 height 72
click at [550, 227] on input "Rich vocabulary" at bounding box center [541, 236] width 18 height 18
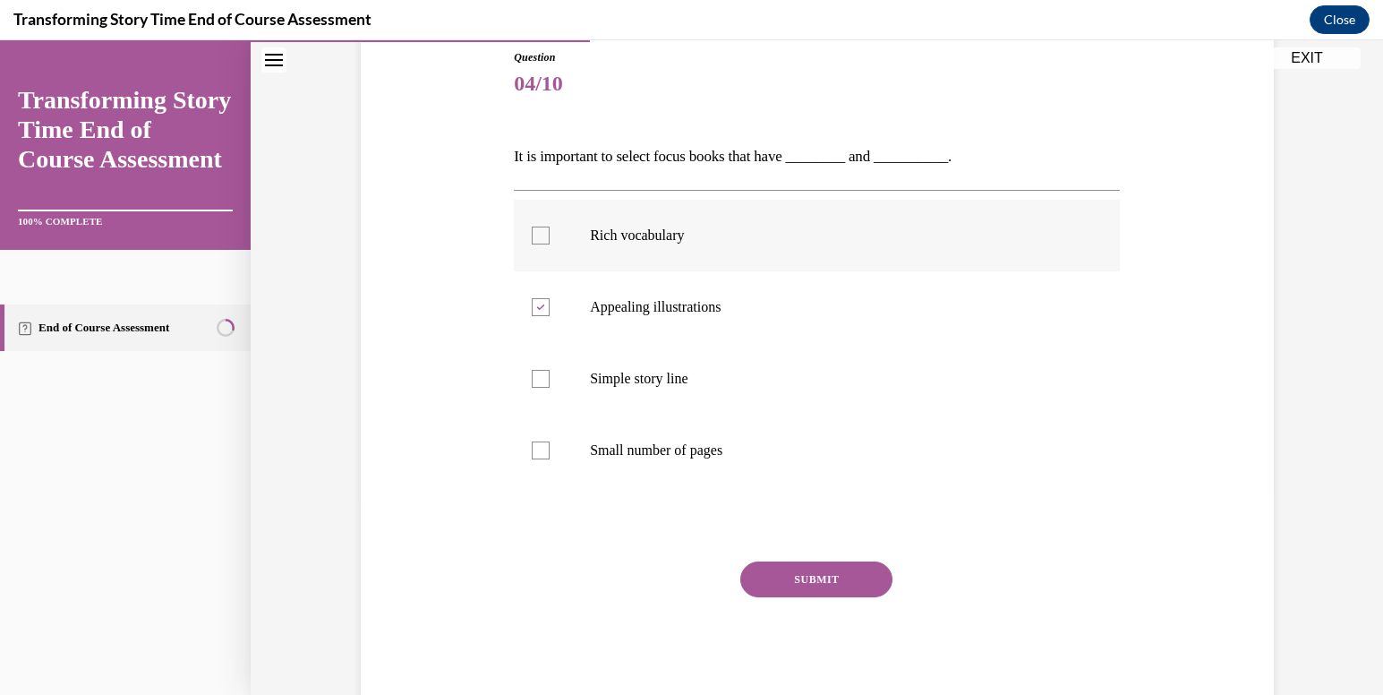
checkbox input "true"
click at [814, 573] on button "SUBMIT" at bounding box center [817, 579] width 152 height 36
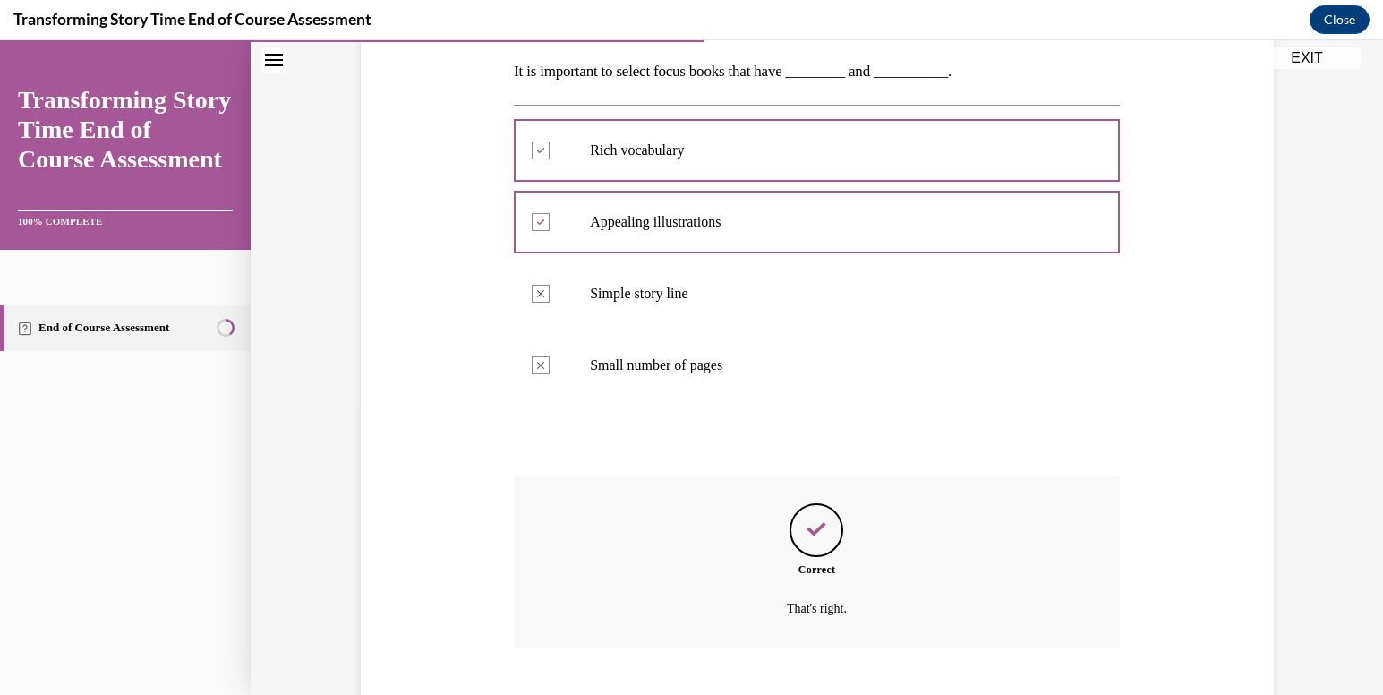
scroll to position [394, 0]
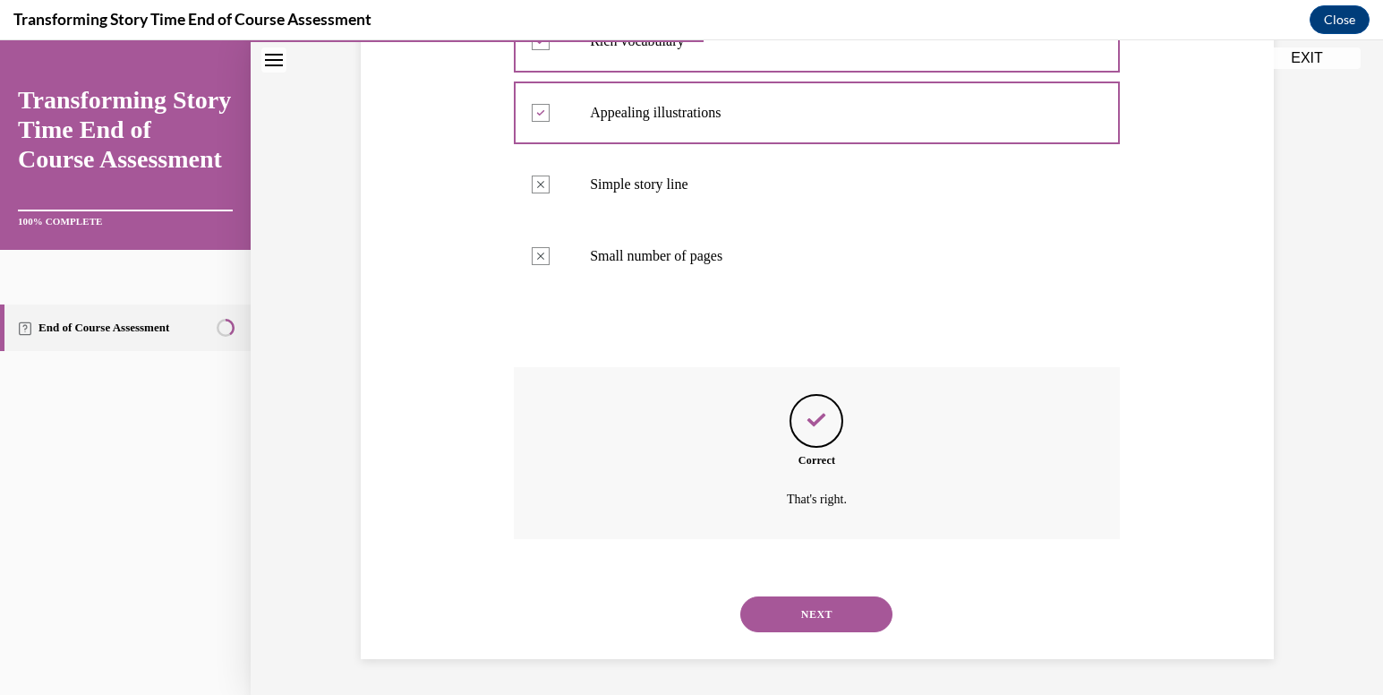
click at [813, 615] on button "NEXT" at bounding box center [817, 614] width 152 height 36
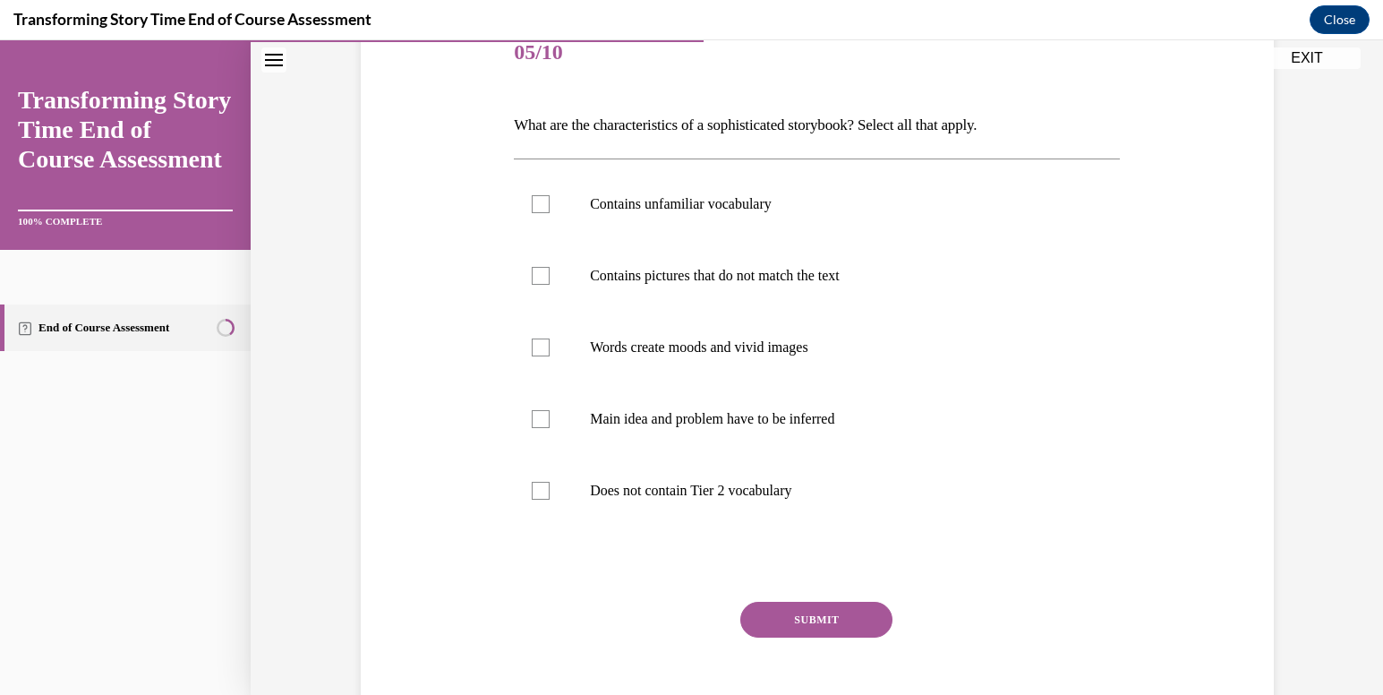
scroll to position [230, 0]
click at [760, 435] on label "Main idea and problem have to be inferred" at bounding box center [817, 420] width 606 height 72
click at [550, 429] on input "Main idea and problem have to be inferred" at bounding box center [541, 420] width 18 height 18
checkbox input "true"
click at [771, 351] on p "Words create moods and vivid images" at bounding box center [832, 348] width 485 height 18
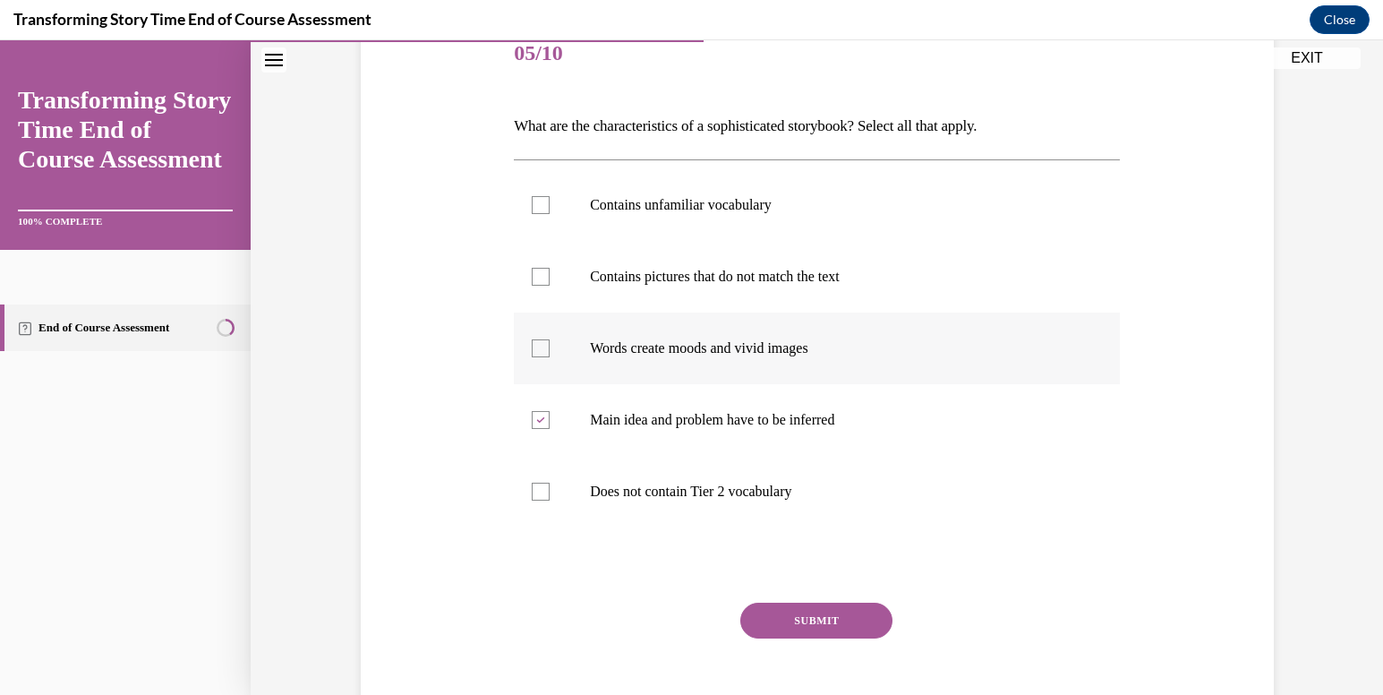
click at [550, 351] on input "Words create moods and vivid images" at bounding box center [541, 348] width 18 height 18
checkbox input "true"
click at [770, 269] on p "Contains pictures that do not match the text" at bounding box center [832, 277] width 485 height 18
click at [550, 269] on input "Contains pictures that do not match the text" at bounding box center [541, 277] width 18 height 18
checkbox input "true"
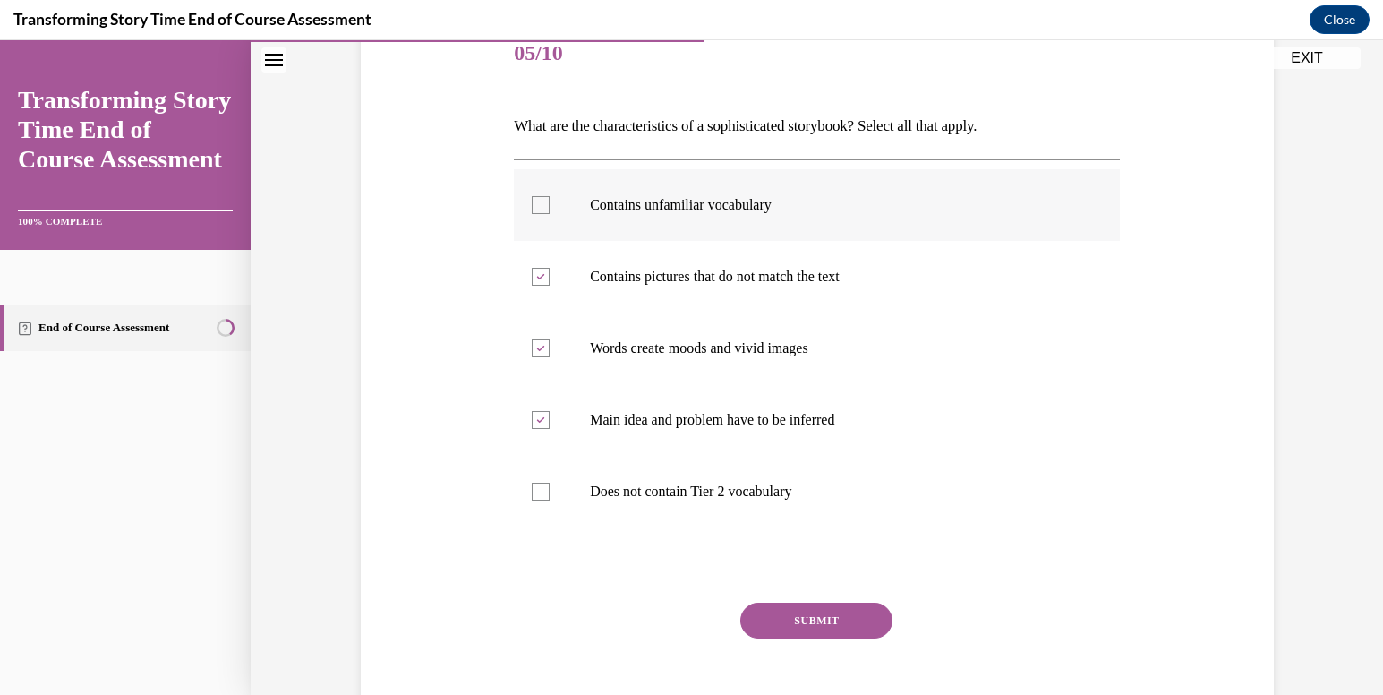
click at [753, 225] on label "Contains unfamiliar vocabulary" at bounding box center [817, 205] width 606 height 72
click at [550, 214] on input "Contains unfamiliar vocabulary" at bounding box center [541, 205] width 18 height 18
checkbox input "true"
click at [846, 600] on div "Question 05/10 What are the characteristics of a sophisticated storybook? Selec…" at bounding box center [817, 384] width 606 height 731
click at [844, 605] on button "SUBMIT" at bounding box center [817, 621] width 152 height 36
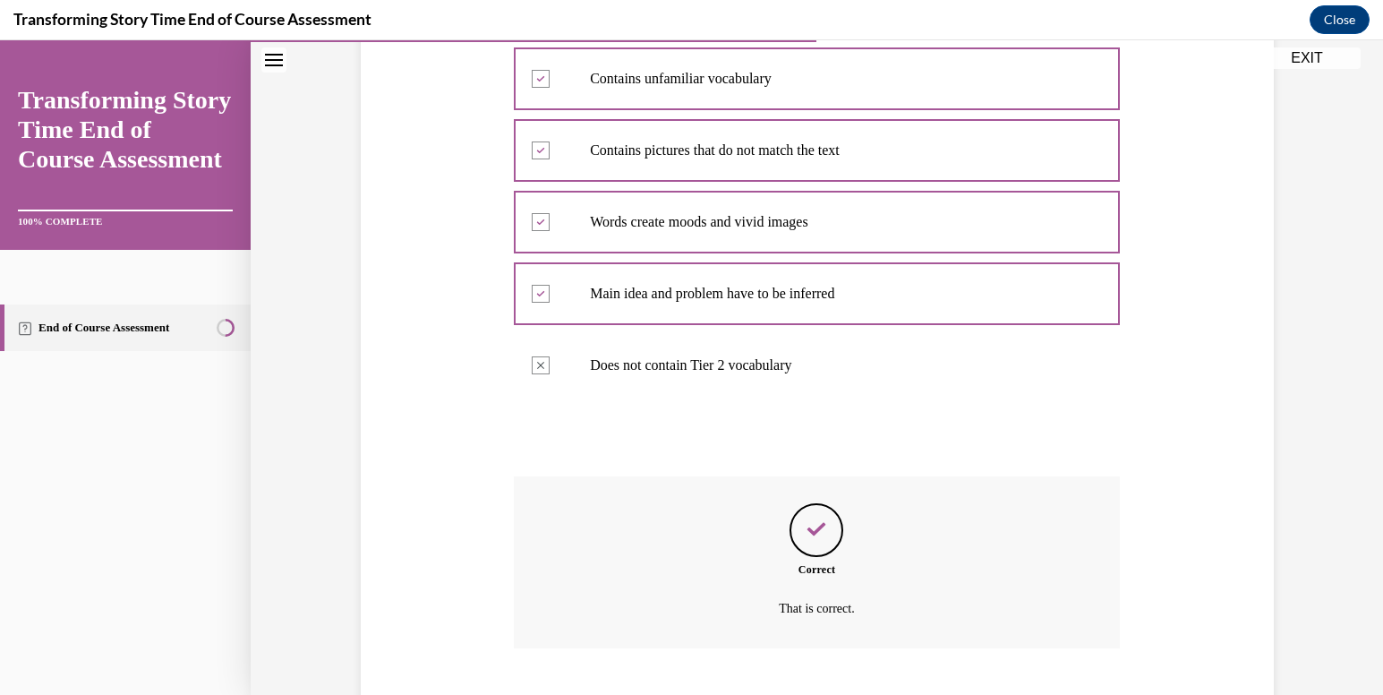
scroll to position [466, 0]
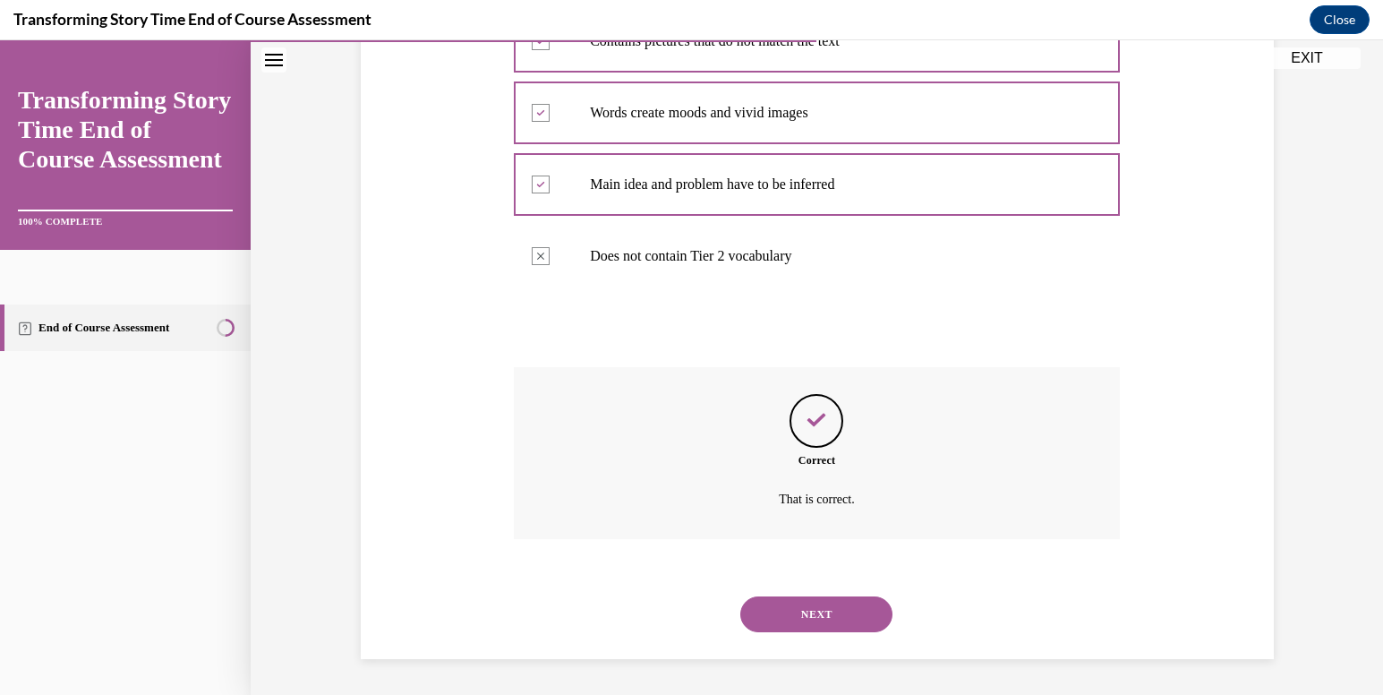
click at [828, 613] on button "NEXT" at bounding box center [817, 614] width 152 height 36
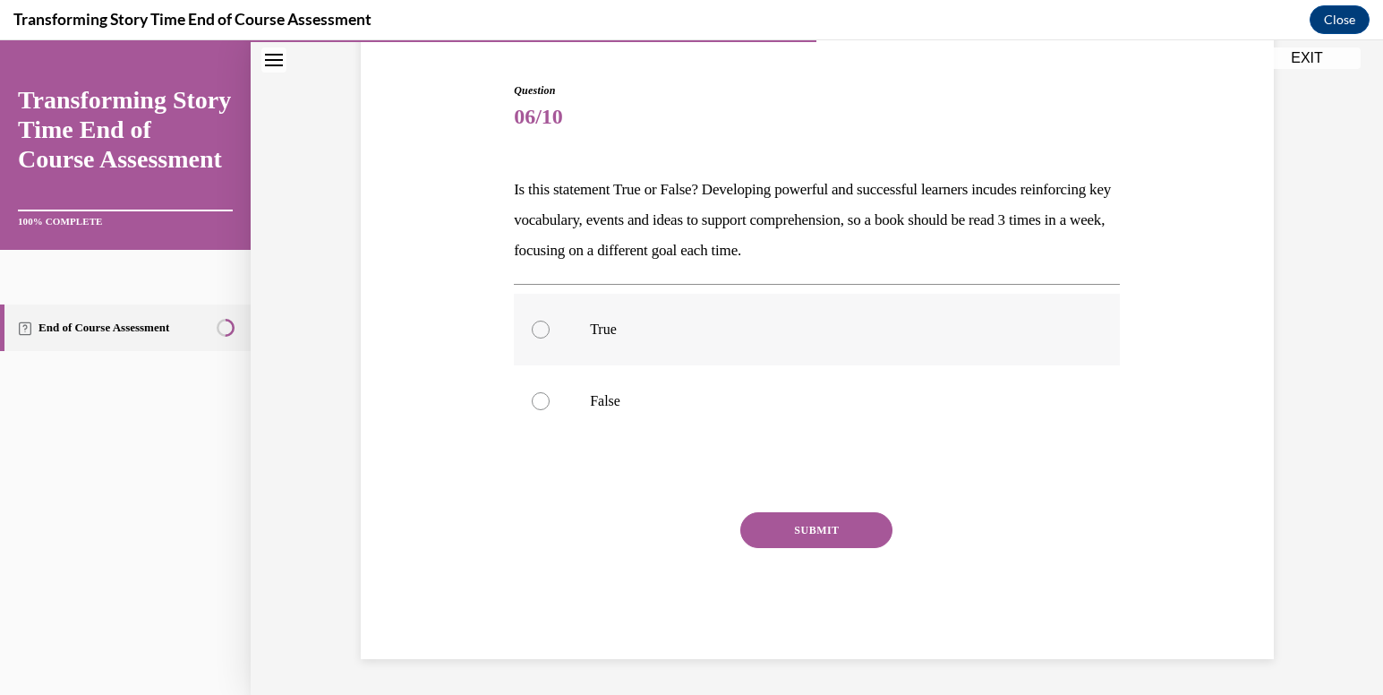
click at [681, 315] on label "True" at bounding box center [817, 330] width 606 height 72
click at [550, 321] on input "True" at bounding box center [541, 330] width 18 height 18
radio input "true"
click at [820, 532] on button "SUBMIT" at bounding box center [817, 530] width 152 height 36
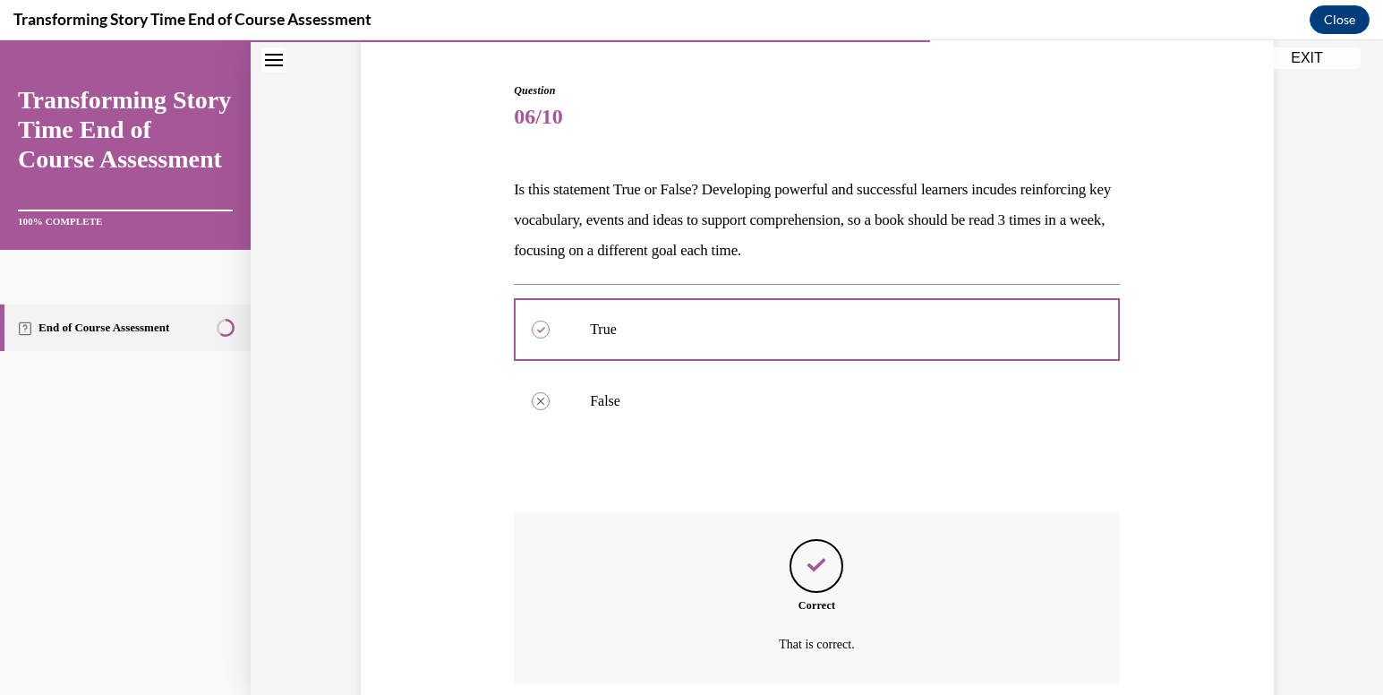
scroll to position [312, 0]
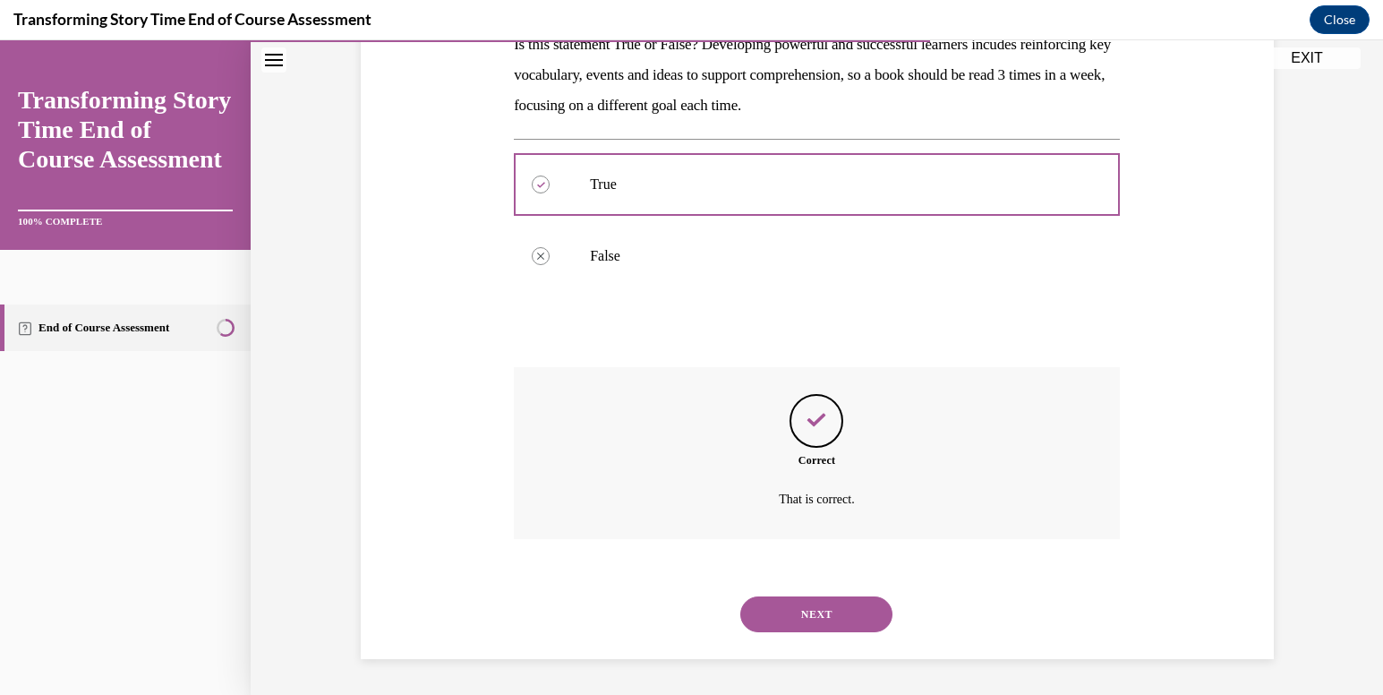
click at [828, 610] on button "NEXT" at bounding box center [817, 614] width 152 height 36
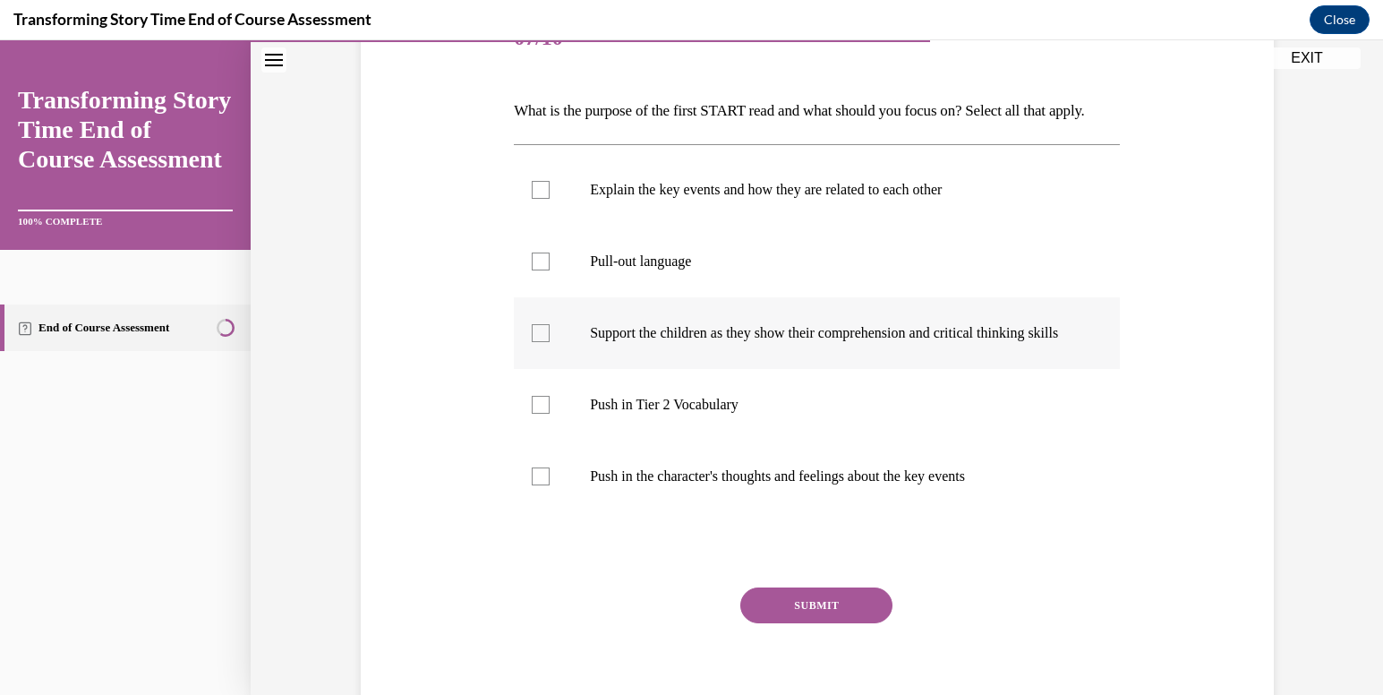
scroll to position [246, 0]
click at [674, 436] on label "Push in Tier 2 Vocabulary" at bounding box center [817, 404] width 606 height 72
click at [550, 413] on input "Push in Tier 2 Vocabulary" at bounding box center [541, 404] width 18 height 18
checkbox input "true"
click at [673, 511] on label "Push in the character's thoughts and feelings about the key events" at bounding box center [817, 476] width 606 height 72
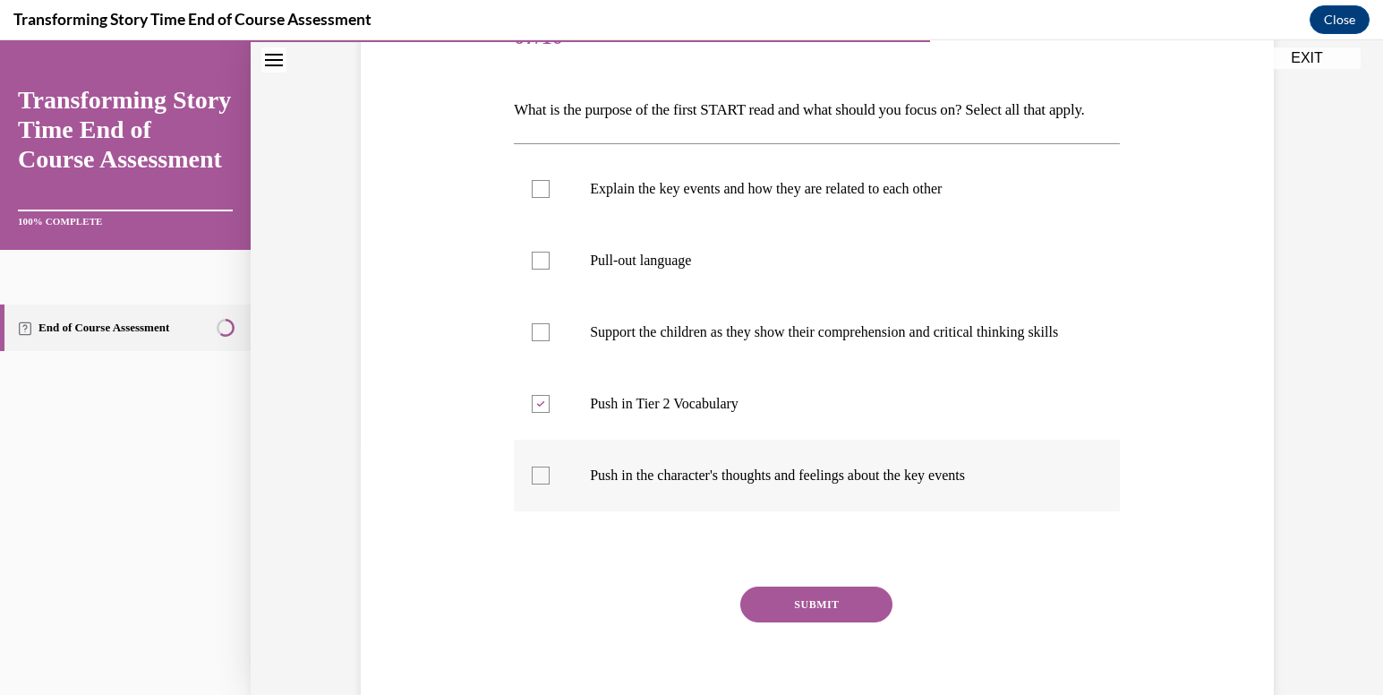
click at [550, 484] on input "Push in the character's thoughts and feelings about the key events" at bounding box center [541, 476] width 18 height 18
checkbox input "true"
click at [773, 622] on button "SUBMIT" at bounding box center [817, 605] width 152 height 36
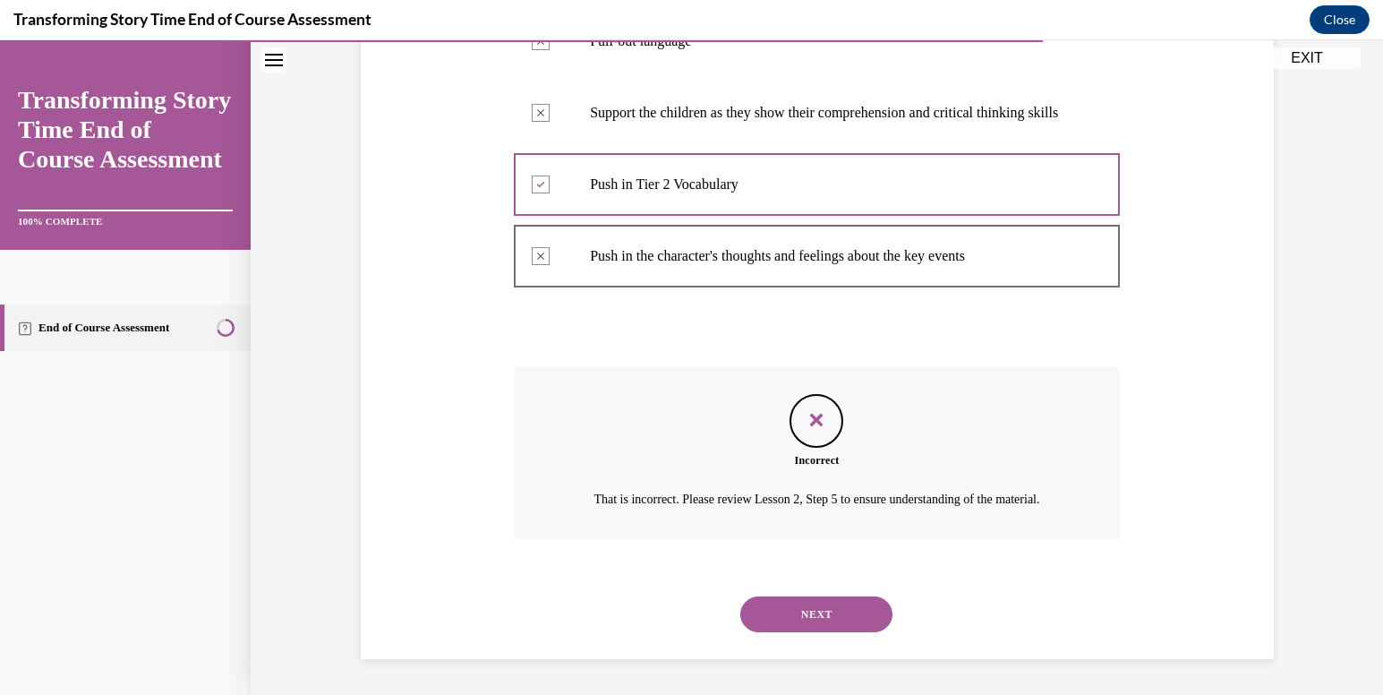
scroll to position [515, 0]
click at [807, 632] on button "NEXT" at bounding box center [817, 614] width 152 height 36
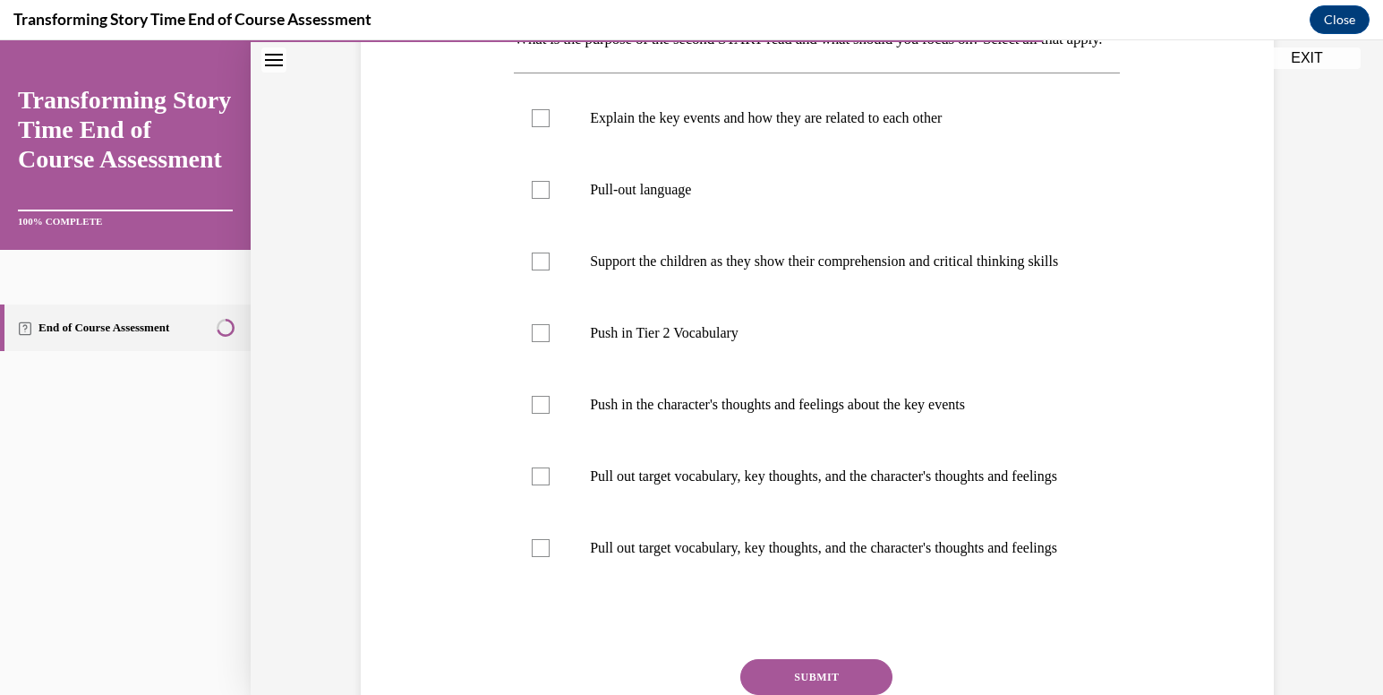
scroll to position [359, 0]
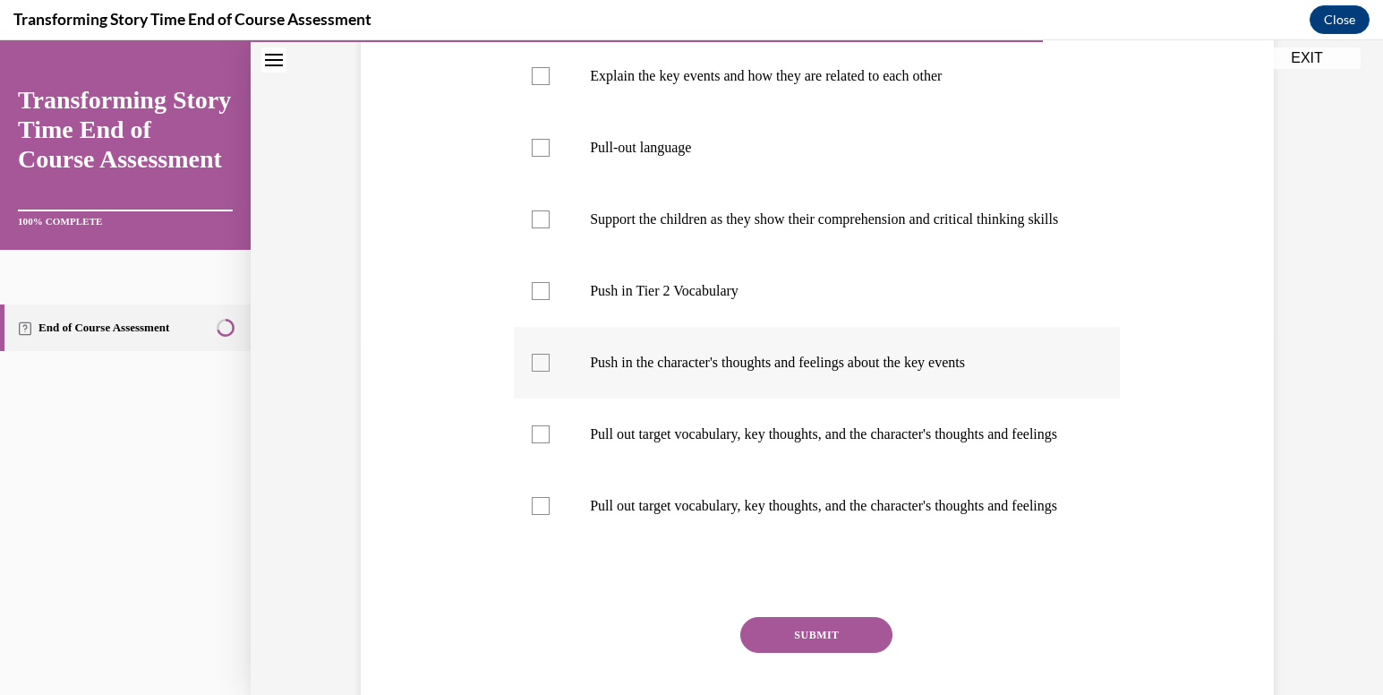
click at [733, 372] on p "Push in the character's thoughts and feelings about the key events" at bounding box center [832, 363] width 485 height 18
click at [550, 372] on input "Push in the character's thoughts and feelings about the key events" at bounding box center [541, 363] width 18 height 18
checkbox input "true"
click at [681, 327] on label "Push in Tier 2 Vocabulary" at bounding box center [817, 291] width 606 height 72
click at [550, 300] on input "Push in Tier 2 Vocabulary" at bounding box center [541, 291] width 18 height 18
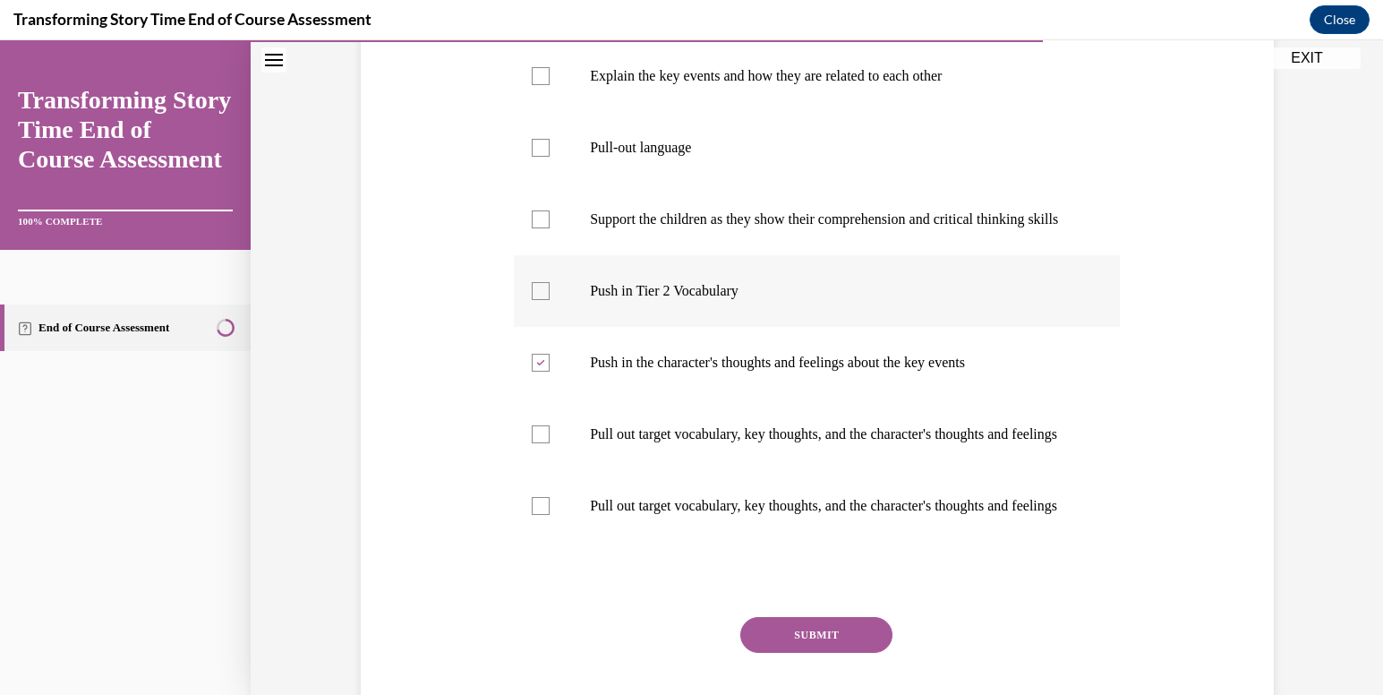
checkbox input "true"
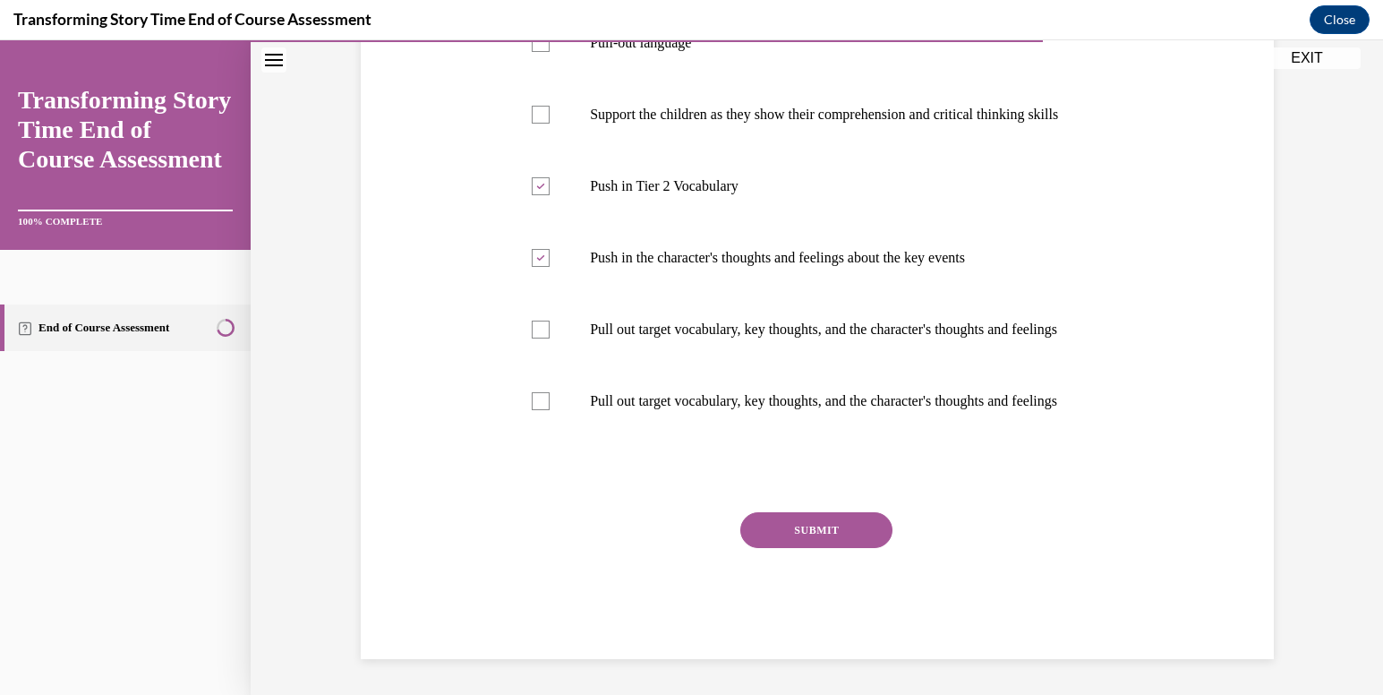
click at [816, 540] on button "SUBMIT" at bounding box center [817, 530] width 152 height 36
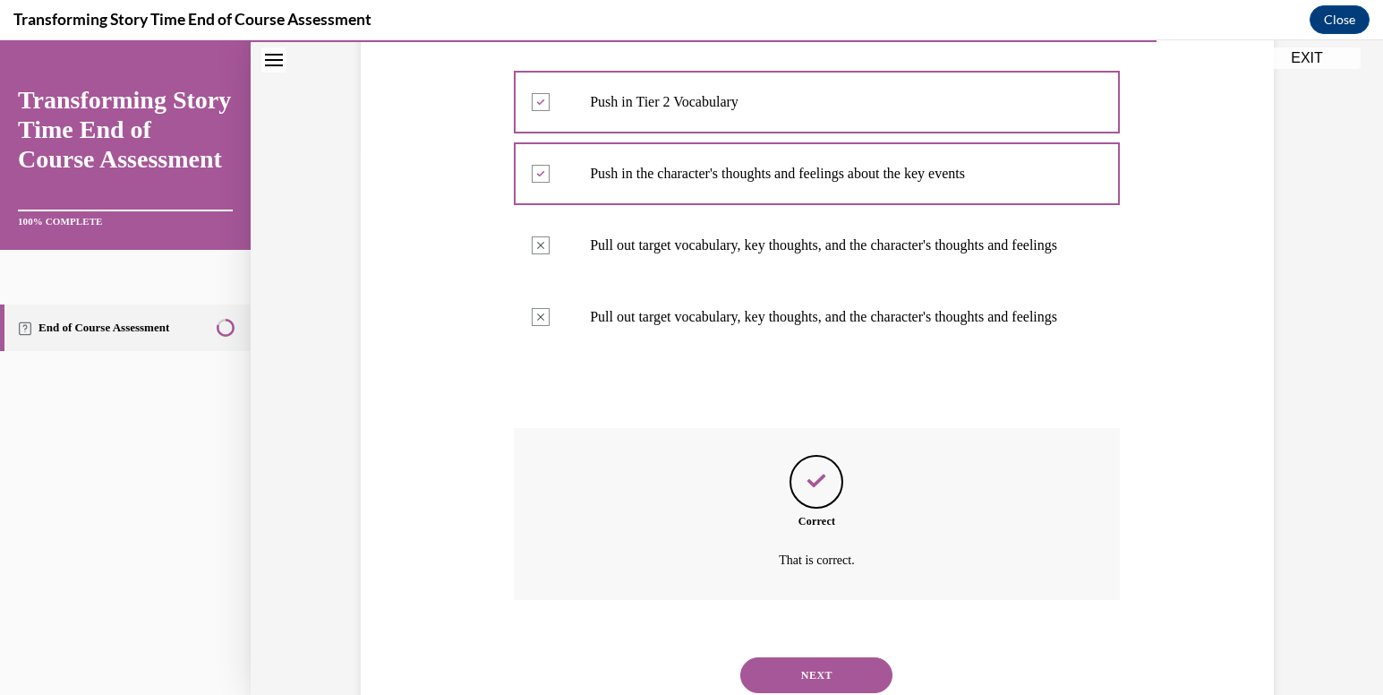
scroll to position [693, 0]
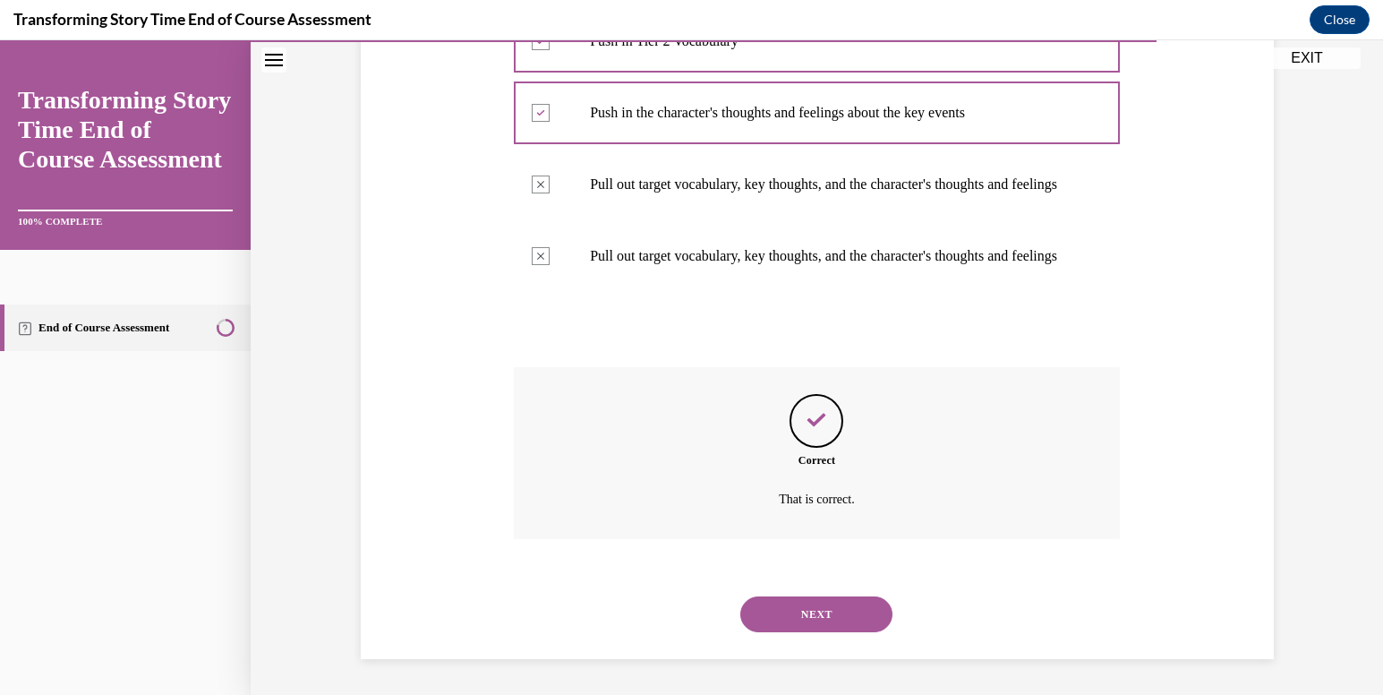
click at [818, 618] on button "NEXT" at bounding box center [817, 614] width 152 height 36
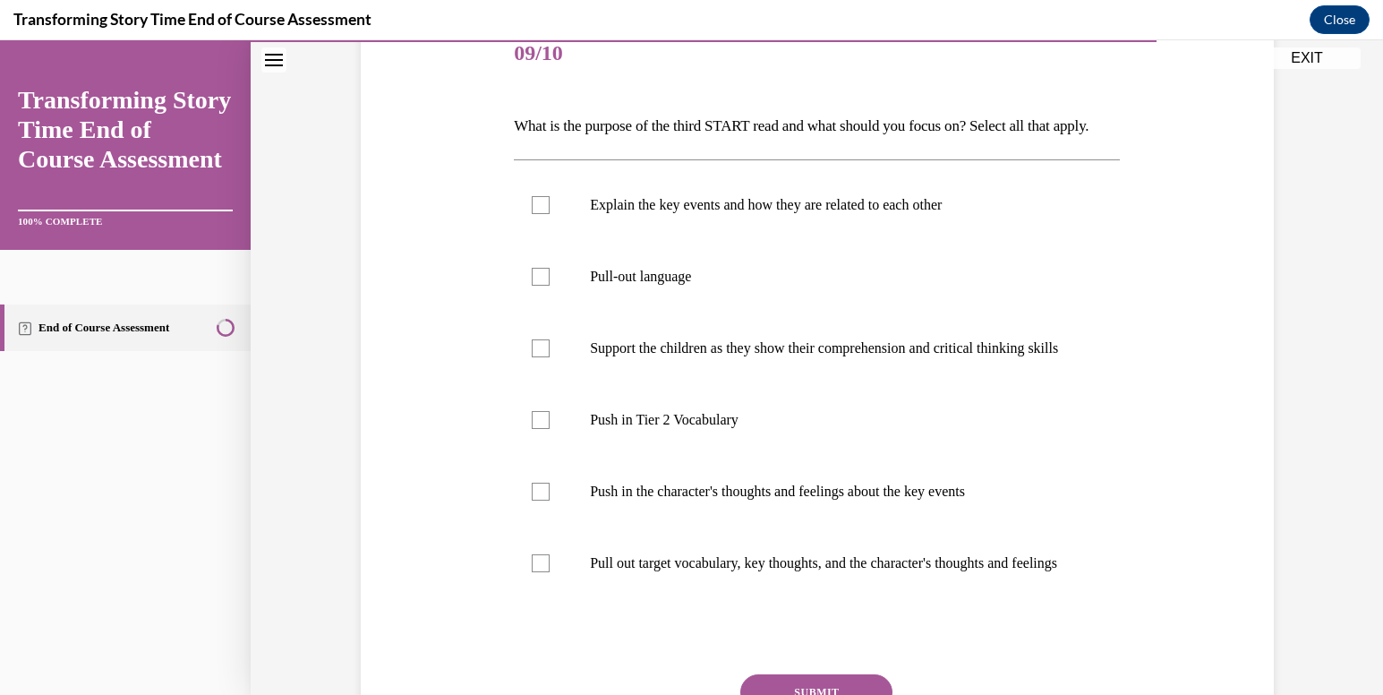
scroll to position [231, 0]
click at [747, 571] on p "Pull out target vocabulary, key thoughts, and the character's thoughts and feel…" at bounding box center [832, 562] width 485 height 18
click at [550, 571] on input "Pull out target vocabulary, key thoughts, and the character's thoughts and feel…" at bounding box center [541, 562] width 18 height 18
checkbox input "true"
click at [828, 285] on p "Pull-out language" at bounding box center [832, 276] width 485 height 18
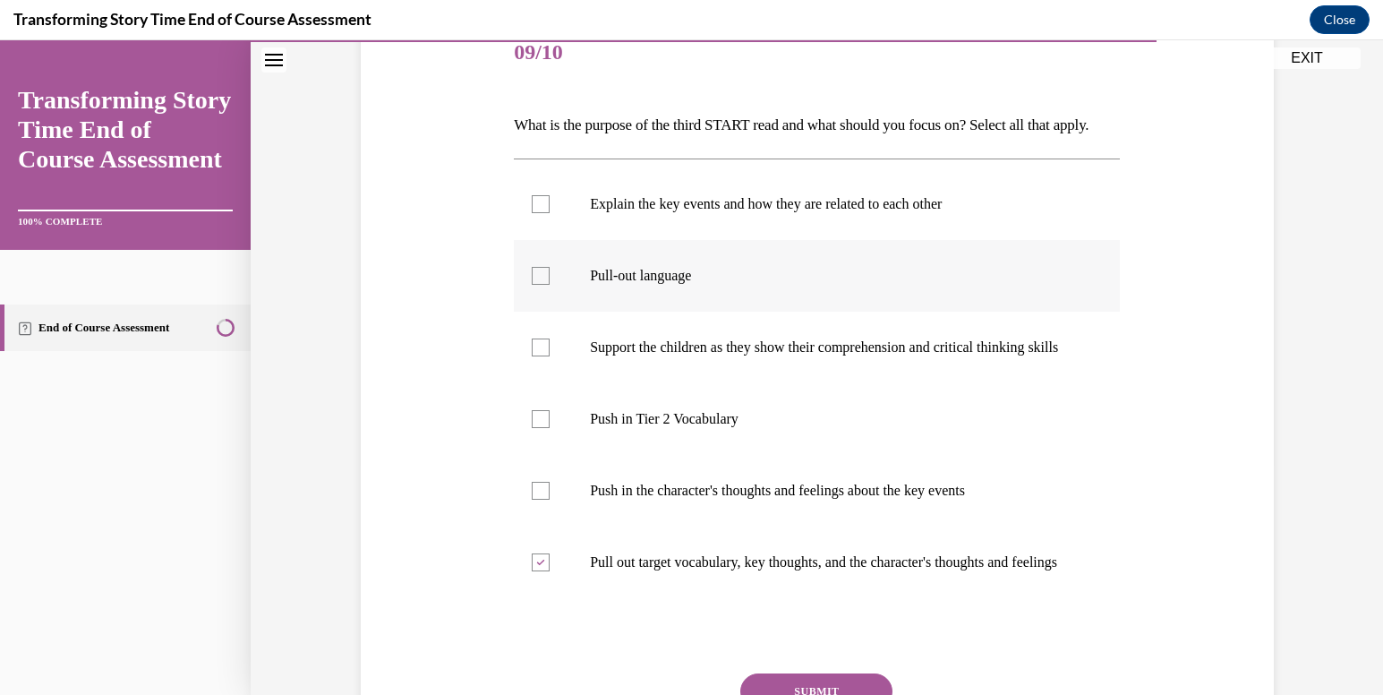
click at [550, 285] on input "Pull-out language" at bounding box center [541, 276] width 18 height 18
checkbox input "true"
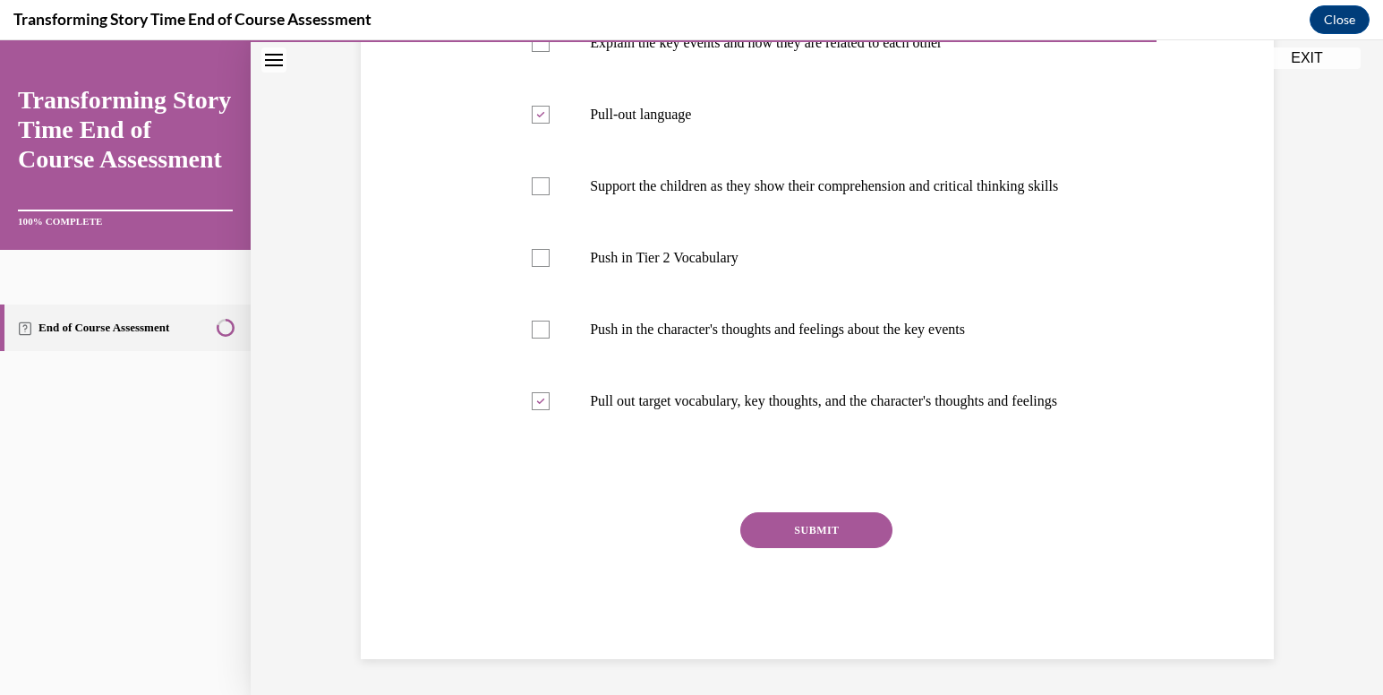
click at [840, 548] on button "SUBMIT" at bounding box center [817, 530] width 152 height 36
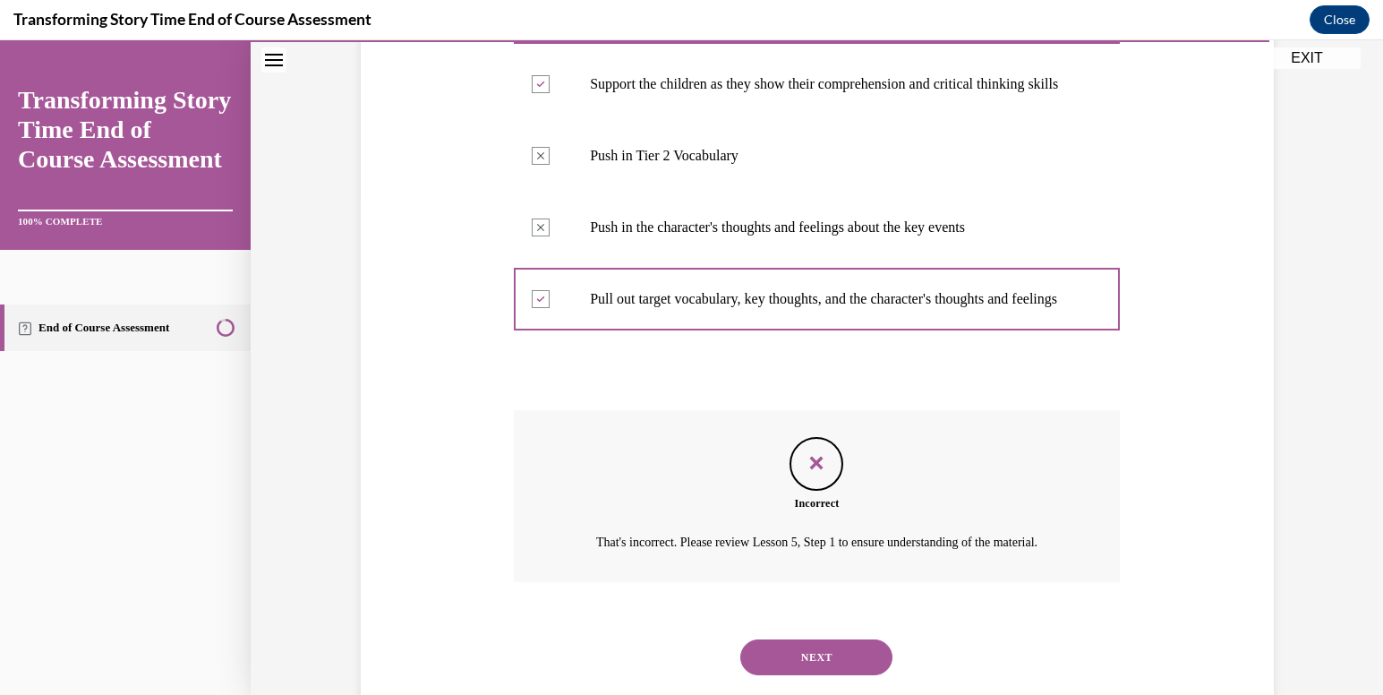
scroll to position [625, 0]
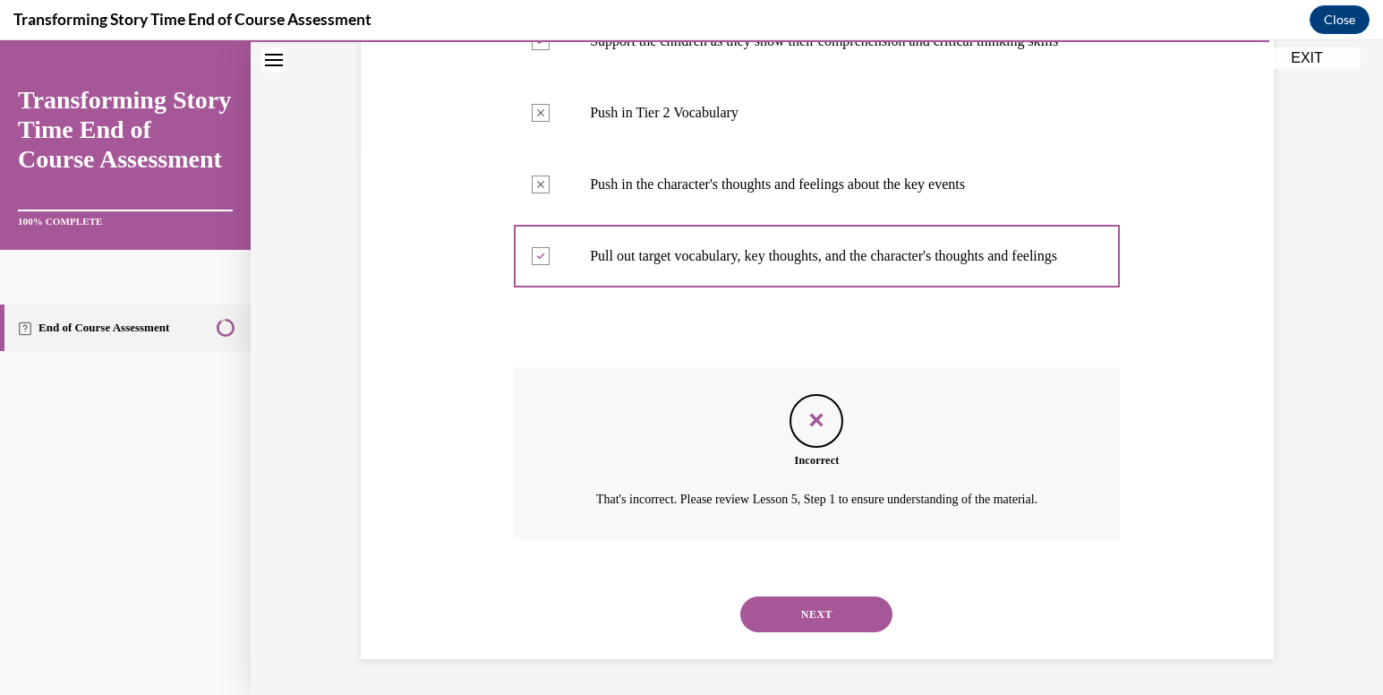
click at [814, 619] on button "NEXT" at bounding box center [817, 614] width 152 height 36
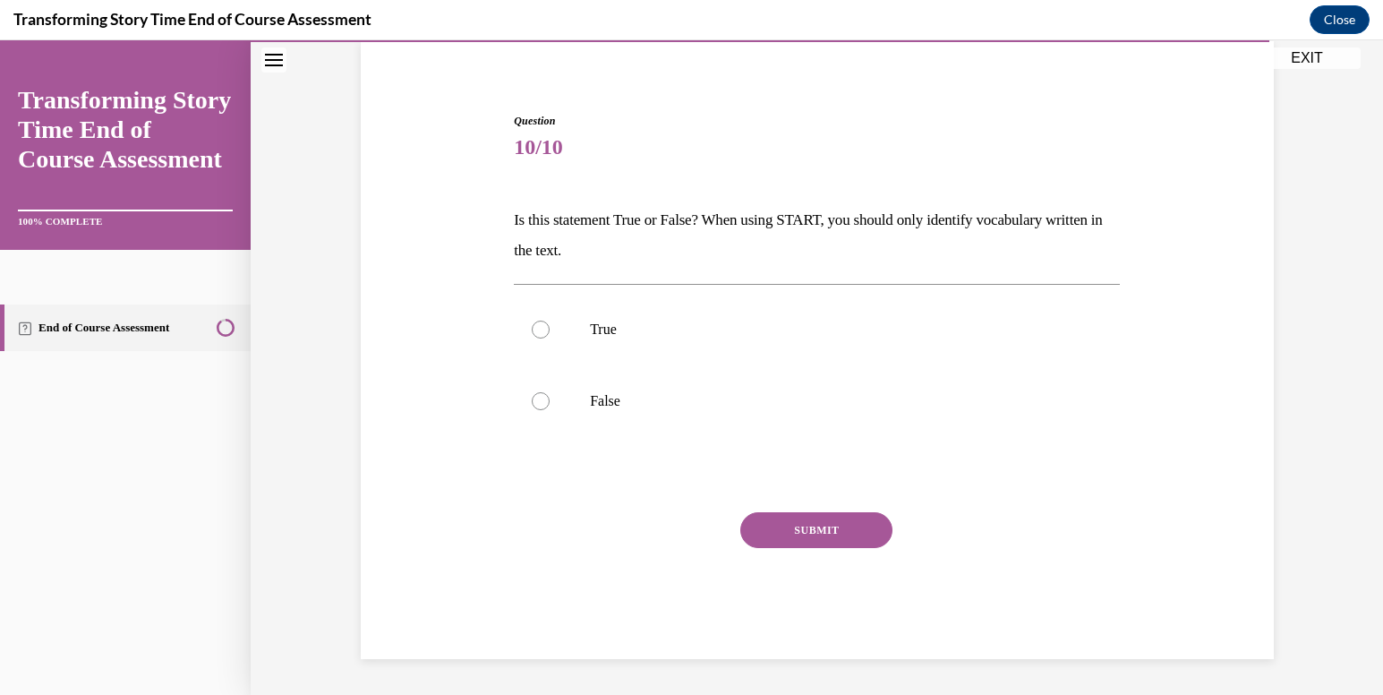
scroll to position [136, 0]
click at [671, 395] on p "False" at bounding box center [832, 401] width 485 height 18
click at [550, 395] on input "False" at bounding box center [541, 401] width 18 height 18
radio input "true"
click at [800, 524] on button "SUBMIT" at bounding box center [817, 530] width 152 height 36
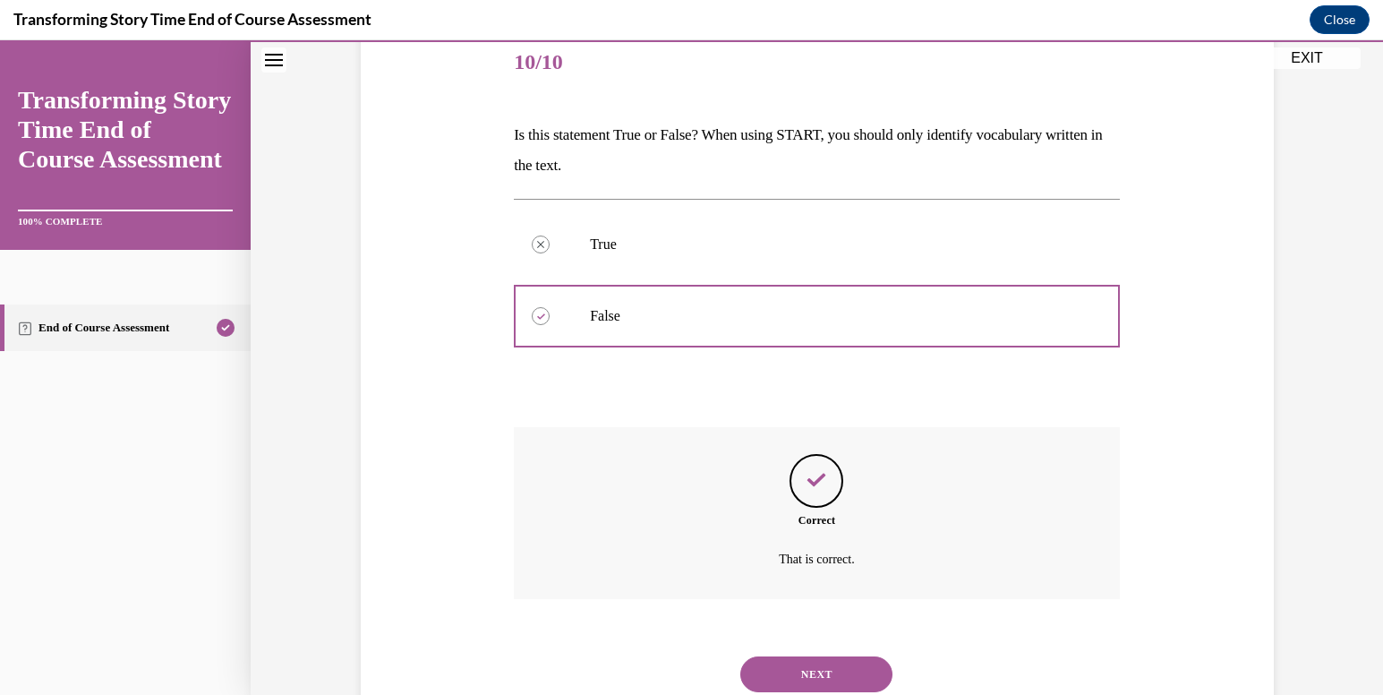
scroll to position [281, 0]
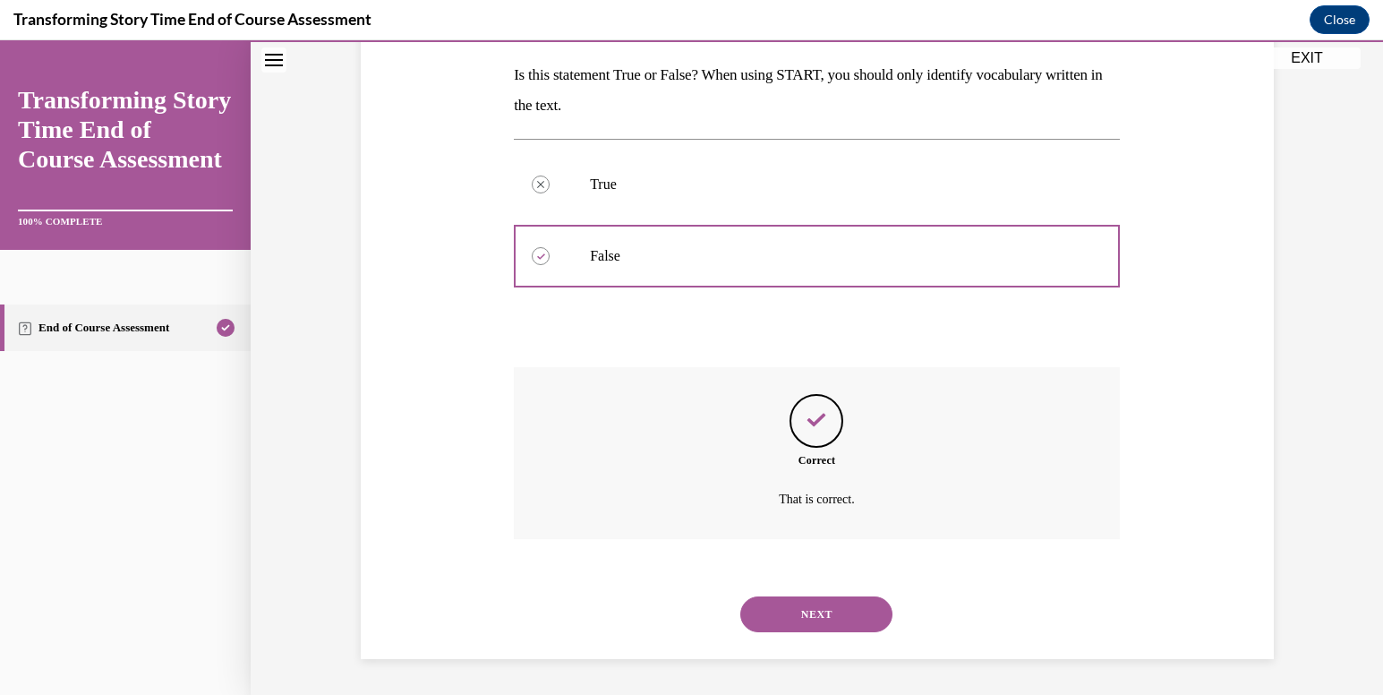
click at [801, 608] on button "NEXT" at bounding box center [817, 614] width 152 height 36
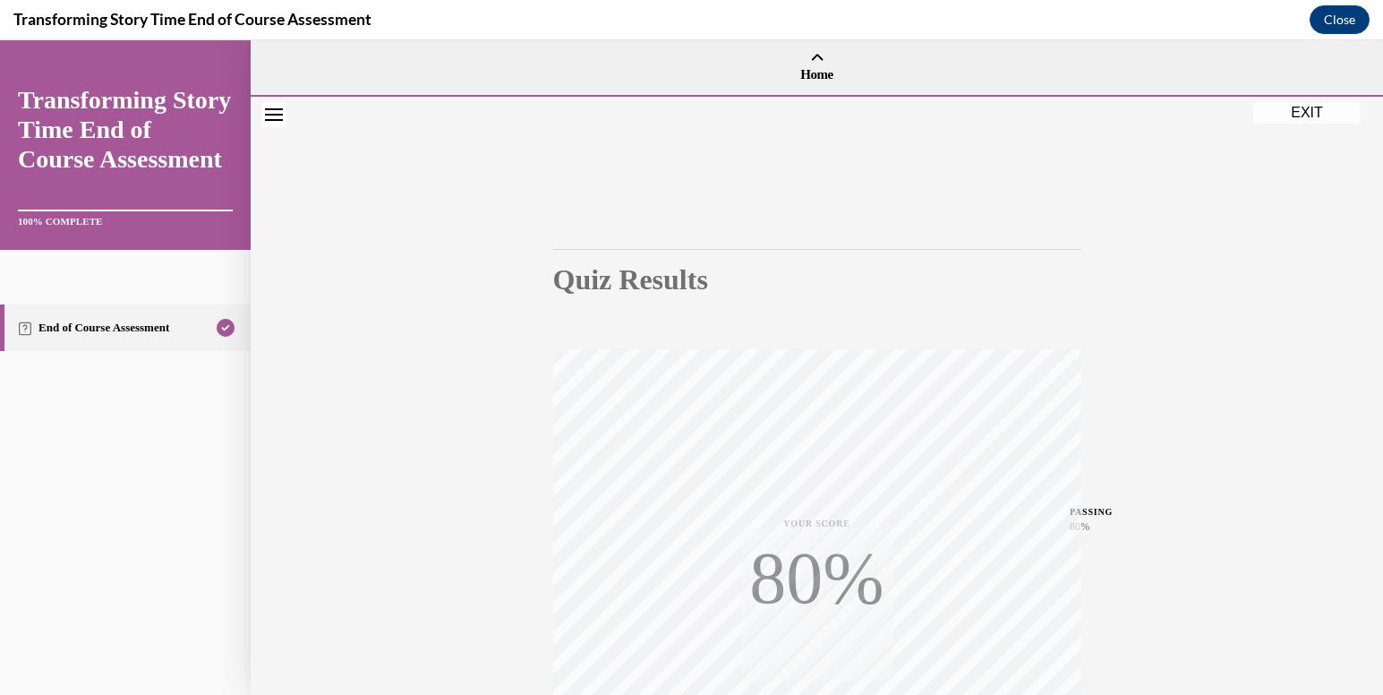
scroll to position [263, 0]
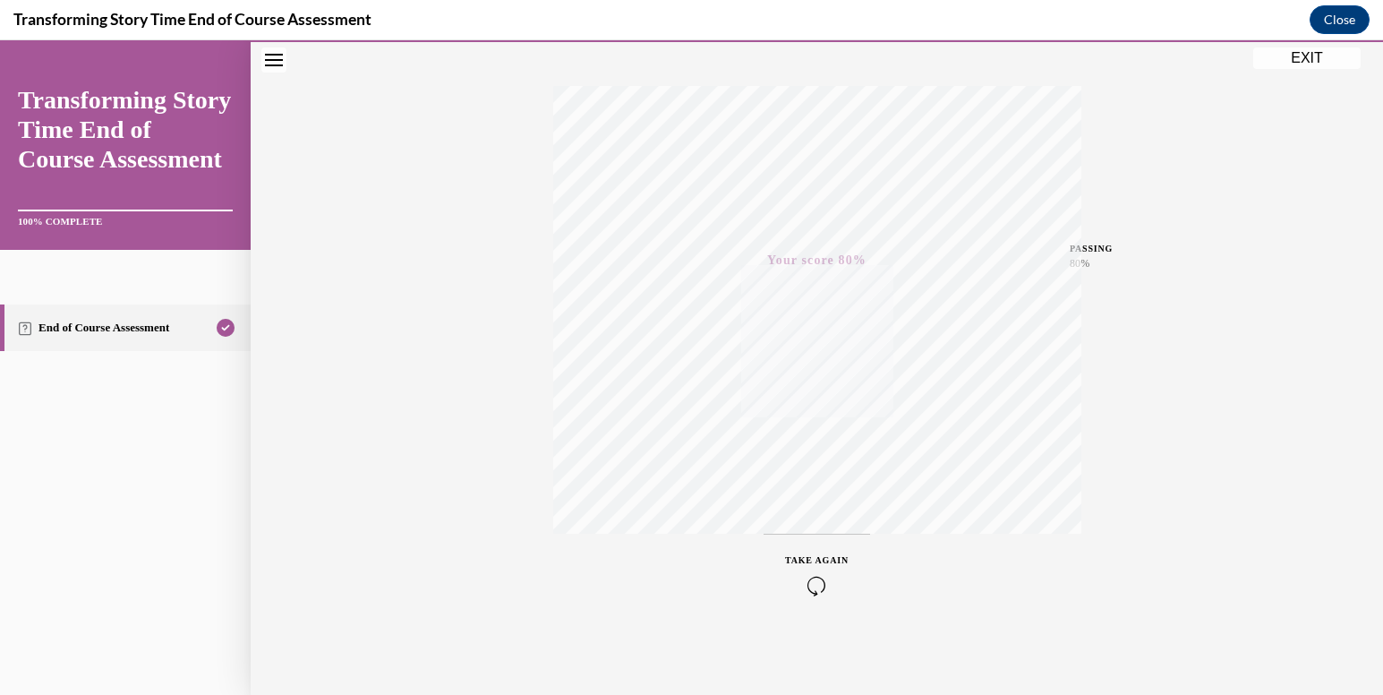
click at [1288, 60] on button "EXIT" at bounding box center [1307, 57] width 107 height 21
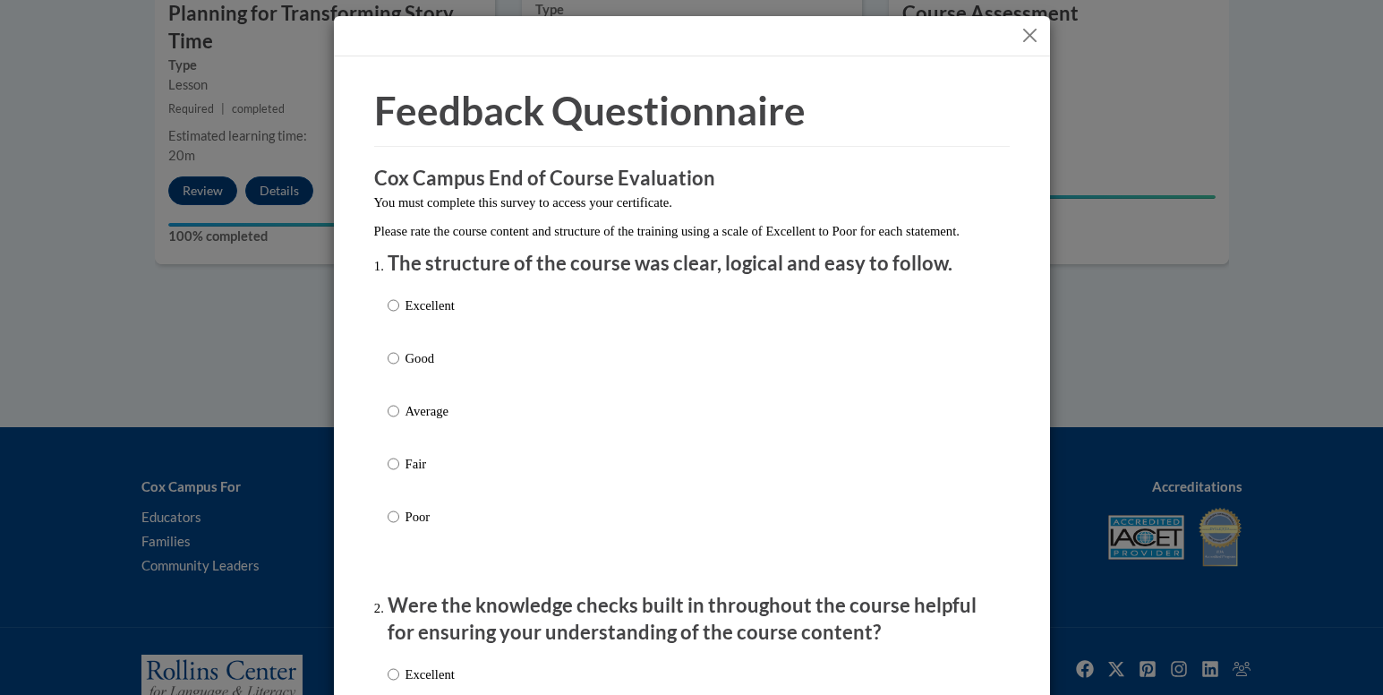
drag, startPoint x: 658, startPoint y: 527, endPoint x: 447, endPoint y: 501, distance: 212.9
click at [447, 501] on label "Fair" at bounding box center [421, 478] width 67 height 48
click at [399, 474] on input "Fair" at bounding box center [394, 464] width 12 height 20
radio input "true"
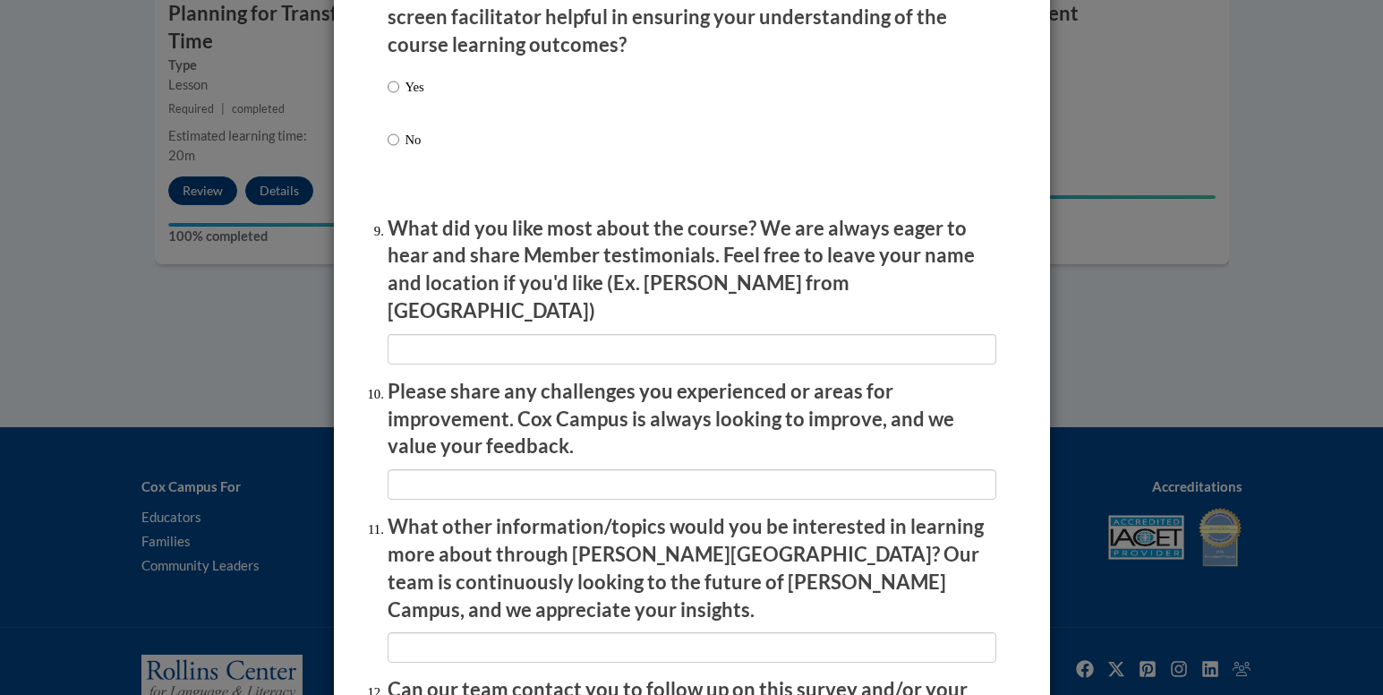
scroll to position [3026, 0]
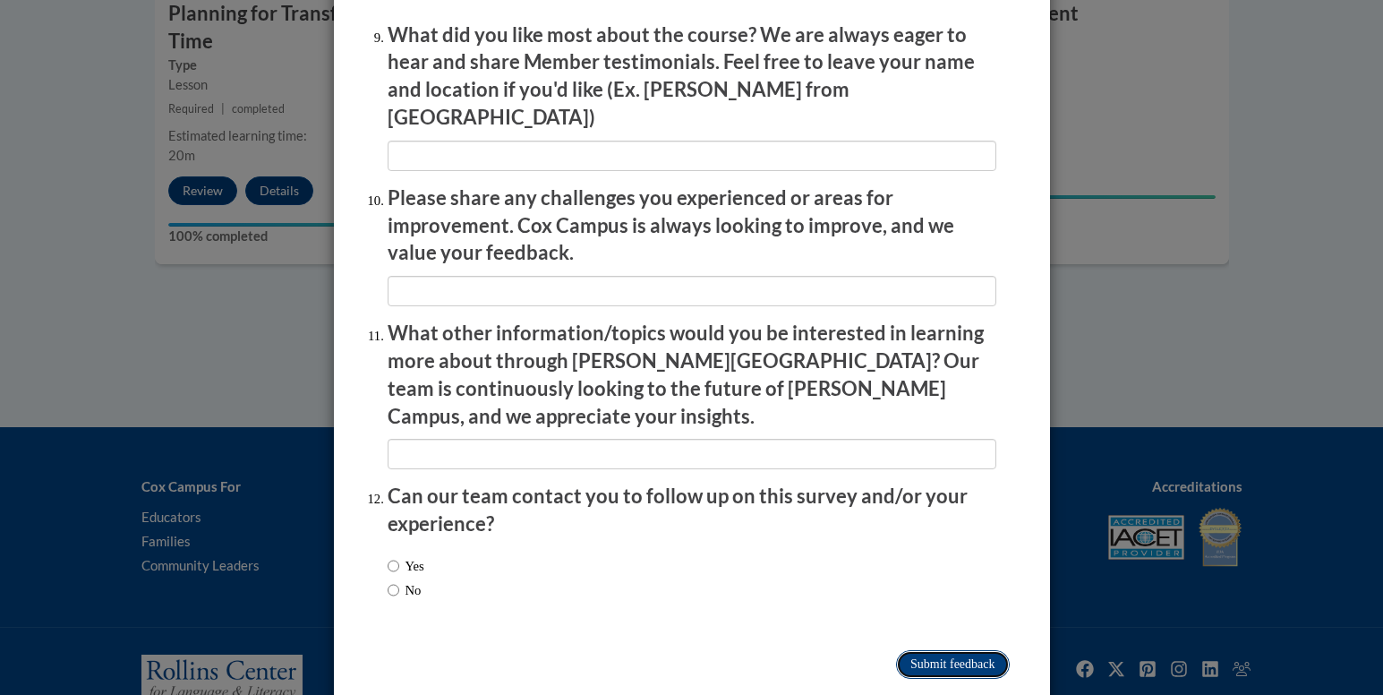
click at [953, 650] on input "Submit feedback" at bounding box center [952, 664] width 113 height 29
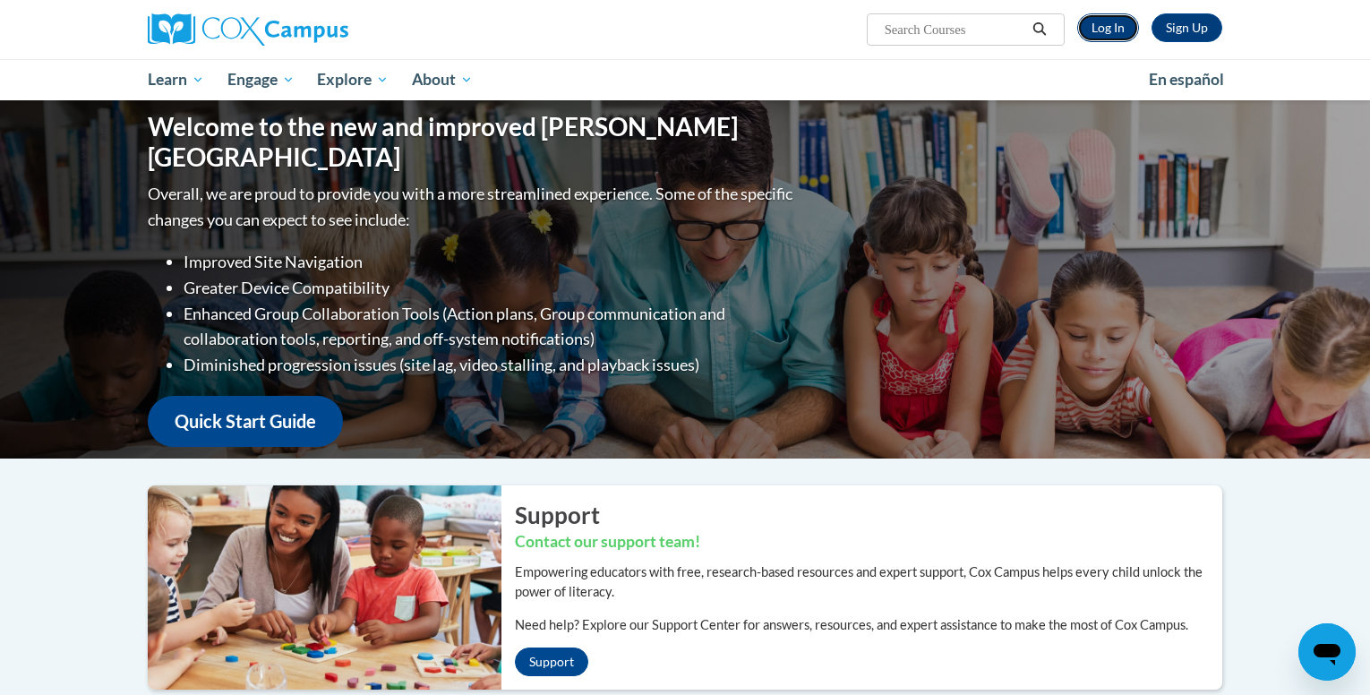
click at [1098, 27] on link "Log In" at bounding box center [1108, 27] width 62 height 29
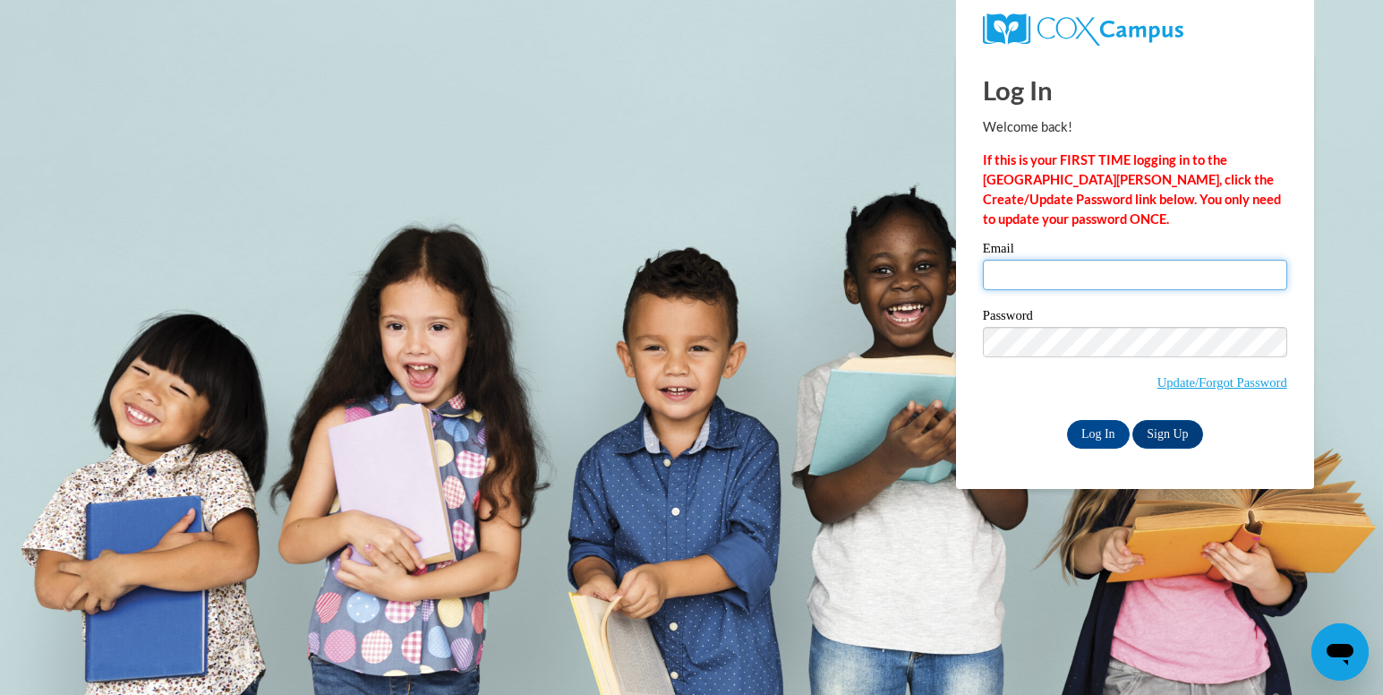
click at [1047, 270] on input "Email" at bounding box center [1135, 275] width 304 height 30
type input "bexscarberry01@icloud.com"
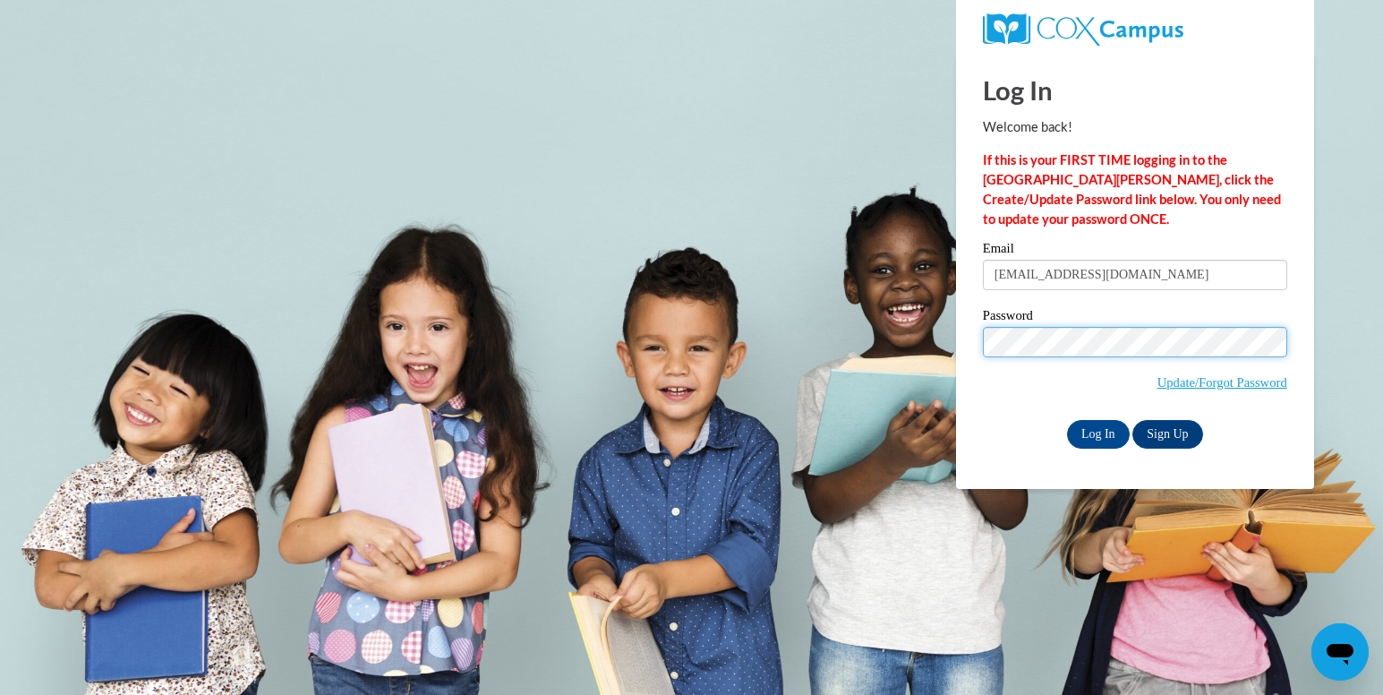
click at [1067, 420] on input "Log In" at bounding box center [1098, 434] width 63 height 29
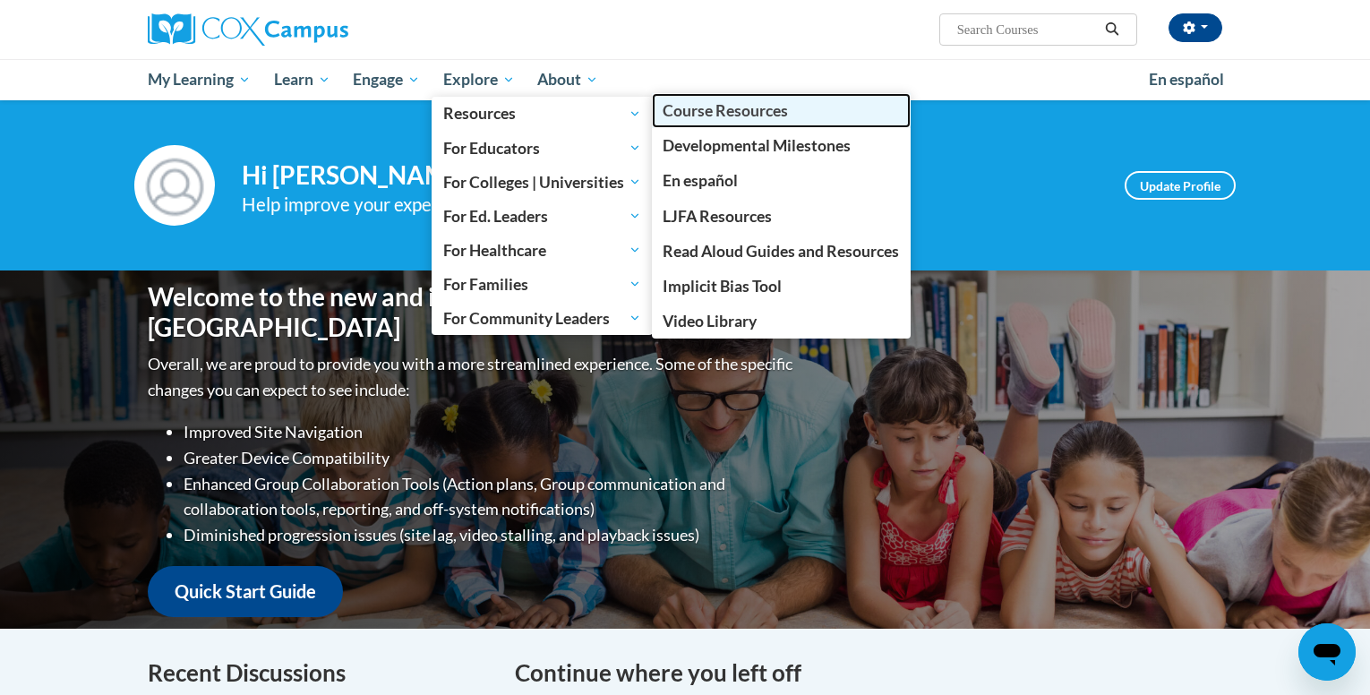
click at [715, 107] on span "Course Resources" at bounding box center [725, 110] width 125 height 19
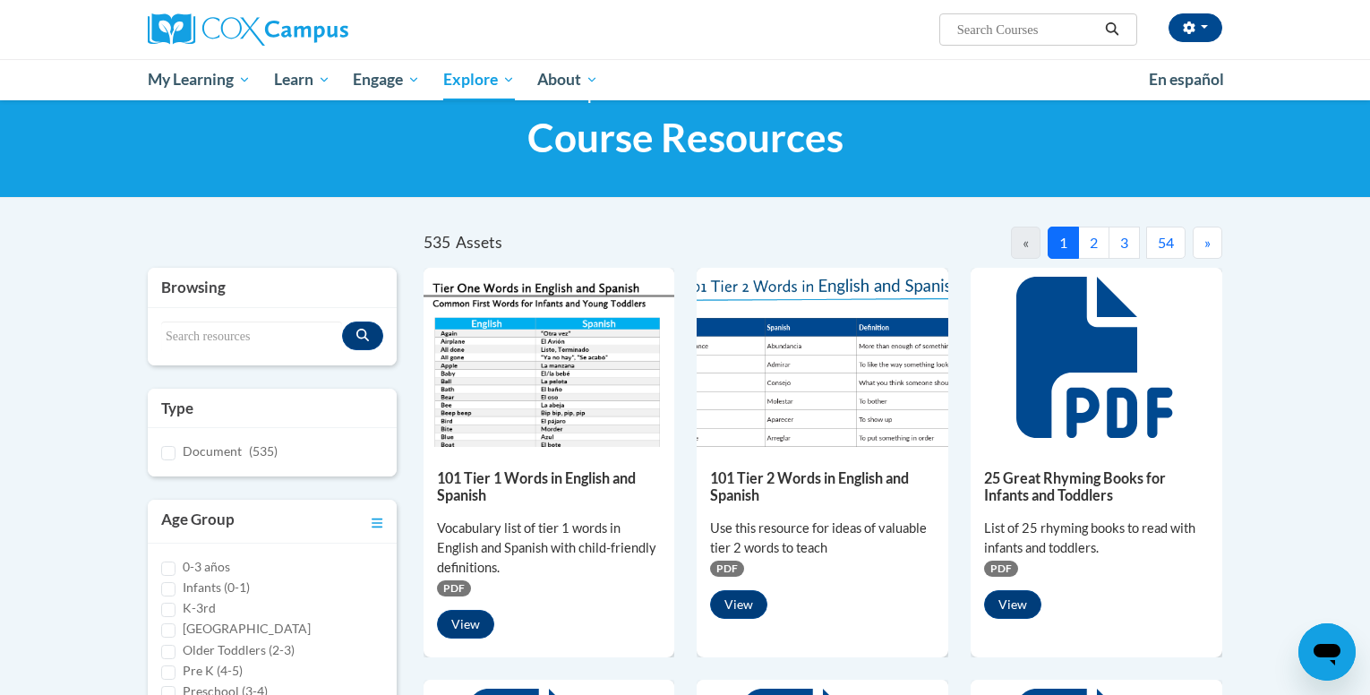
scroll to position [21, 0]
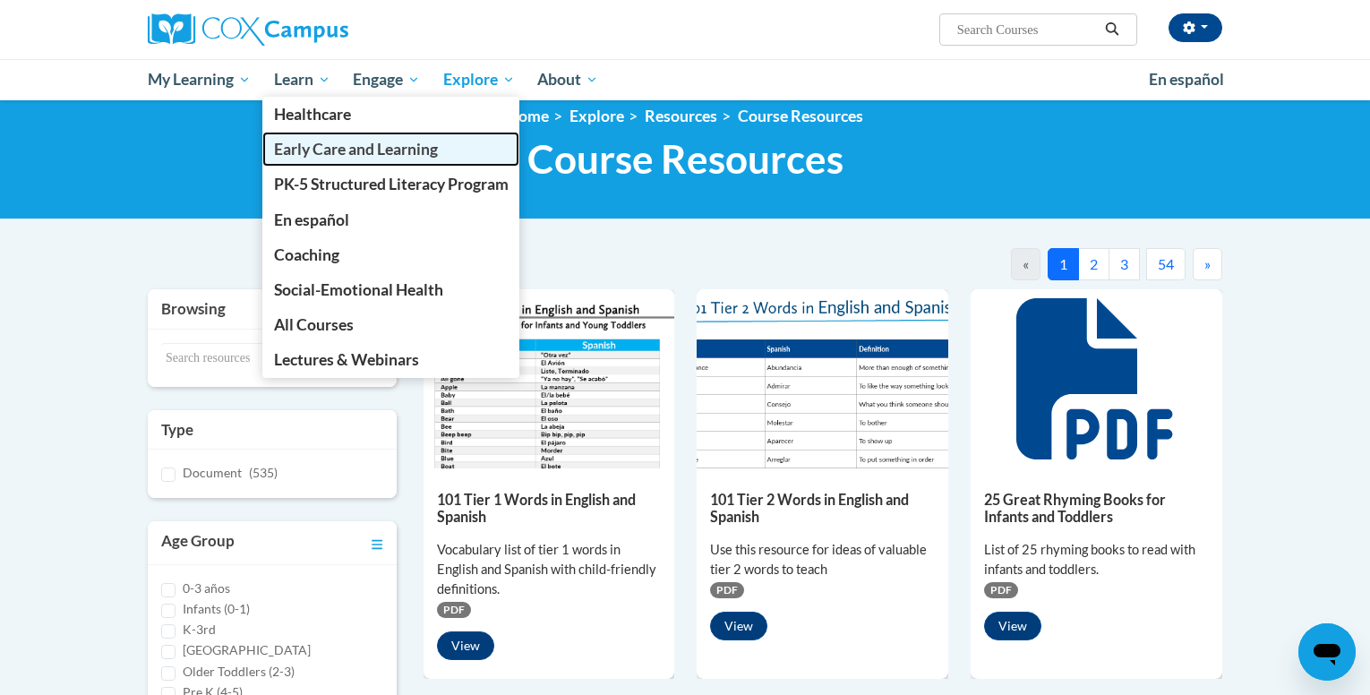
click at [288, 153] on span "Early Care and Learning" at bounding box center [356, 149] width 164 height 19
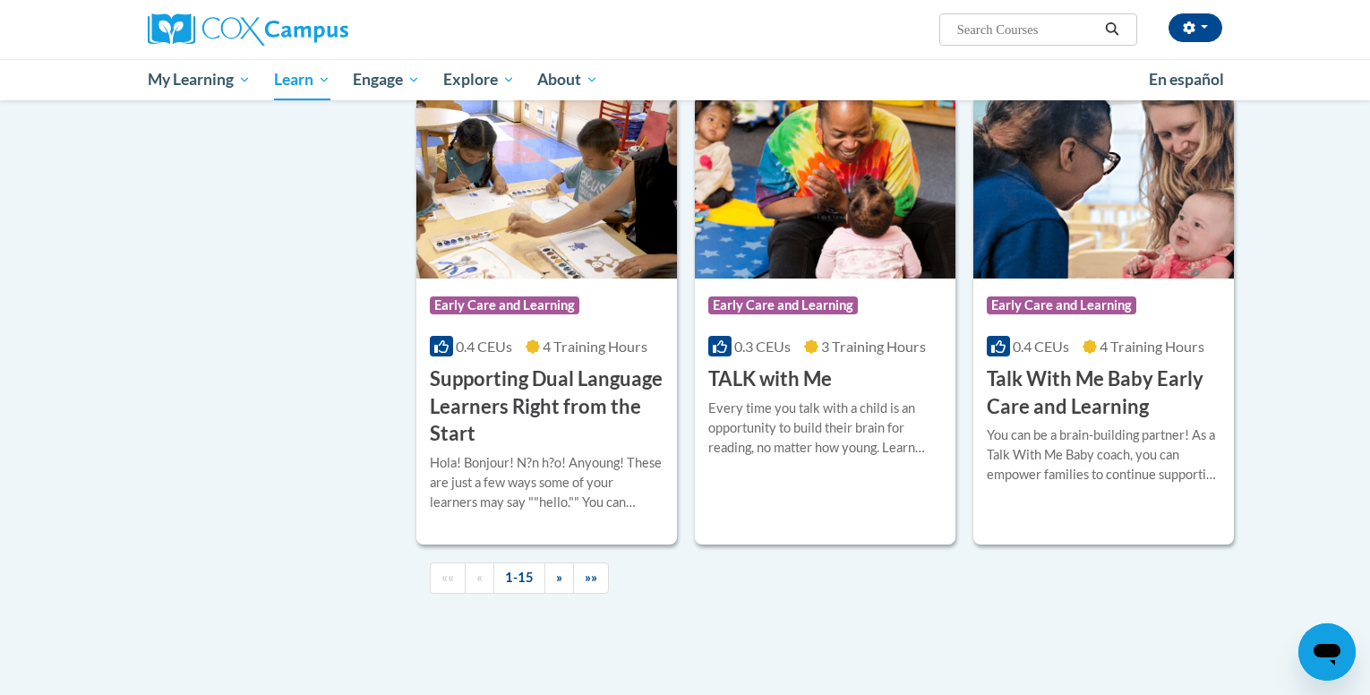
scroll to position [2443, 0]
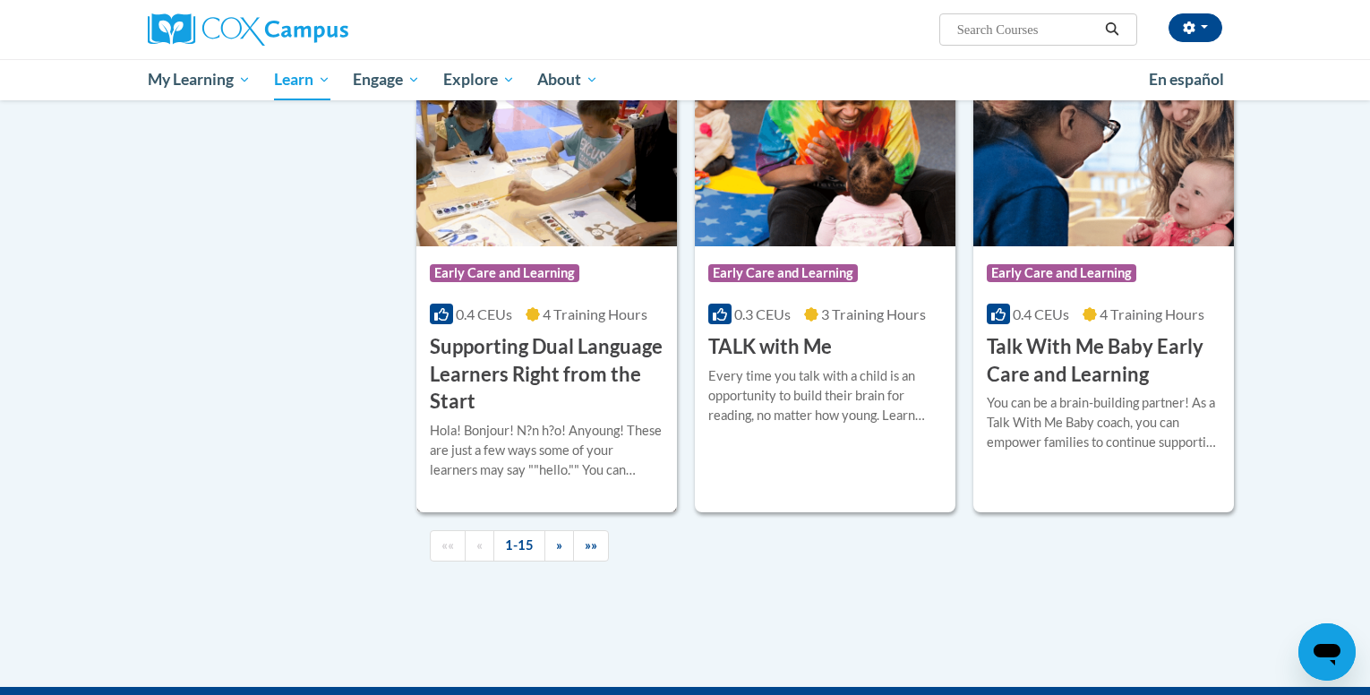
click at [591, 322] on span "4 Training Hours" at bounding box center [595, 313] width 105 height 17
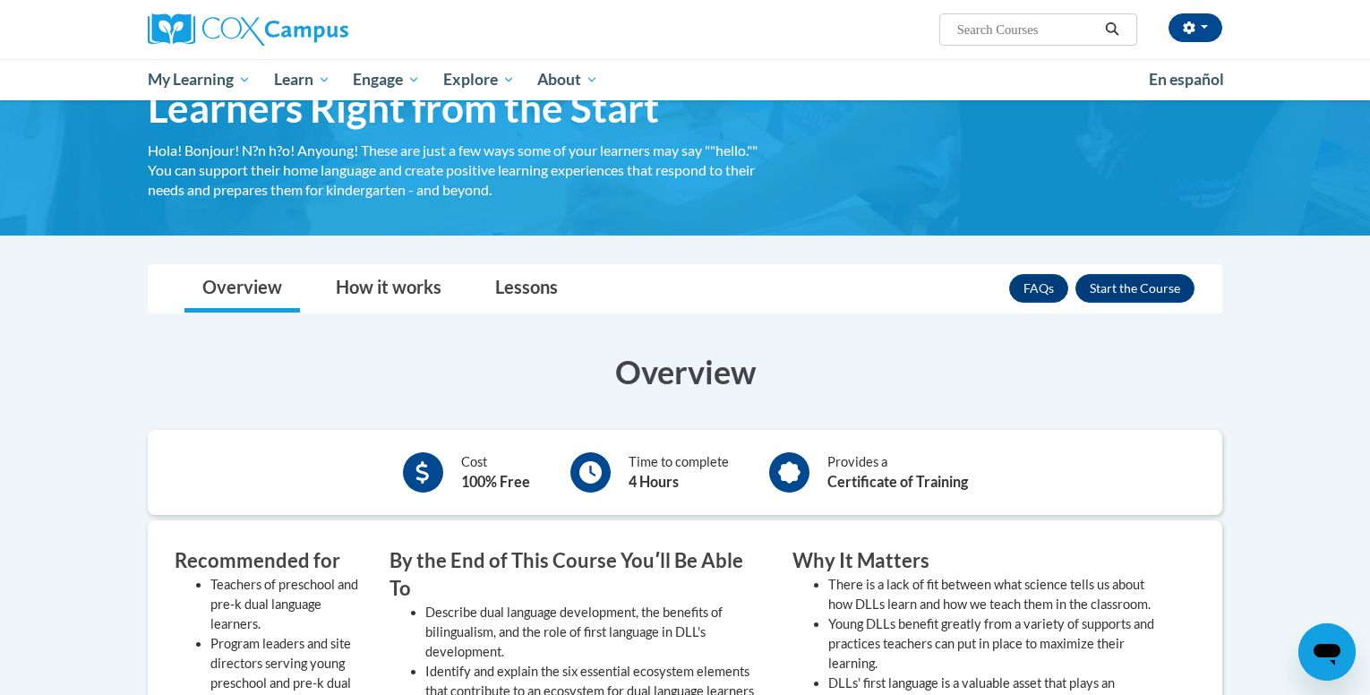
scroll to position [141, 0]
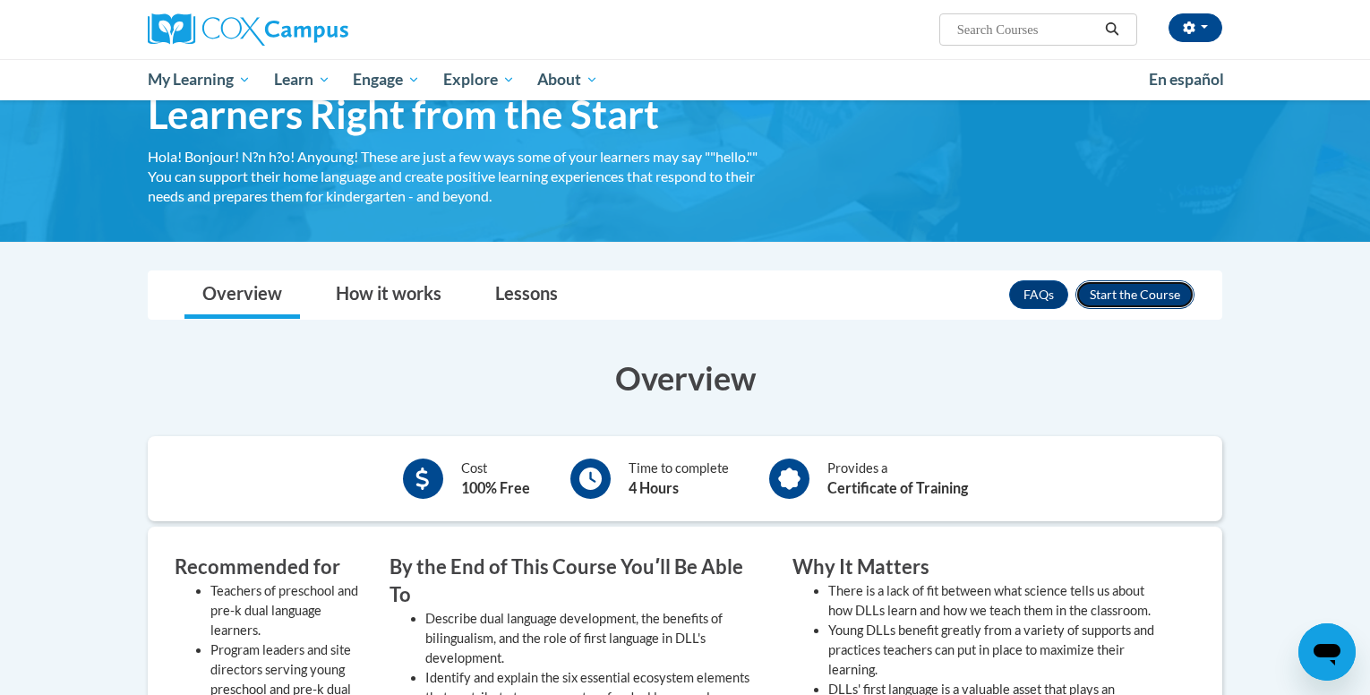
click at [1171, 295] on button "Enroll" at bounding box center [1134, 294] width 119 height 29
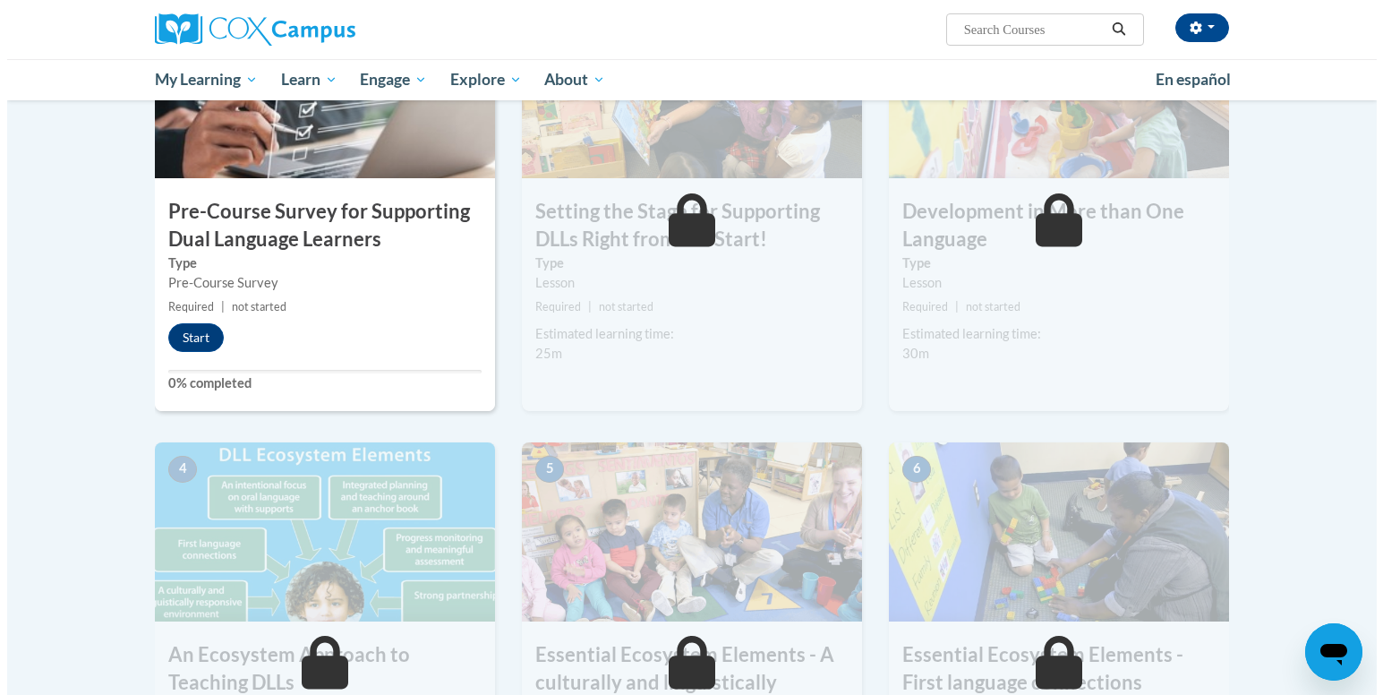
scroll to position [513, 0]
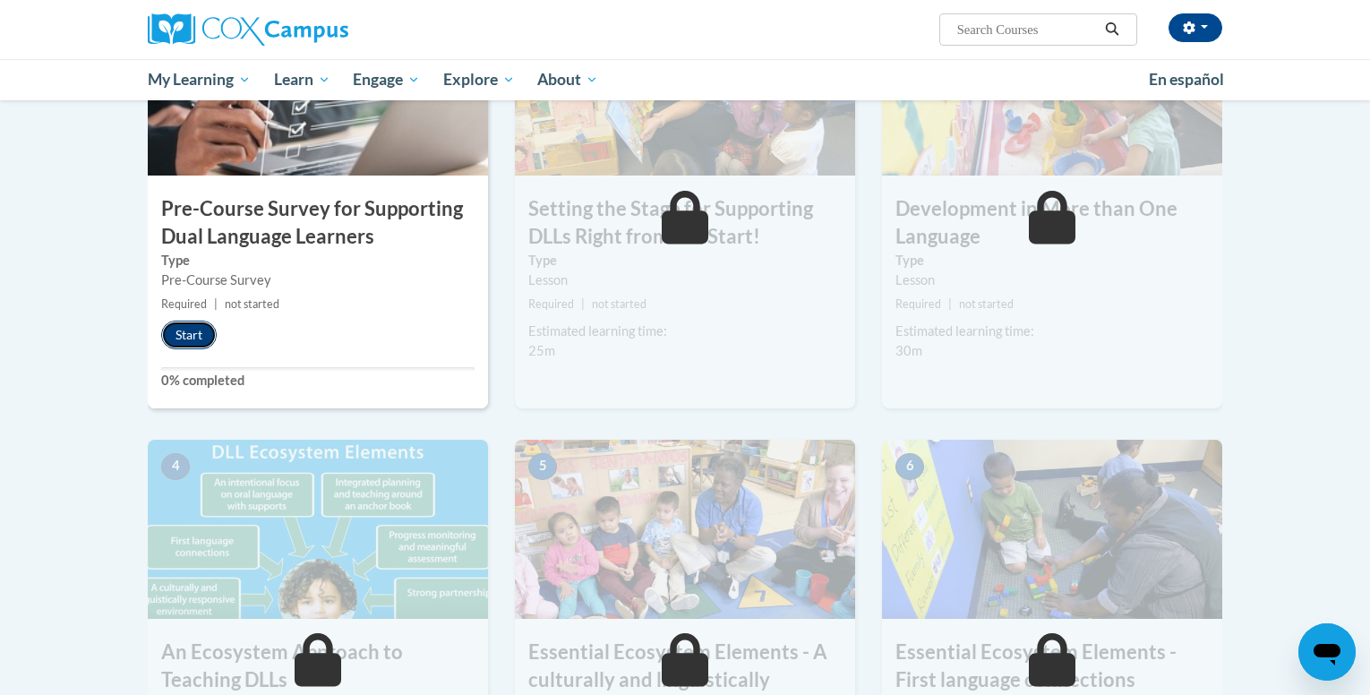
click at [181, 329] on button "Start" at bounding box center [189, 335] width 56 height 29
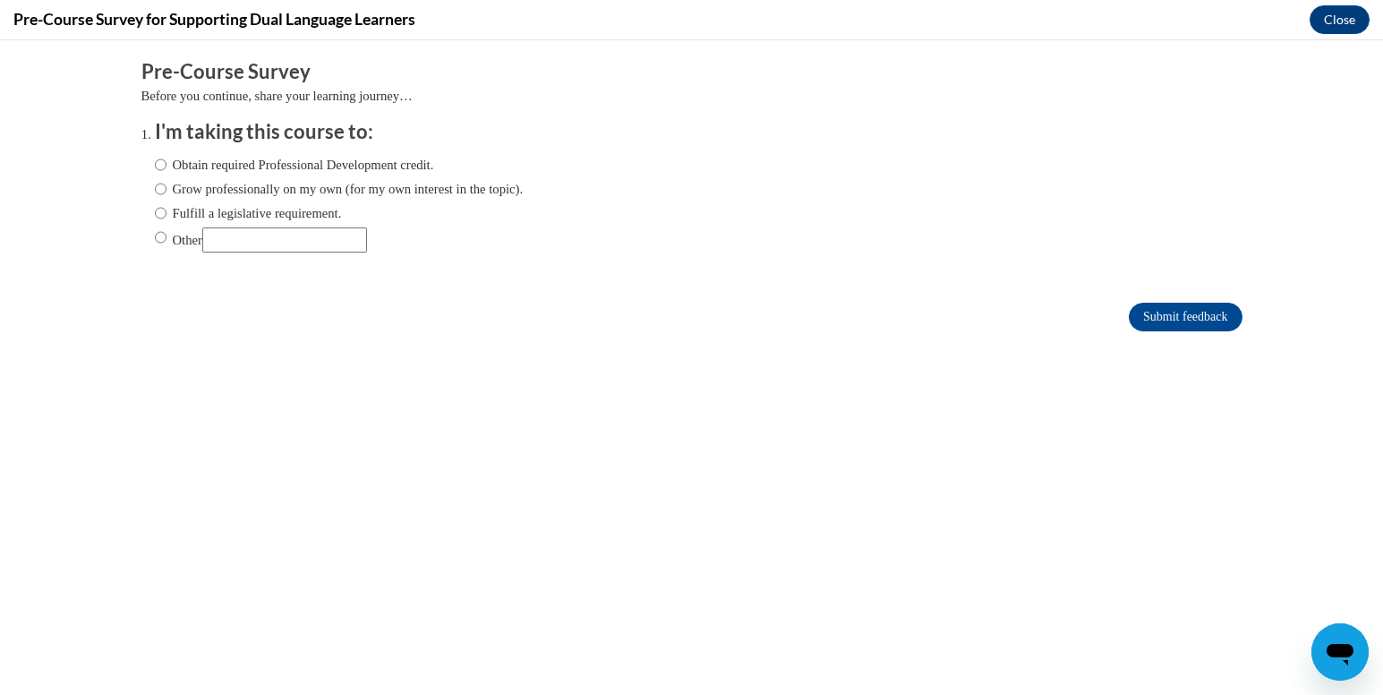
scroll to position [0, 0]
click at [331, 157] on label "Obtain required Professional Development credit." at bounding box center [294, 165] width 279 height 20
click at [167, 157] on input "Obtain required Professional Development credit." at bounding box center [161, 165] width 12 height 20
radio input "true"
click at [1129, 324] on input "Submit feedback" at bounding box center [1185, 317] width 113 height 29
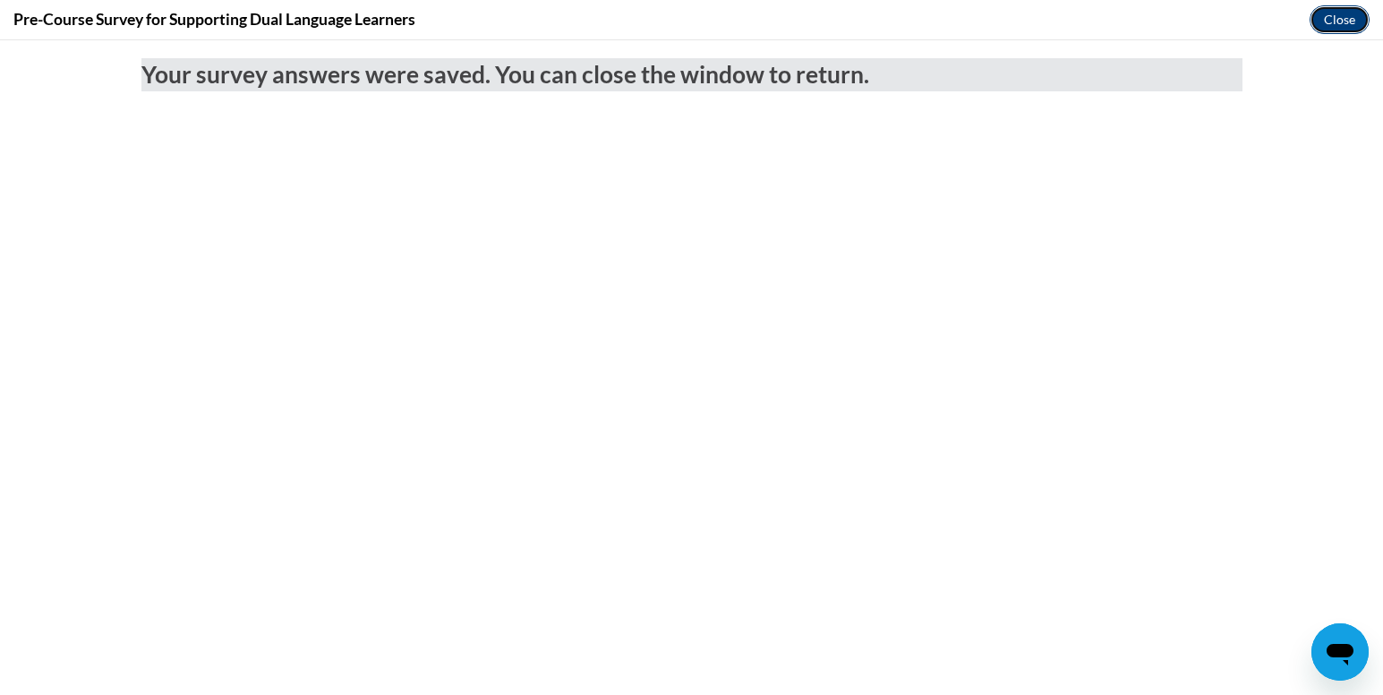
click at [1335, 20] on button "Close" at bounding box center [1340, 19] width 60 height 29
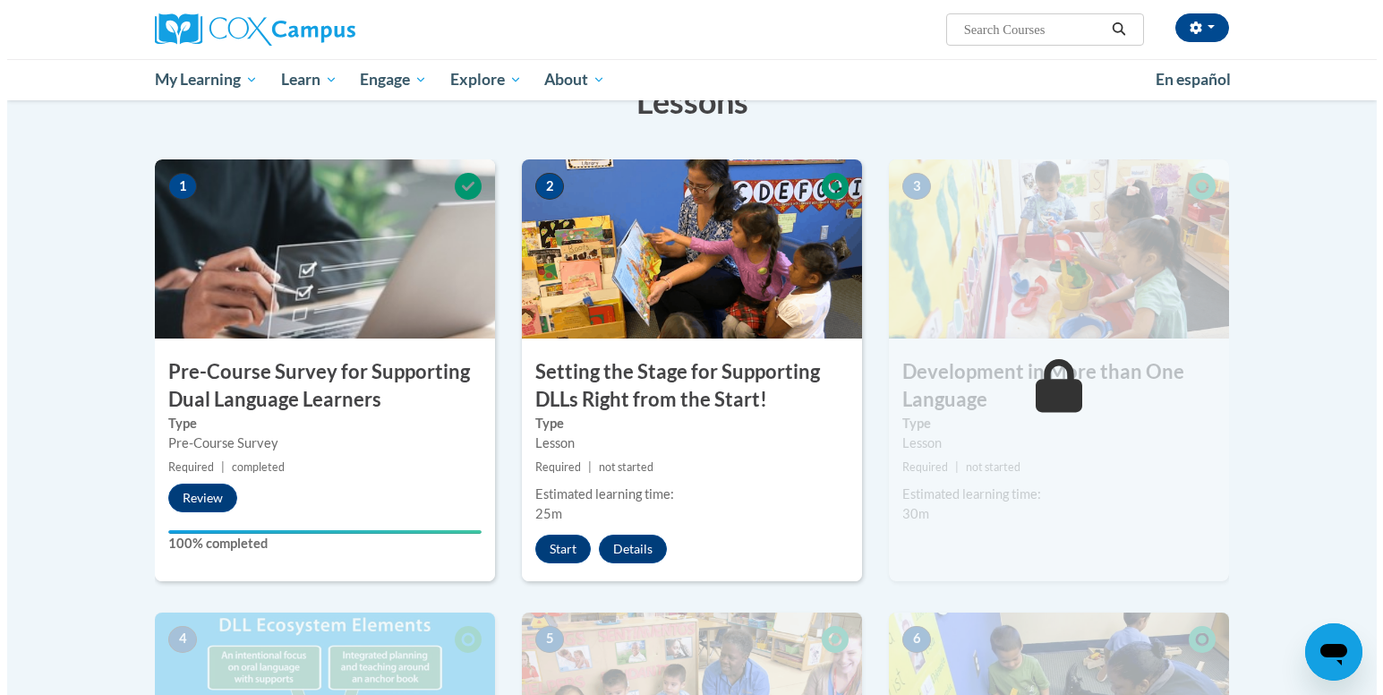
scroll to position [352, 0]
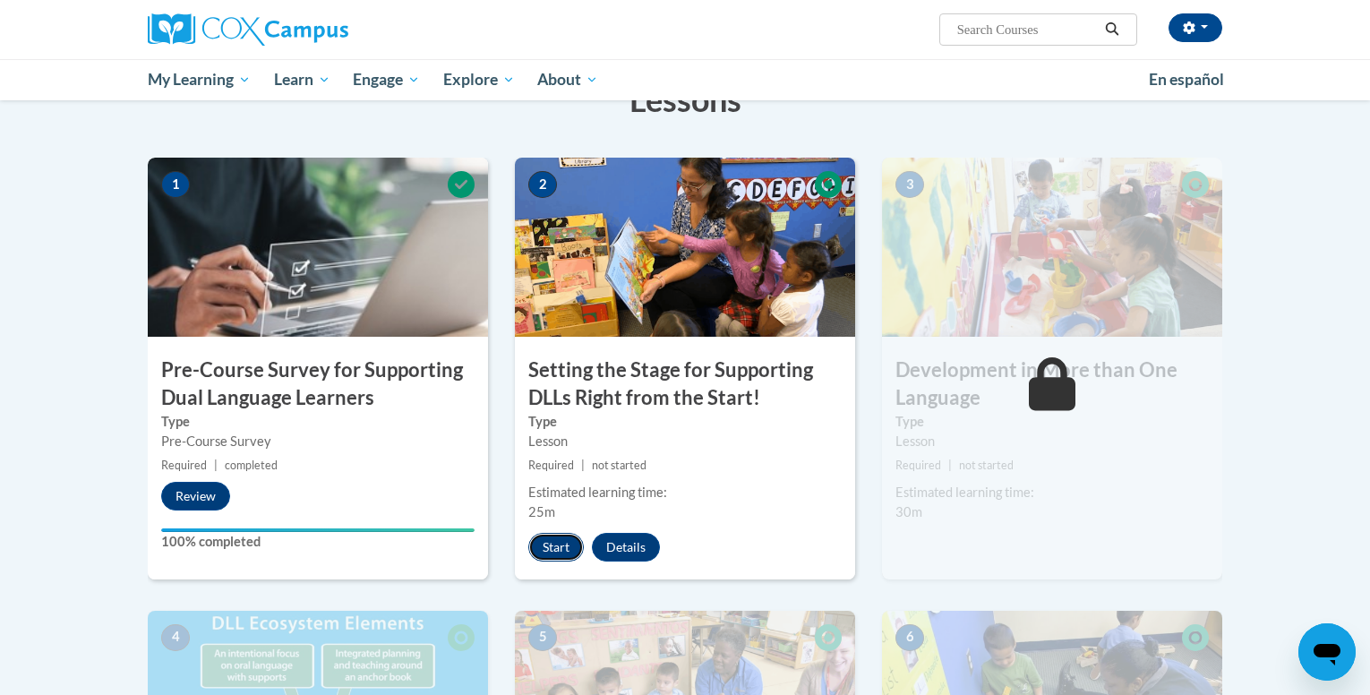
click at [580, 543] on button "Start" at bounding box center [556, 547] width 56 height 29
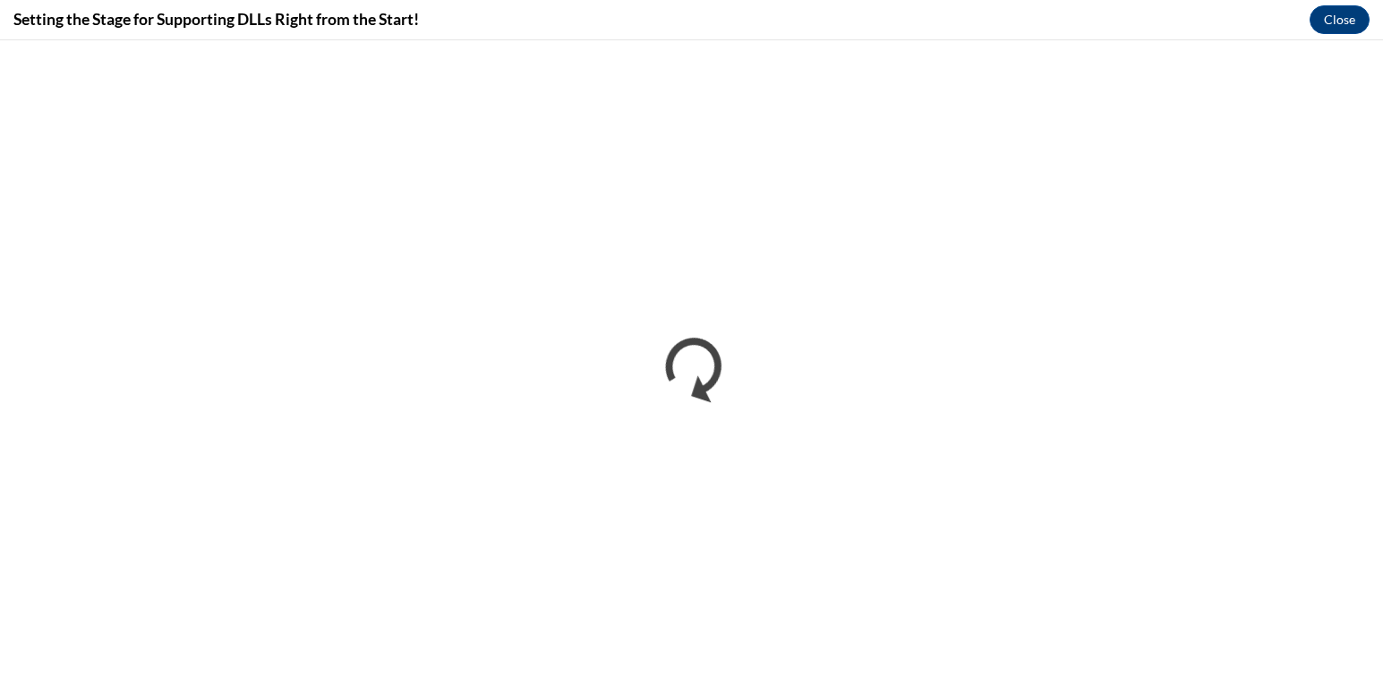
scroll to position [0, 0]
